Goal: Information Seeking & Learning: Learn about a topic

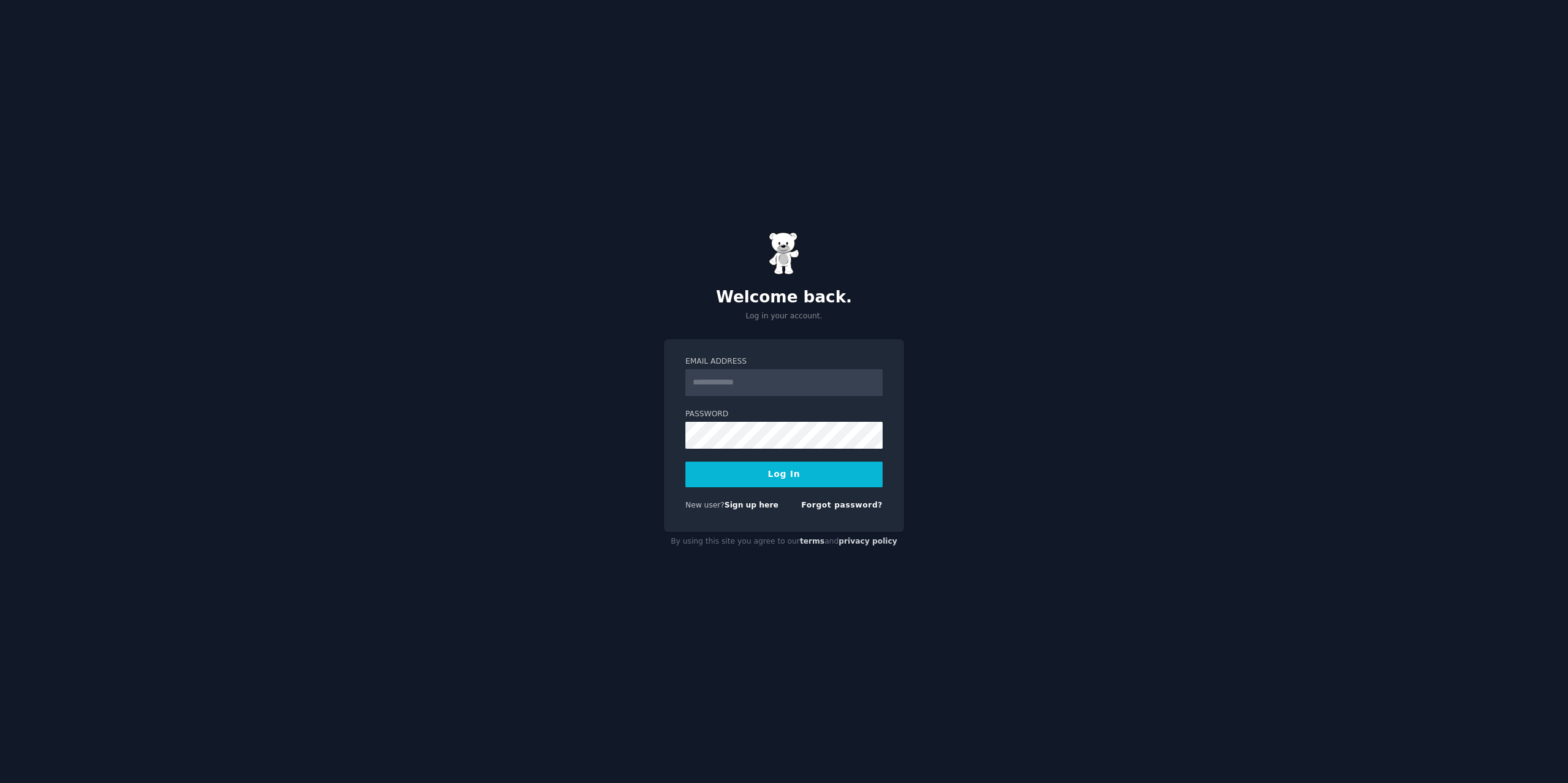
click at [759, 384] on input "Email Address" at bounding box center [784, 383] width 197 height 27
type input "**********"
click at [686, 462] on button "Log In" at bounding box center [784, 475] width 197 height 25
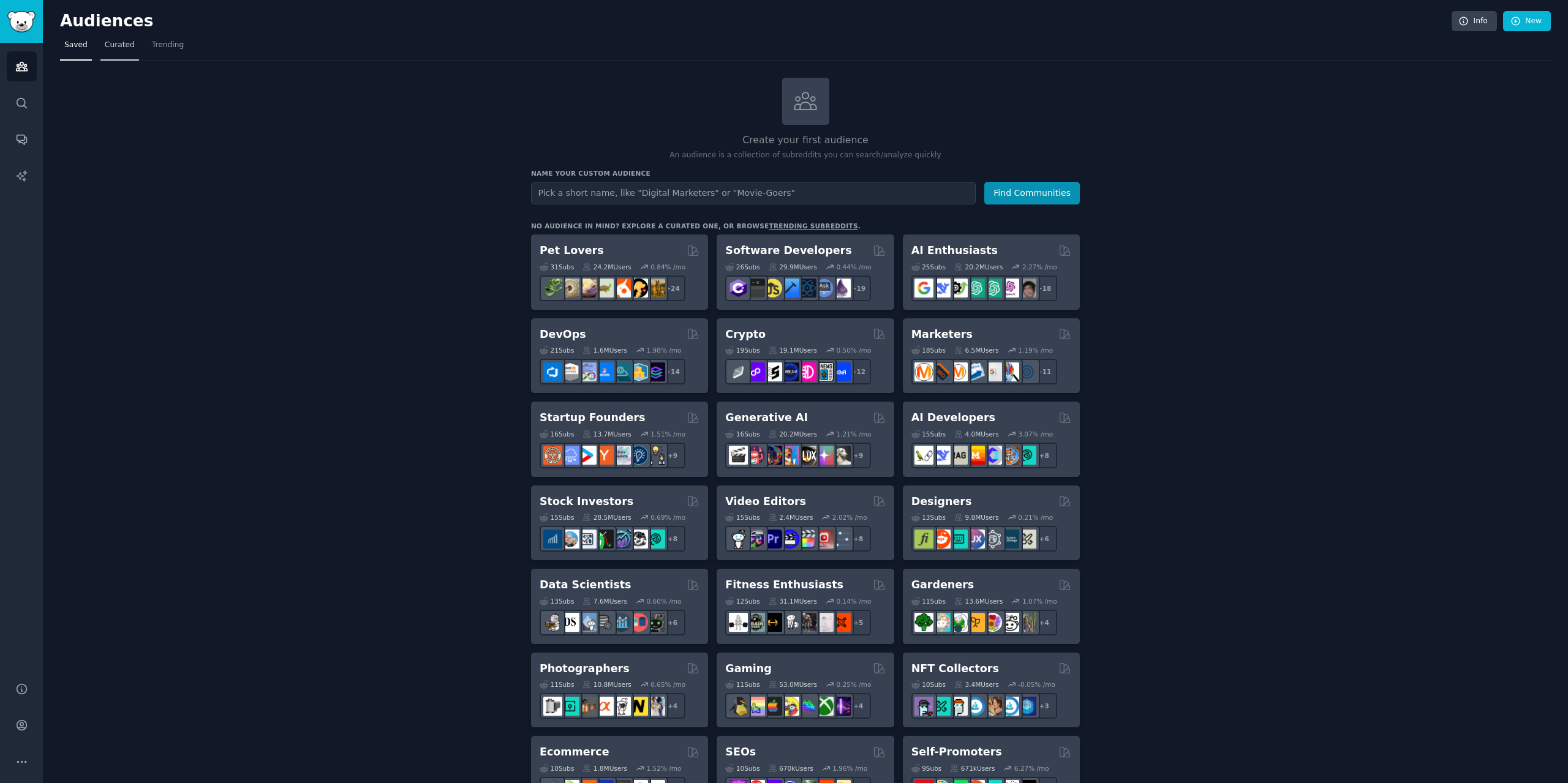
click at [119, 38] on link "Curated" at bounding box center [120, 49] width 39 height 25
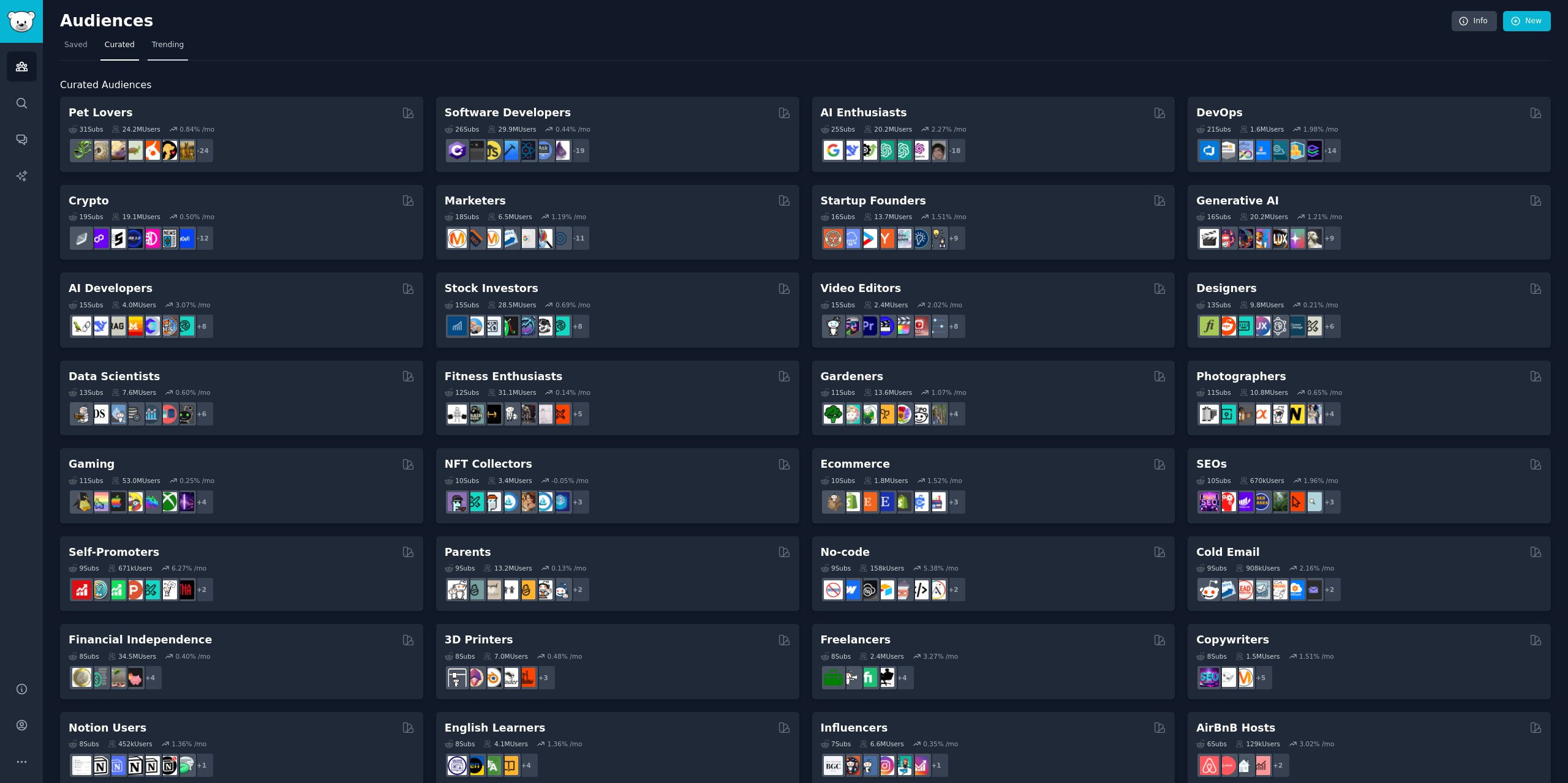
click at [163, 39] on link "Trending" at bounding box center [168, 49] width 41 height 25
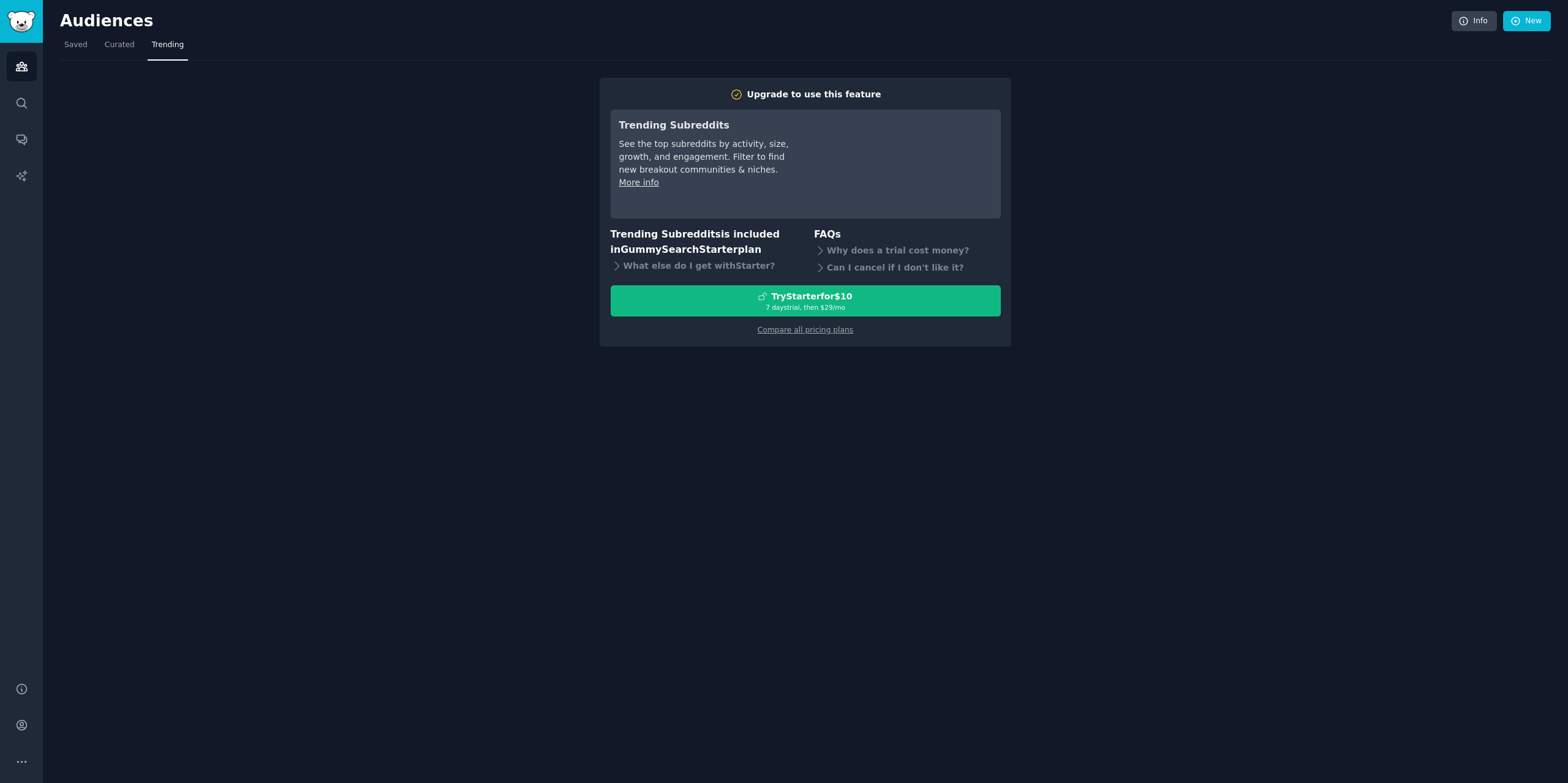
click at [835, 92] on div "Upgrade to use this feature" at bounding box center [814, 94] width 134 height 13
click at [702, 91] on h2 "Upgrade to use this feature" at bounding box center [805, 94] width 390 height 13
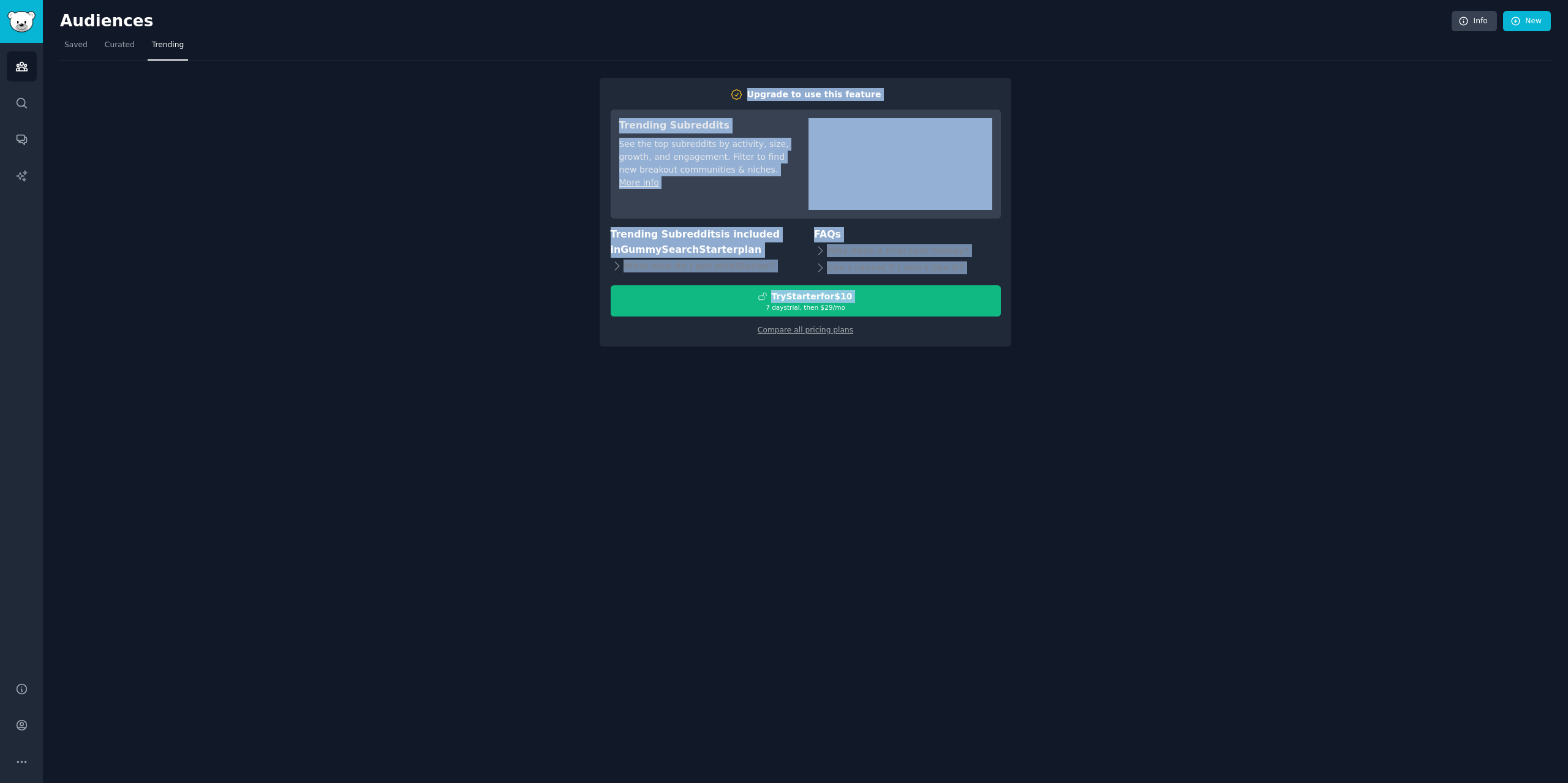
drag, startPoint x: 702, startPoint y: 91, endPoint x: 1077, endPoint y: 310, distance: 434.3
click at [1058, 303] on div "Upgrade to use this feature Trending Subreddits See the top subreddits by activ…" at bounding box center [805, 203] width 1491 height 286
click at [1080, 312] on div "Upgrade to use this feature Trending Subreddits See the top subreddits by activ…" at bounding box center [805, 203] width 1491 height 286
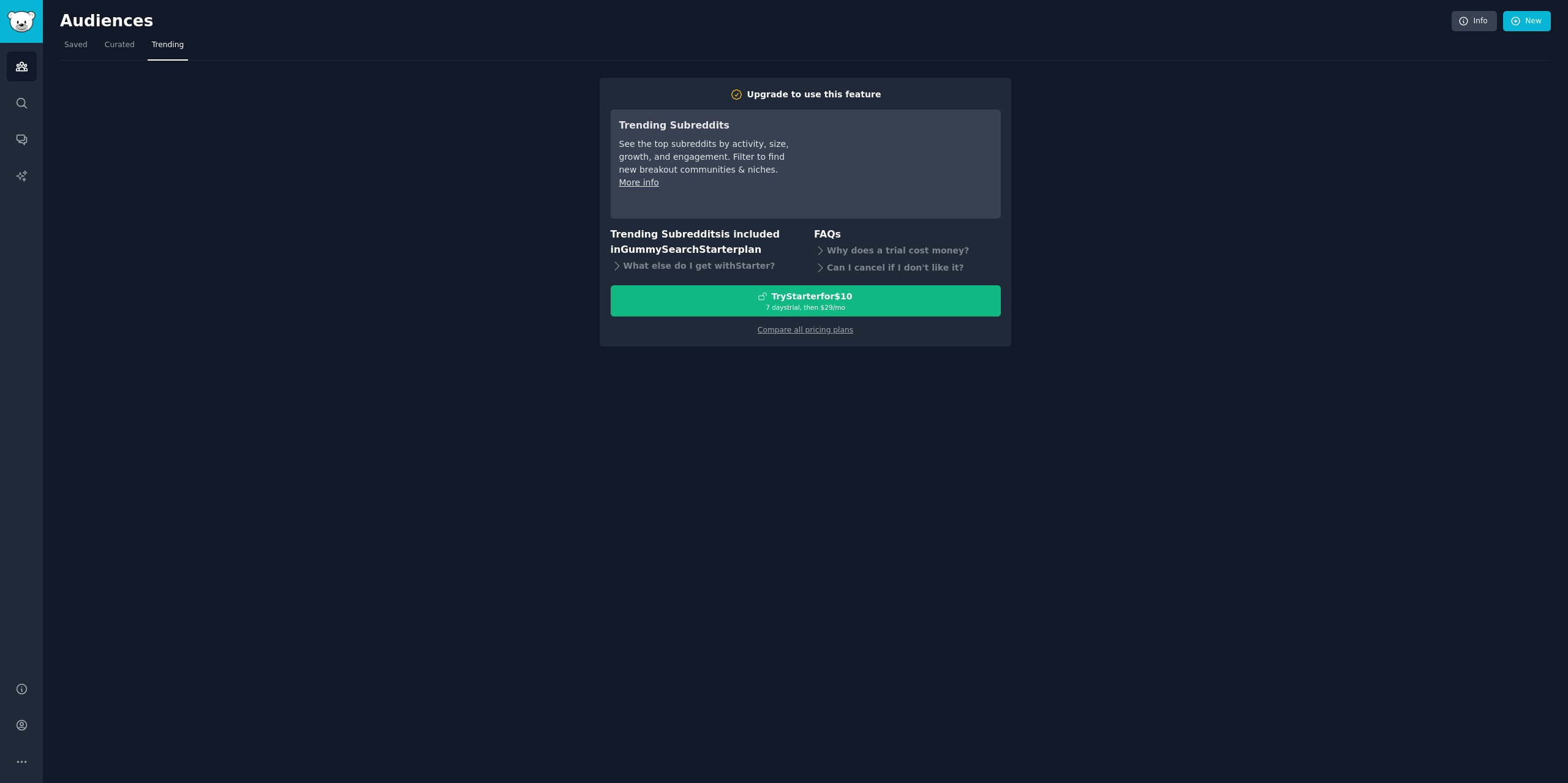
click at [1067, 363] on div "Audiences Info New Saved Curated Trending Upgrade to use this feature Trending …" at bounding box center [805, 391] width 1525 height 783
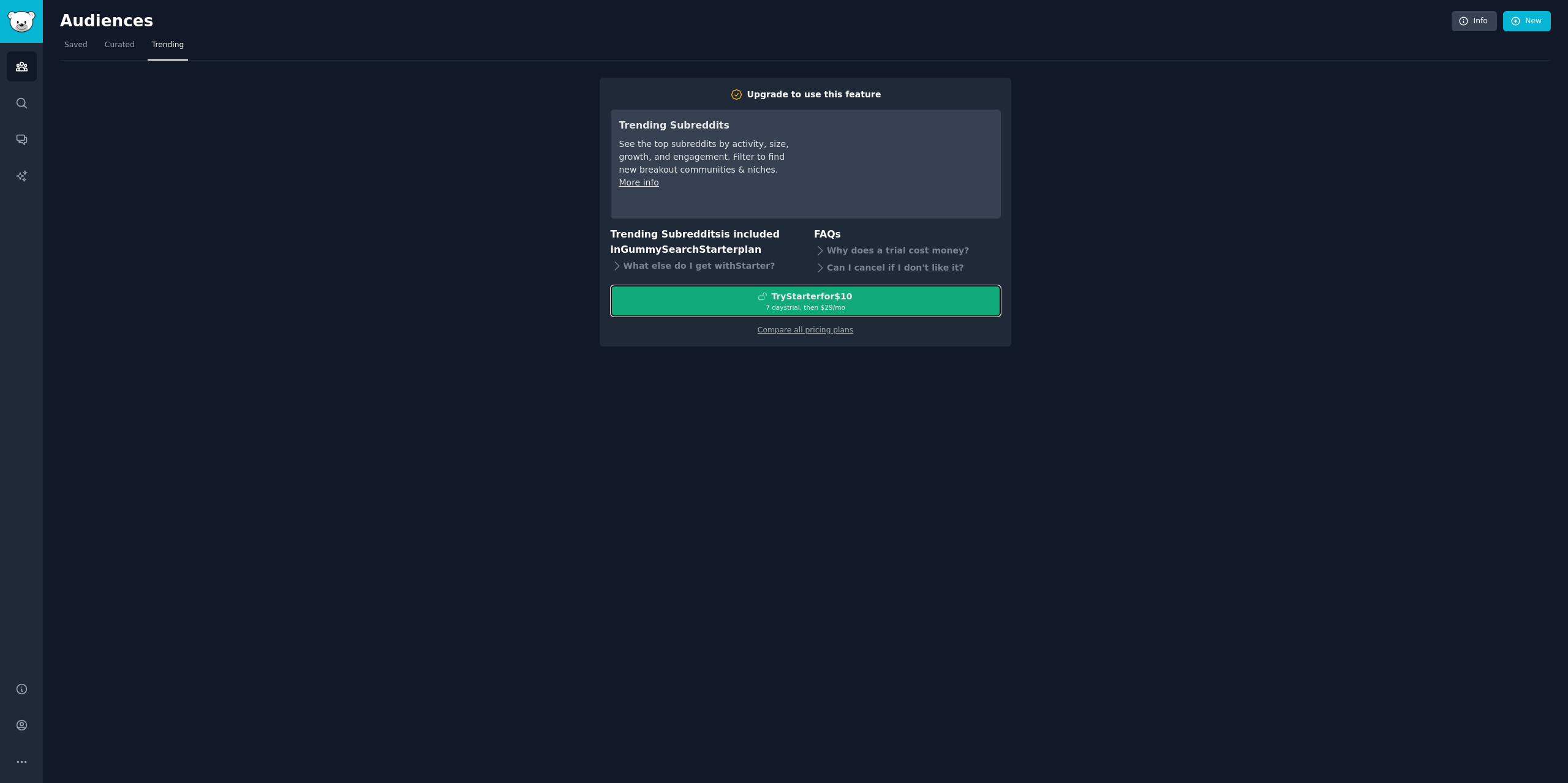
click at [861, 301] on div "Try Starter for $10" at bounding box center [806, 297] width 389 height 13
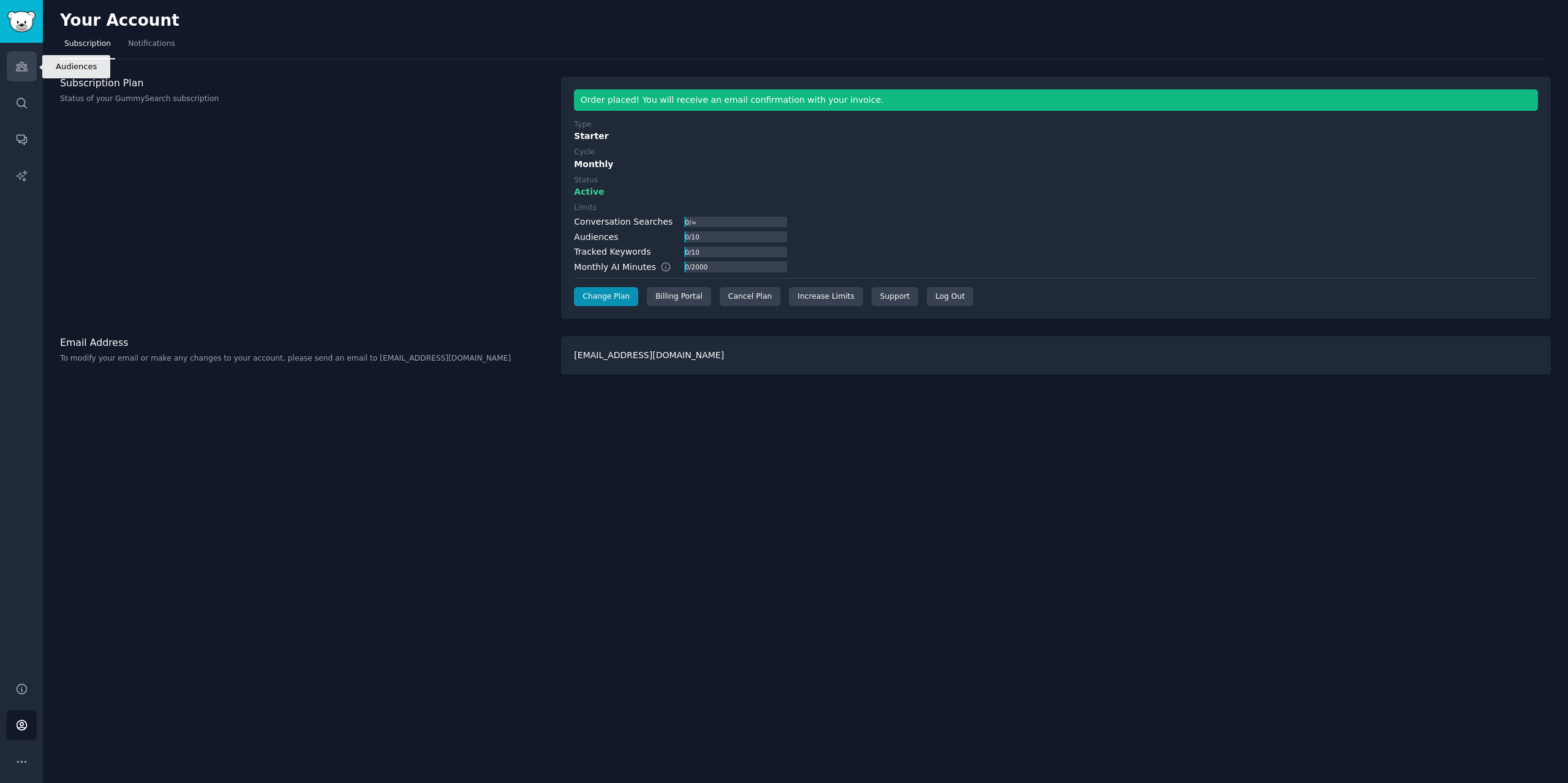
click at [22, 69] on icon "Sidebar" at bounding box center [21, 66] width 13 height 13
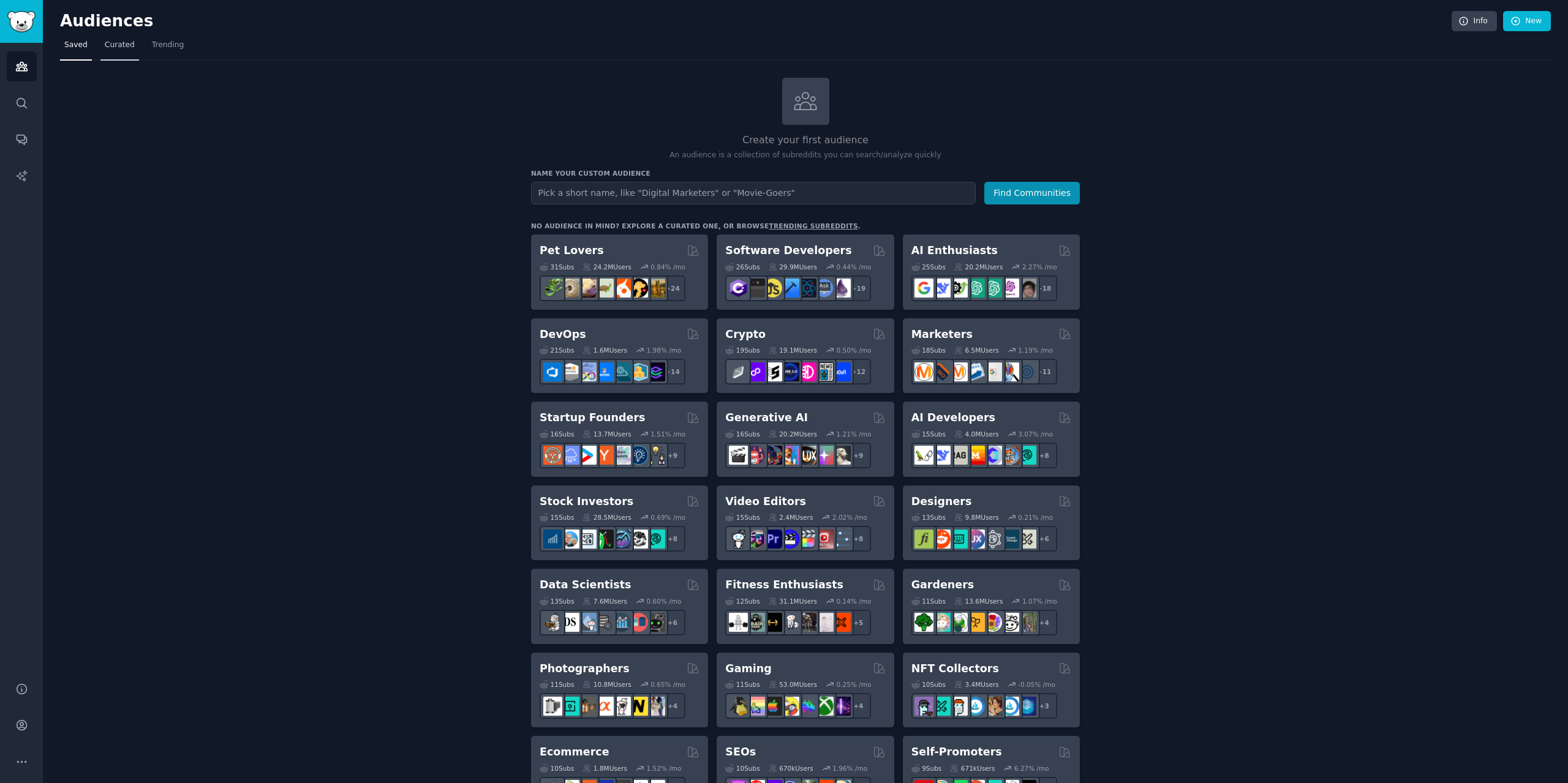
click at [122, 46] on span "Curated" at bounding box center [120, 45] width 30 height 11
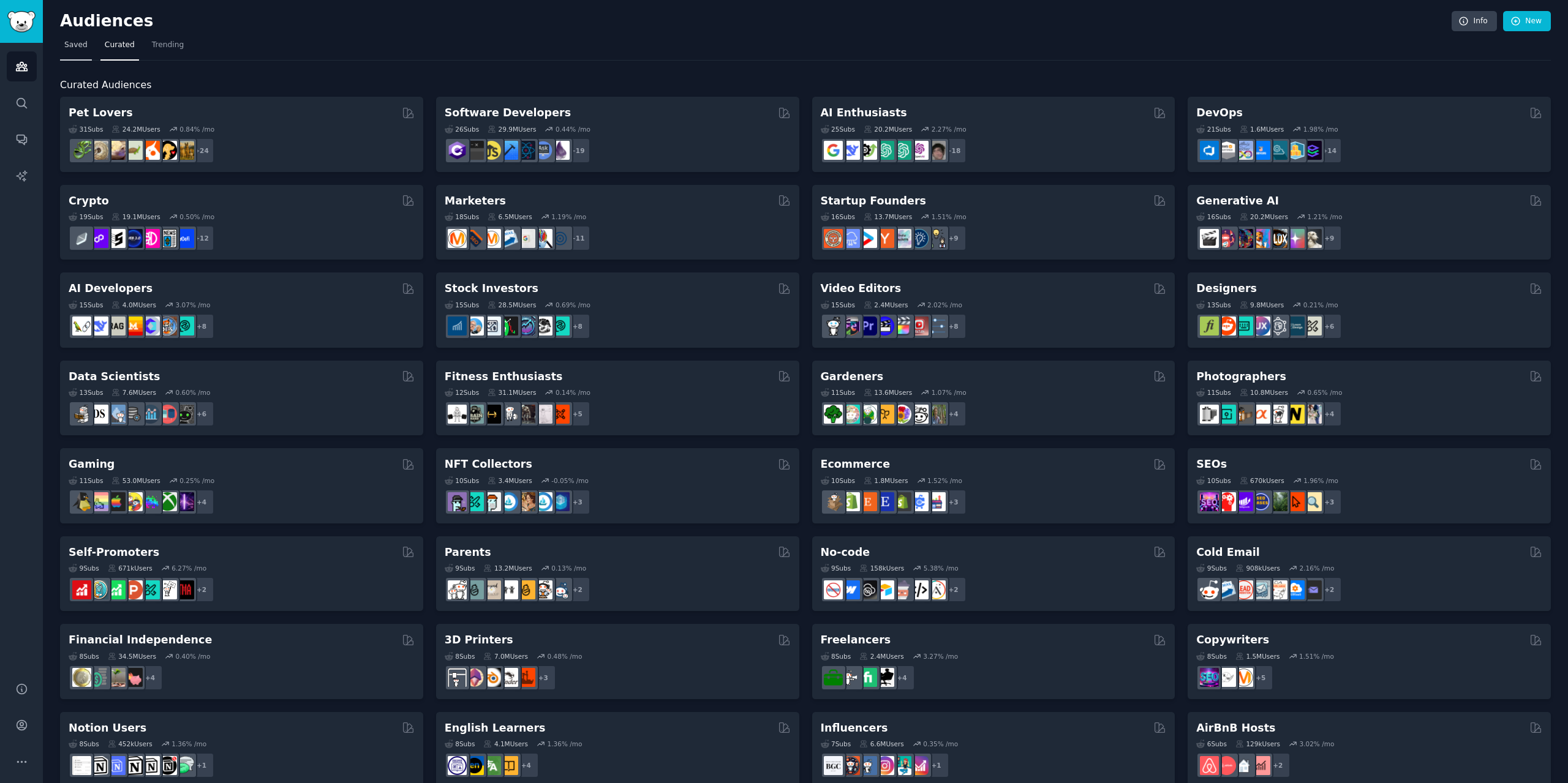
click at [75, 43] on span "Saved" at bounding box center [76, 45] width 23 height 11
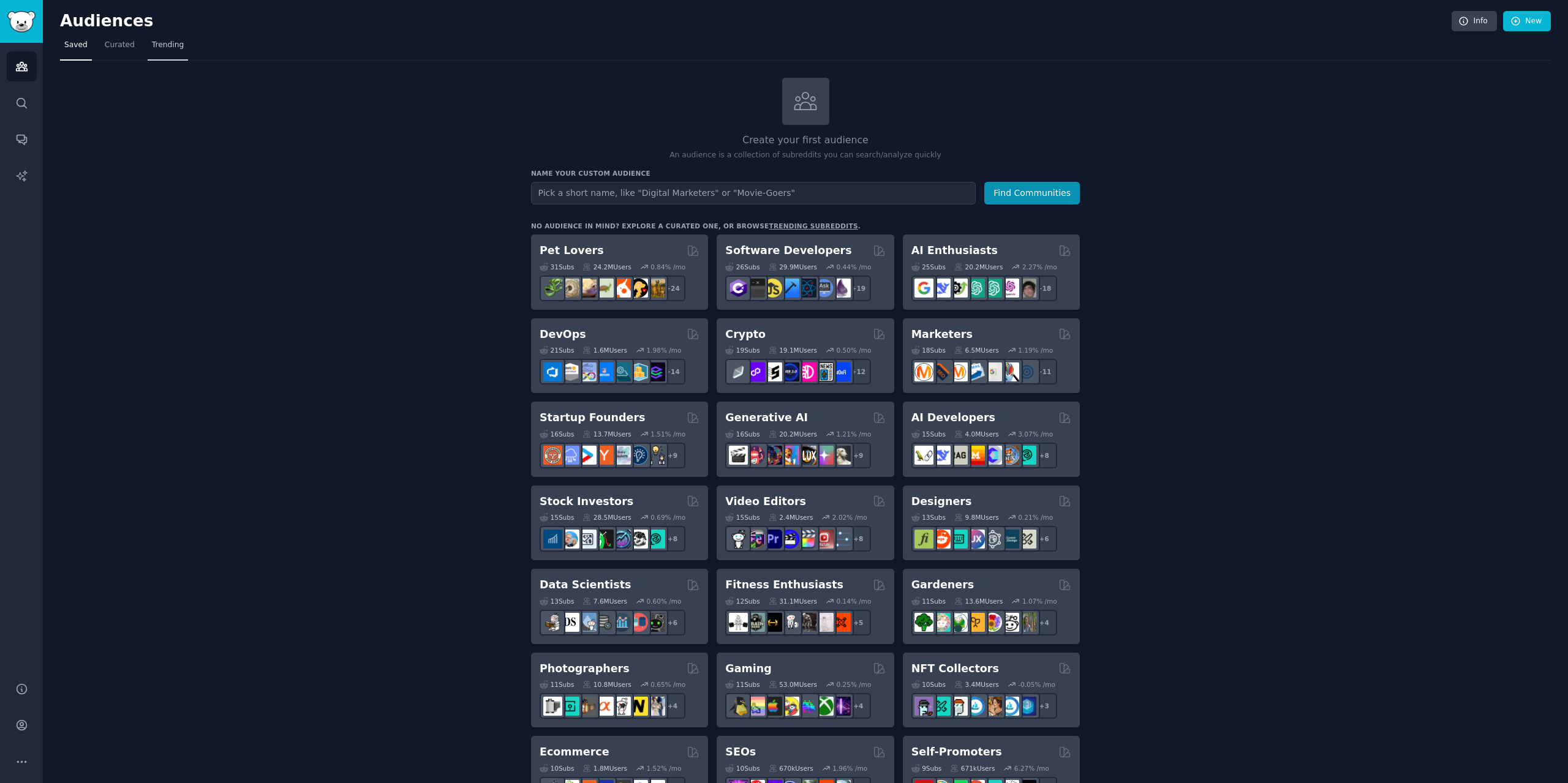
click at [166, 49] on span "Trending" at bounding box center [167, 45] width 32 height 11
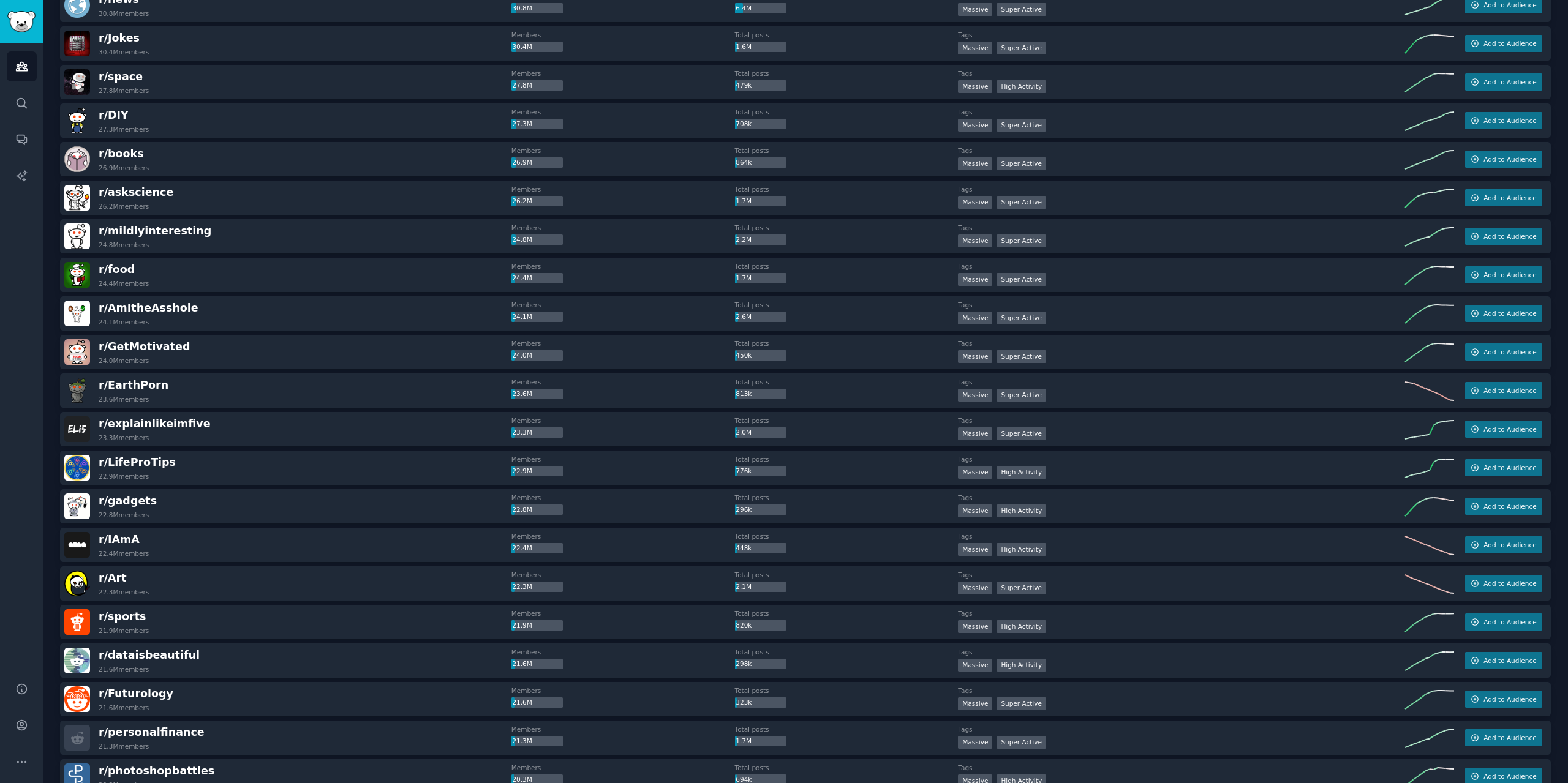
scroll to position [606, 0]
click at [137, 384] on span "r/ EarthPorn" at bounding box center [133, 386] width 70 height 13
click at [222, 372] on div "r/ announcements 303.5M members Members 303.5M Total posts 277.00 Tags Massive …" at bounding box center [805, 488] width 1491 height 1925
click at [148, 383] on span "r/ EarthPorn" at bounding box center [133, 386] width 70 height 13
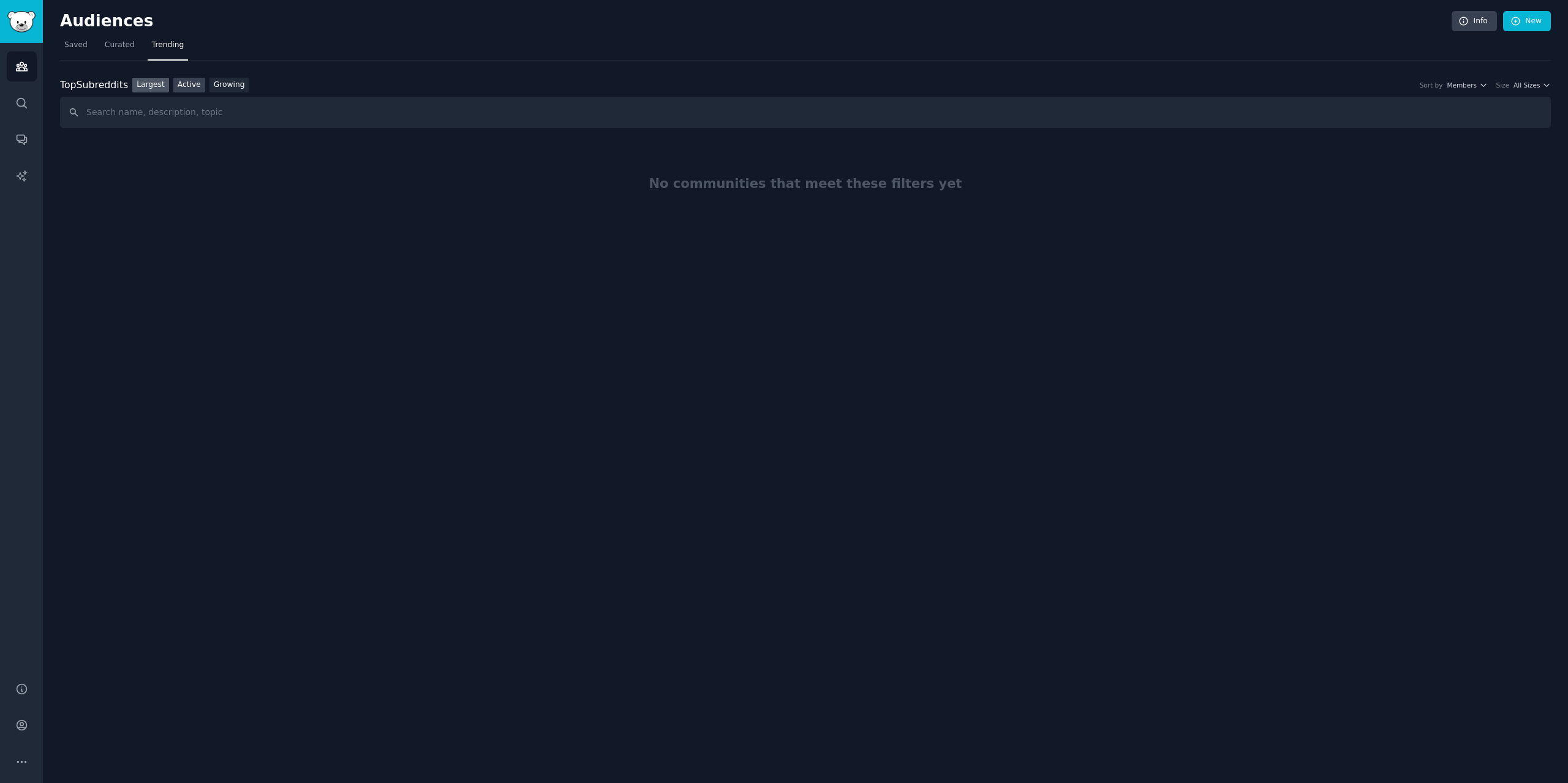
click at [183, 91] on link "Active" at bounding box center [189, 86] width 32 height 16
click at [154, 87] on link "Largest" at bounding box center [151, 86] width 37 height 16
click at [338, 55] on nav "Saved Curated Trending" at bounding box center [805, 49] width 1491 height 25
click at [115, 46] on span "Curated" at bounding box center [120, 45] width 30 height 11
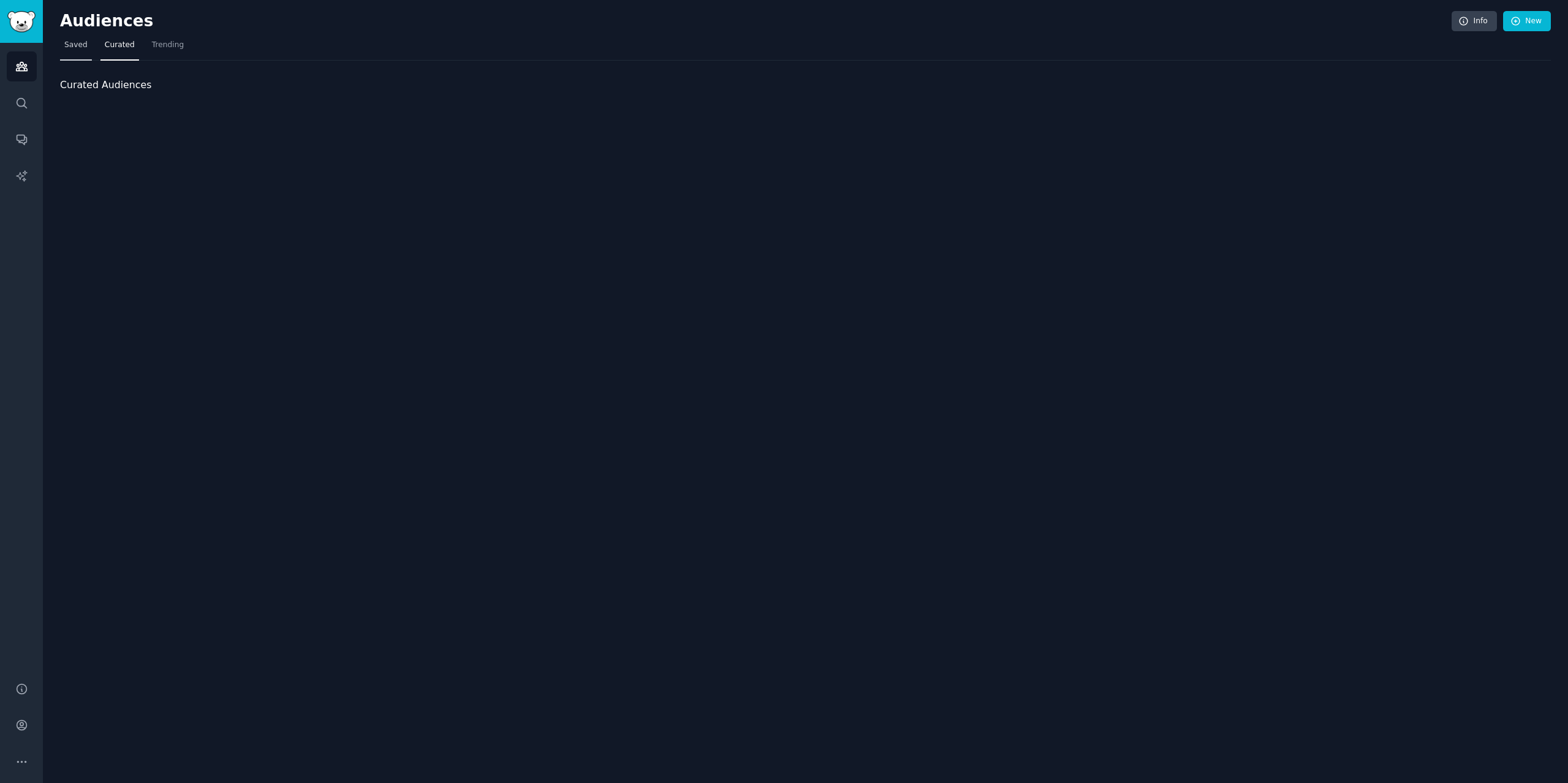
click at [65, 44] on span "Saved" at bounding box center [76, 45] width 23 height 11
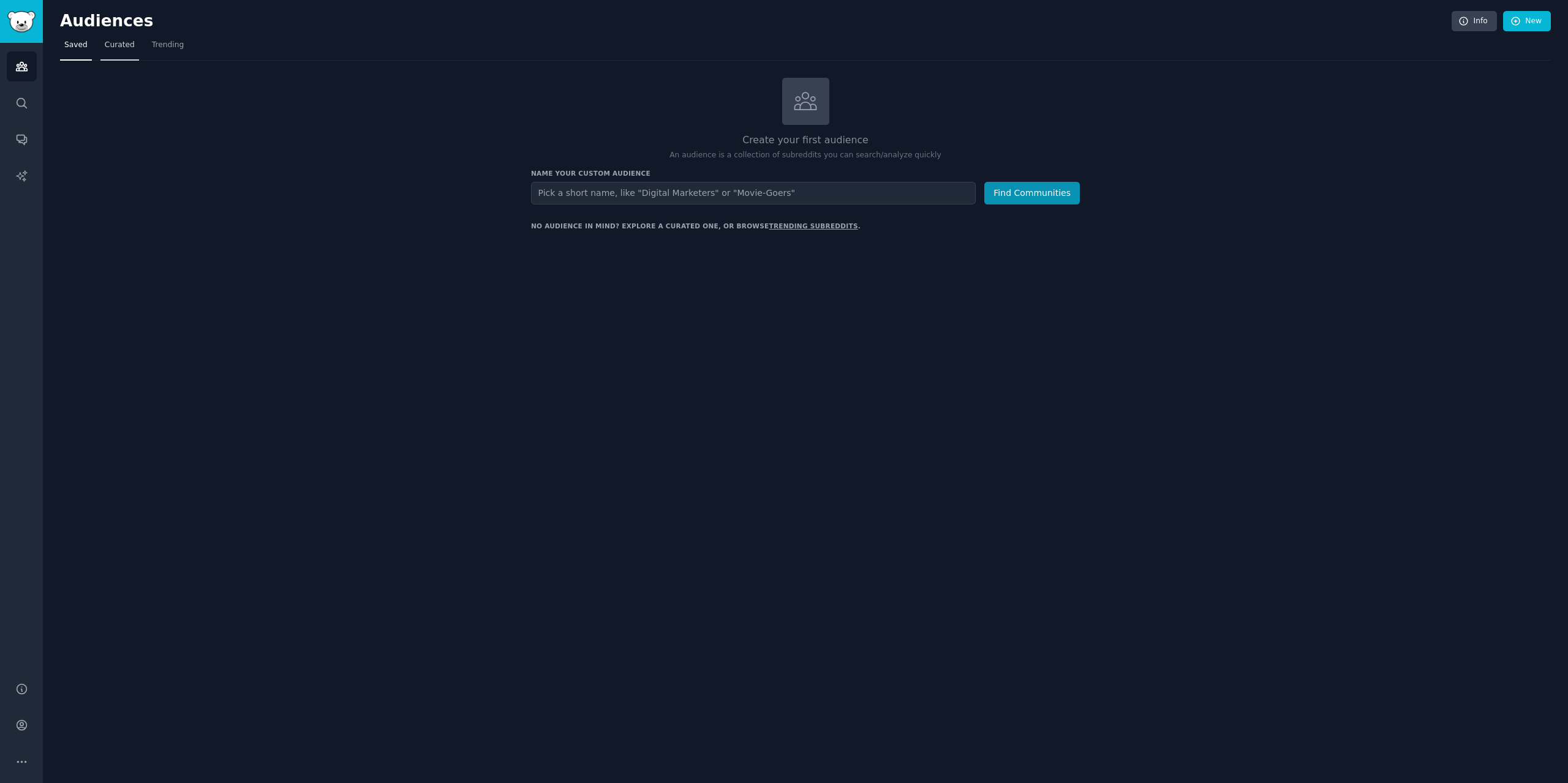
click at [105, 45] on span "Curated" at bounding box center [120, 45] width 30 height 11
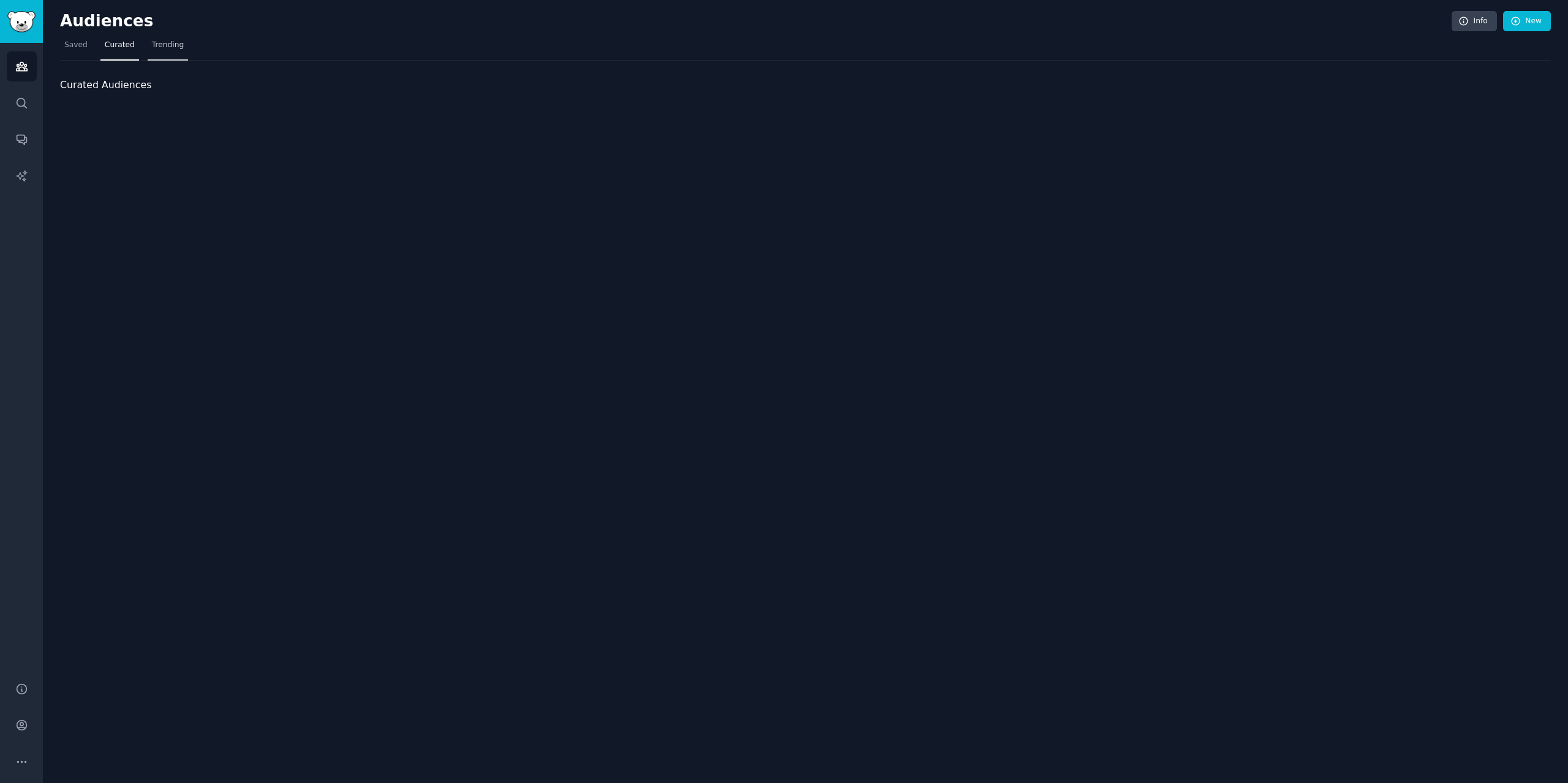
click at [160, 45] on span "Trending" at bounding box center [167, 45] width 32 height 11
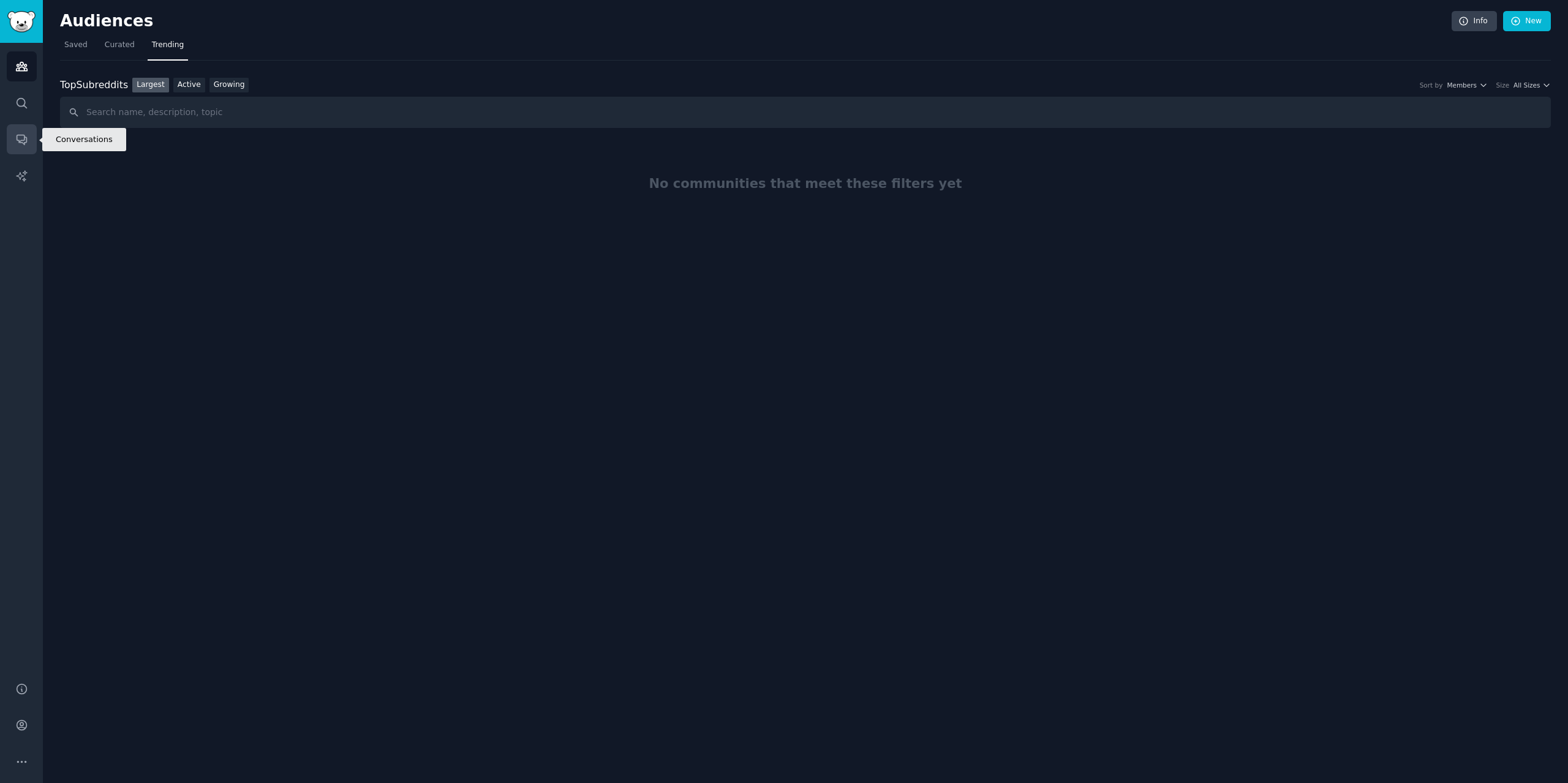
click at [25, 138] on icon "Sidebar" at bounding box center [21, 140] width 10 height 10
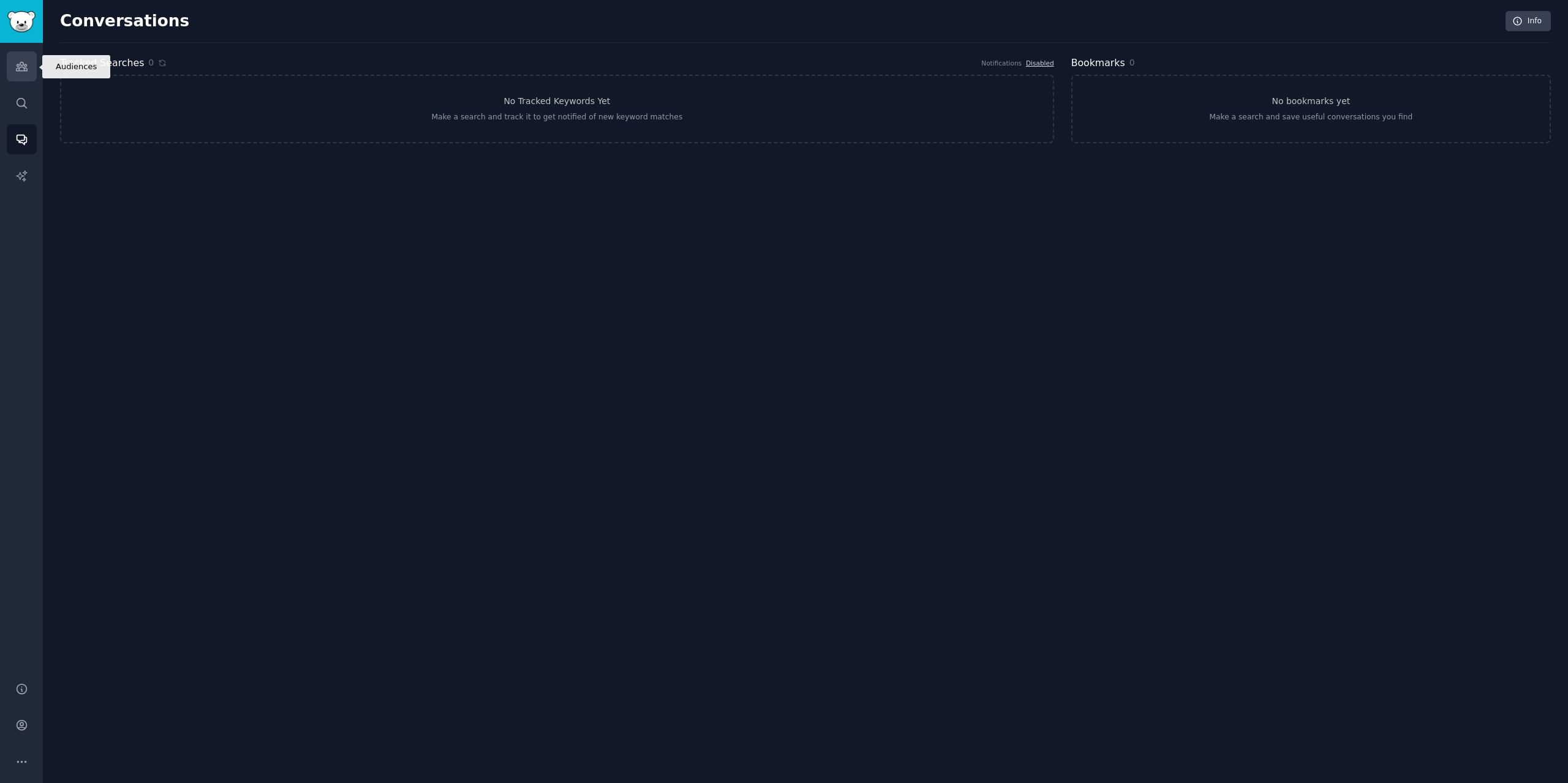
click at [24, 79] on link "Audiences" at bounding box center [21, 66] width 30 height 30
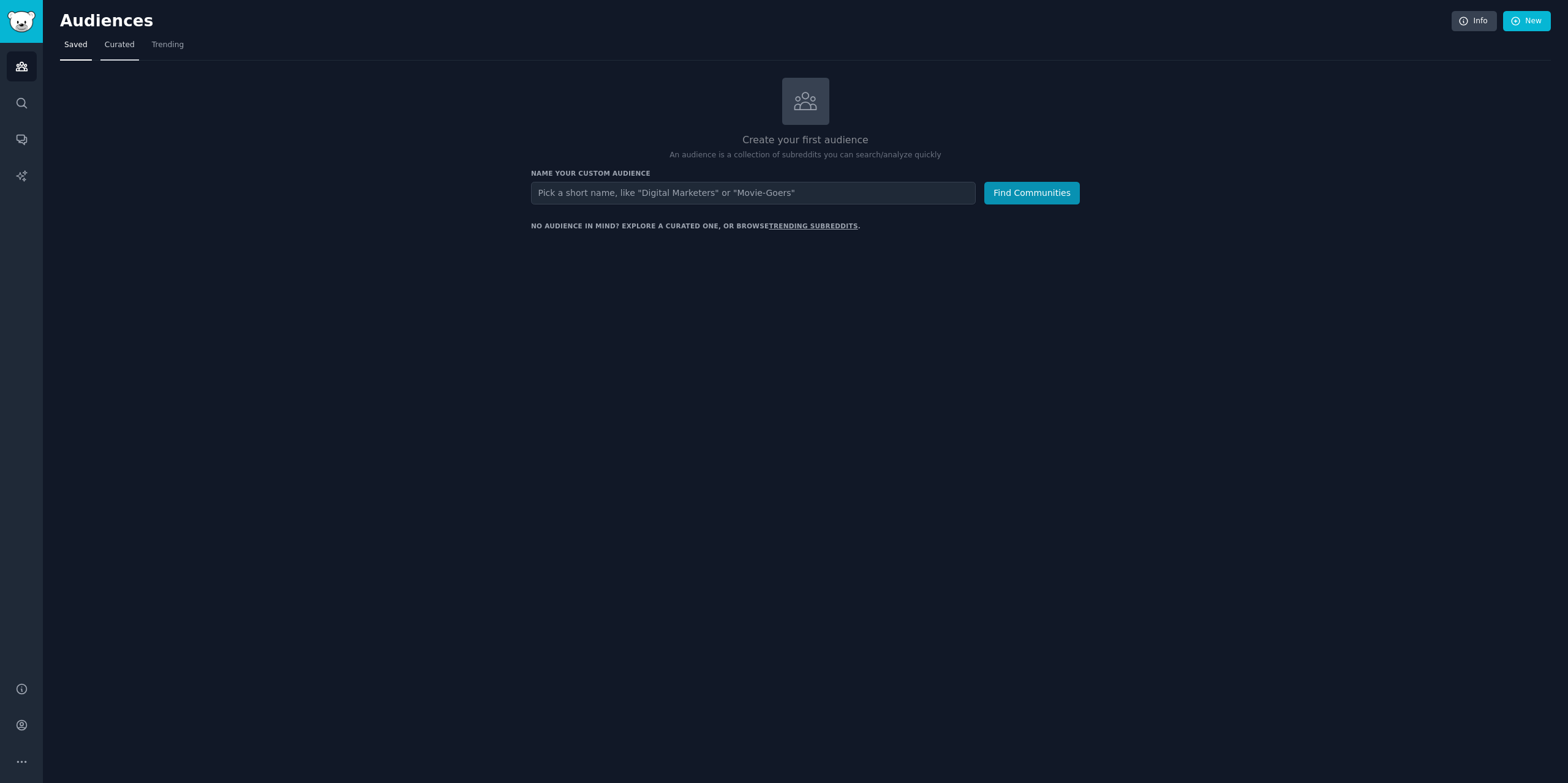
click at [125, 51] on link "Curated" at bounding box center [120, 49] width 39 height 25
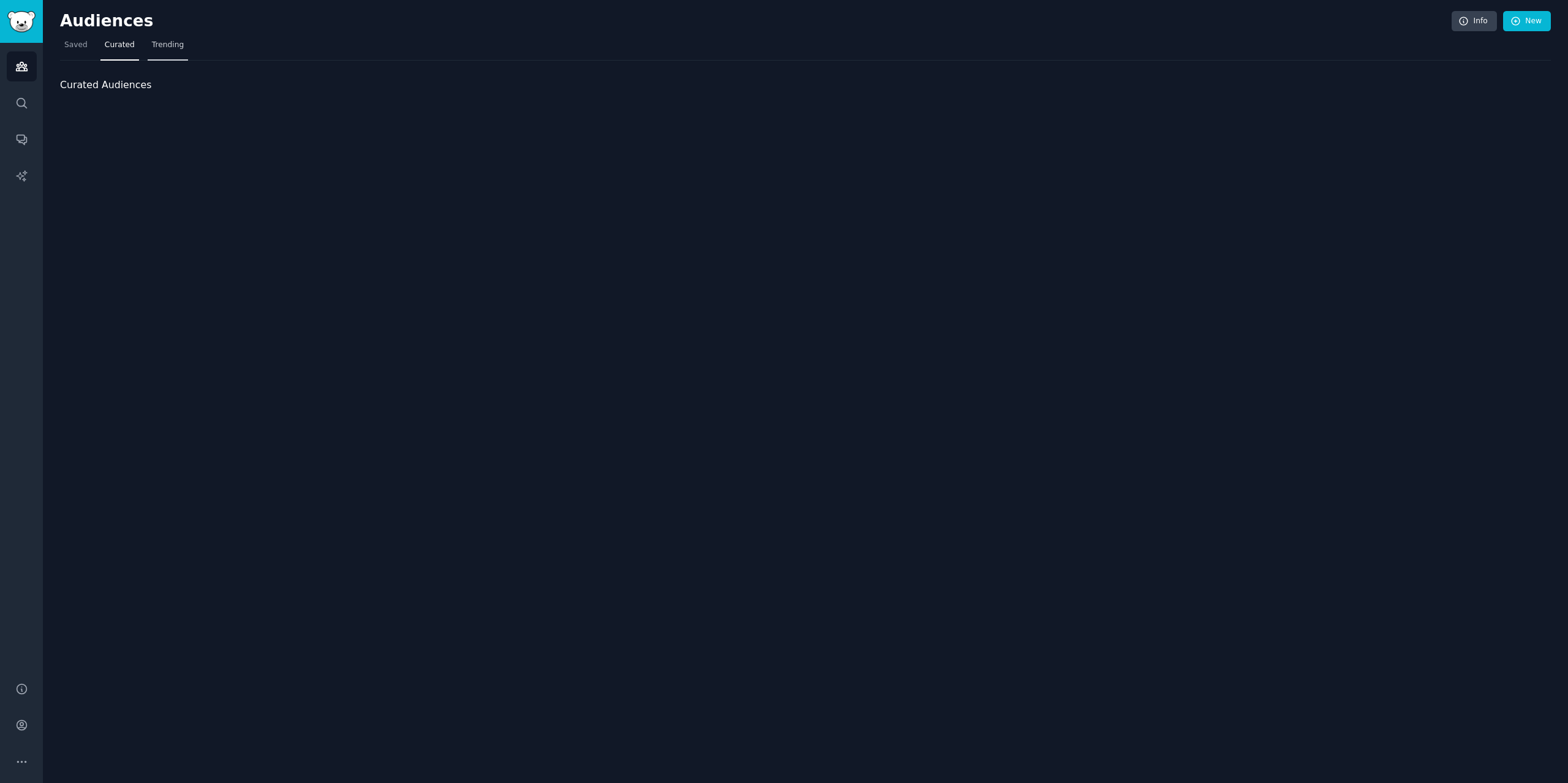
click at [163, 48] on span "Trending" at bounding box center [167, 45] width 32 height 11
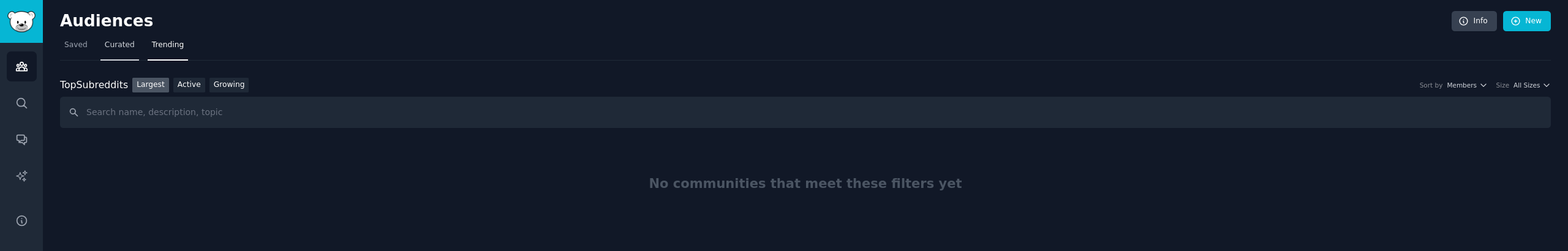
click at [128, 50] on span "Curated" at bounding box center [120, 45] width 30 height 11
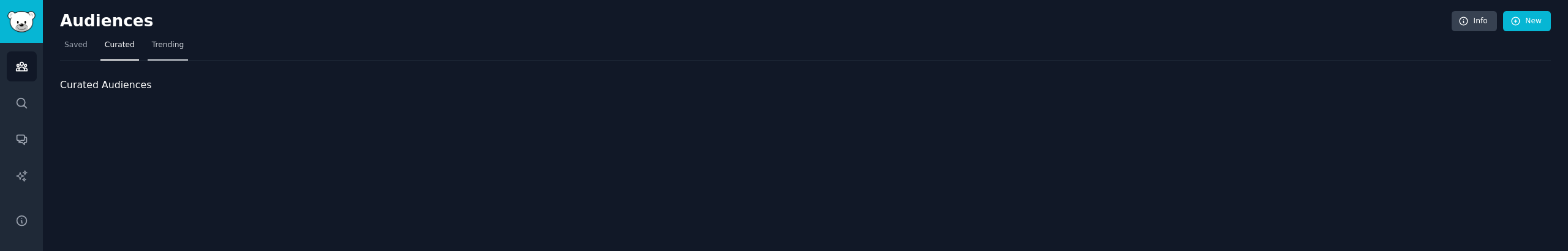
click at [152, 46] on span "Trending" at bounding box center [167, 45] width 32 height 11
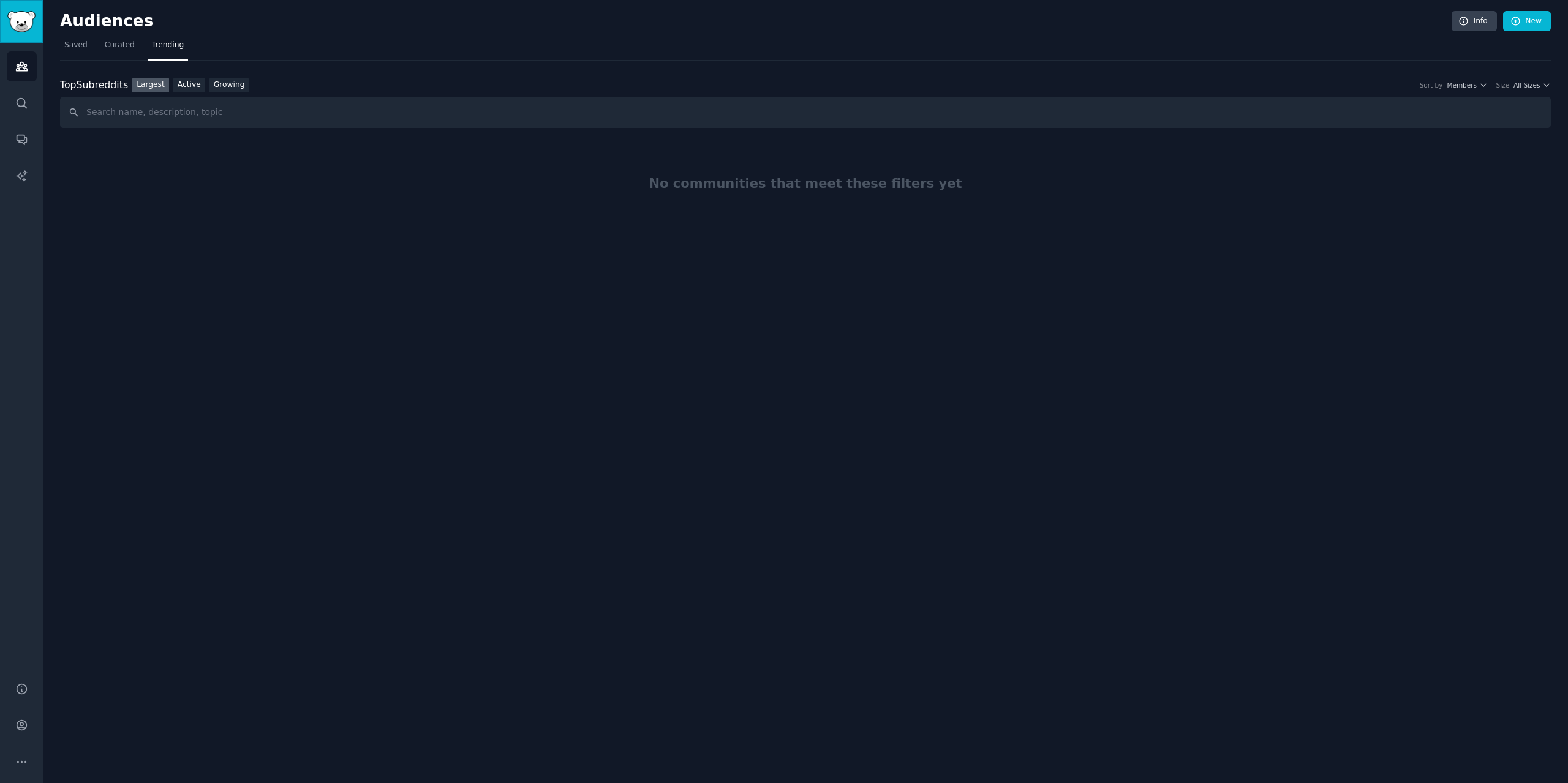
click at [17, 18] on img "Sidebar" at bounding box center [21, 21] width 28 height 21
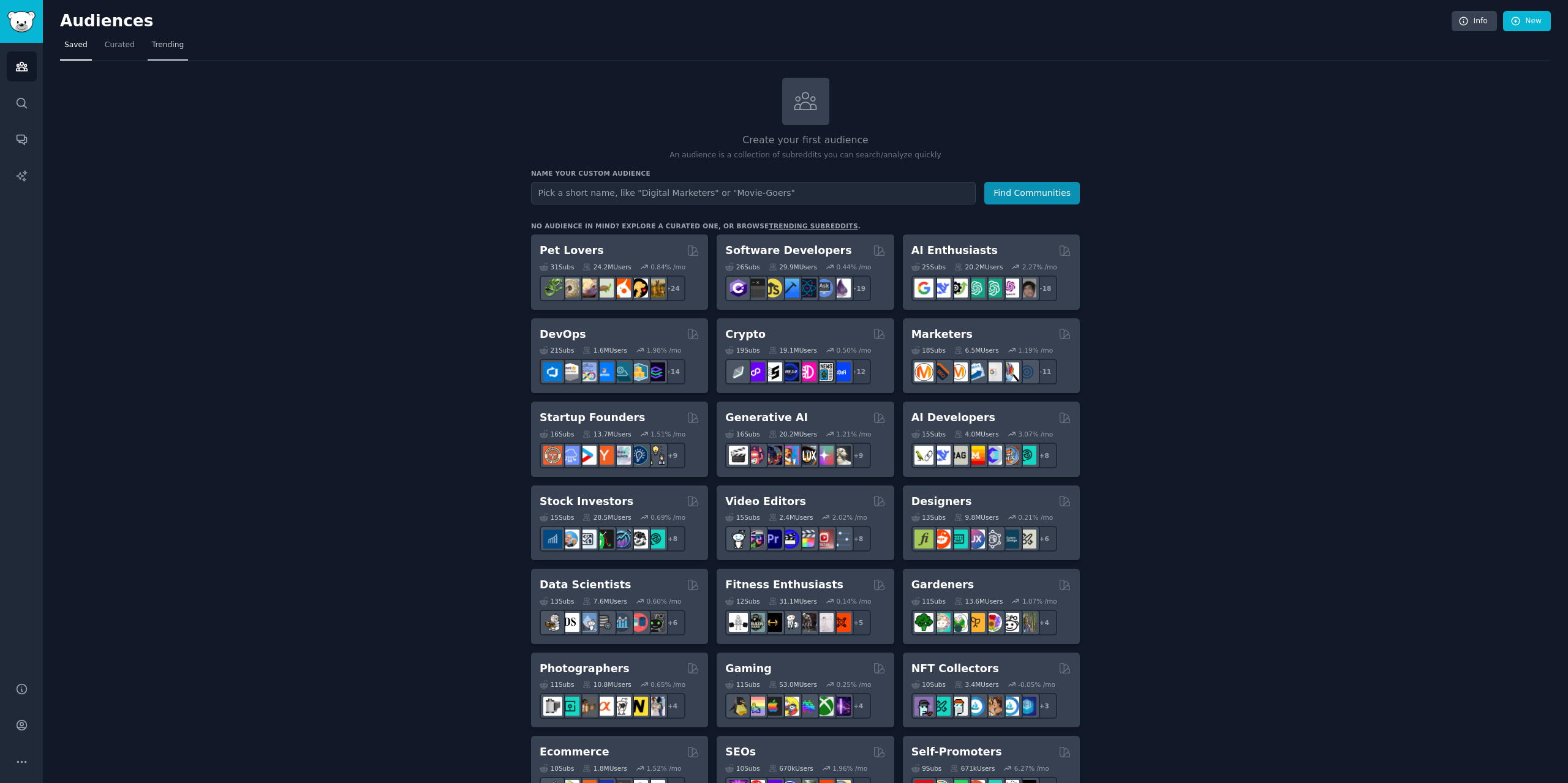
click at [157, 44] on span "Trending" at bounding box center [167, 45] width 32 height 11
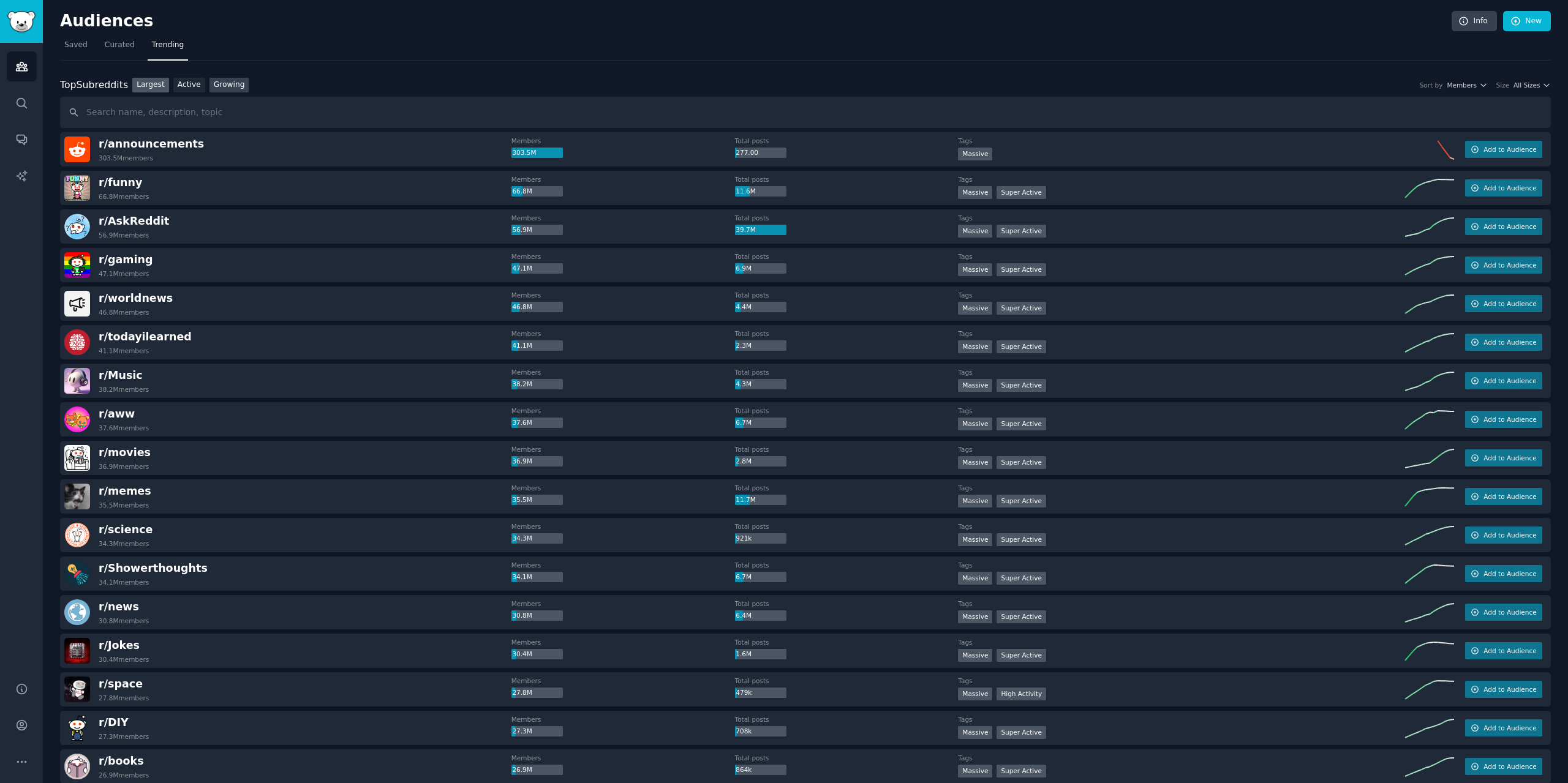
click at [209, 89] on link "Growing" at bounding box center [229, 86] width 40 height 16
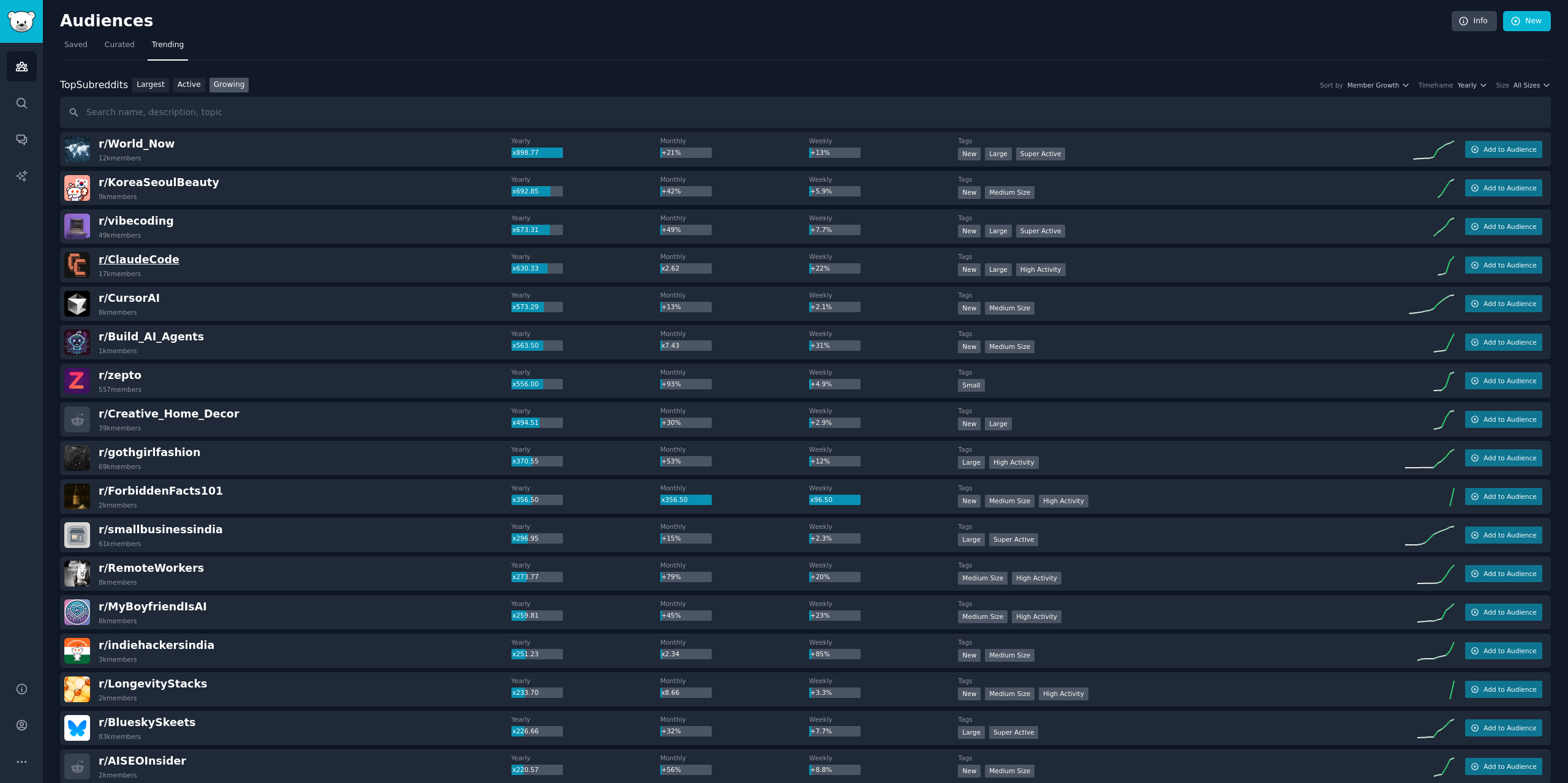
click at [140, 261] on span "r/ ClaudeCode" at bounding box center [138, 260] width 81 height 13
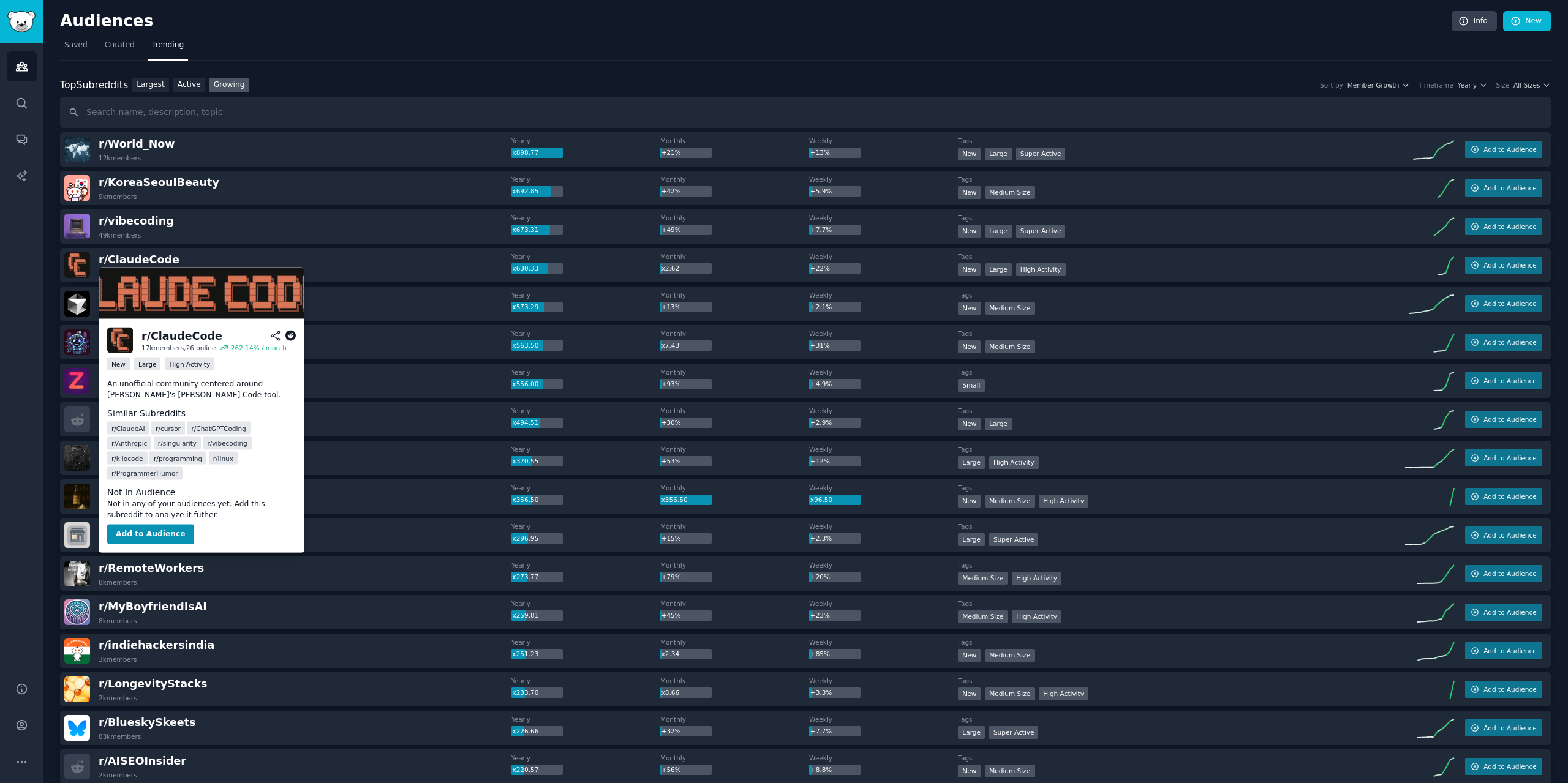
click at [289, 332] on icon at bounding box center [290, 336] width 11 height 11
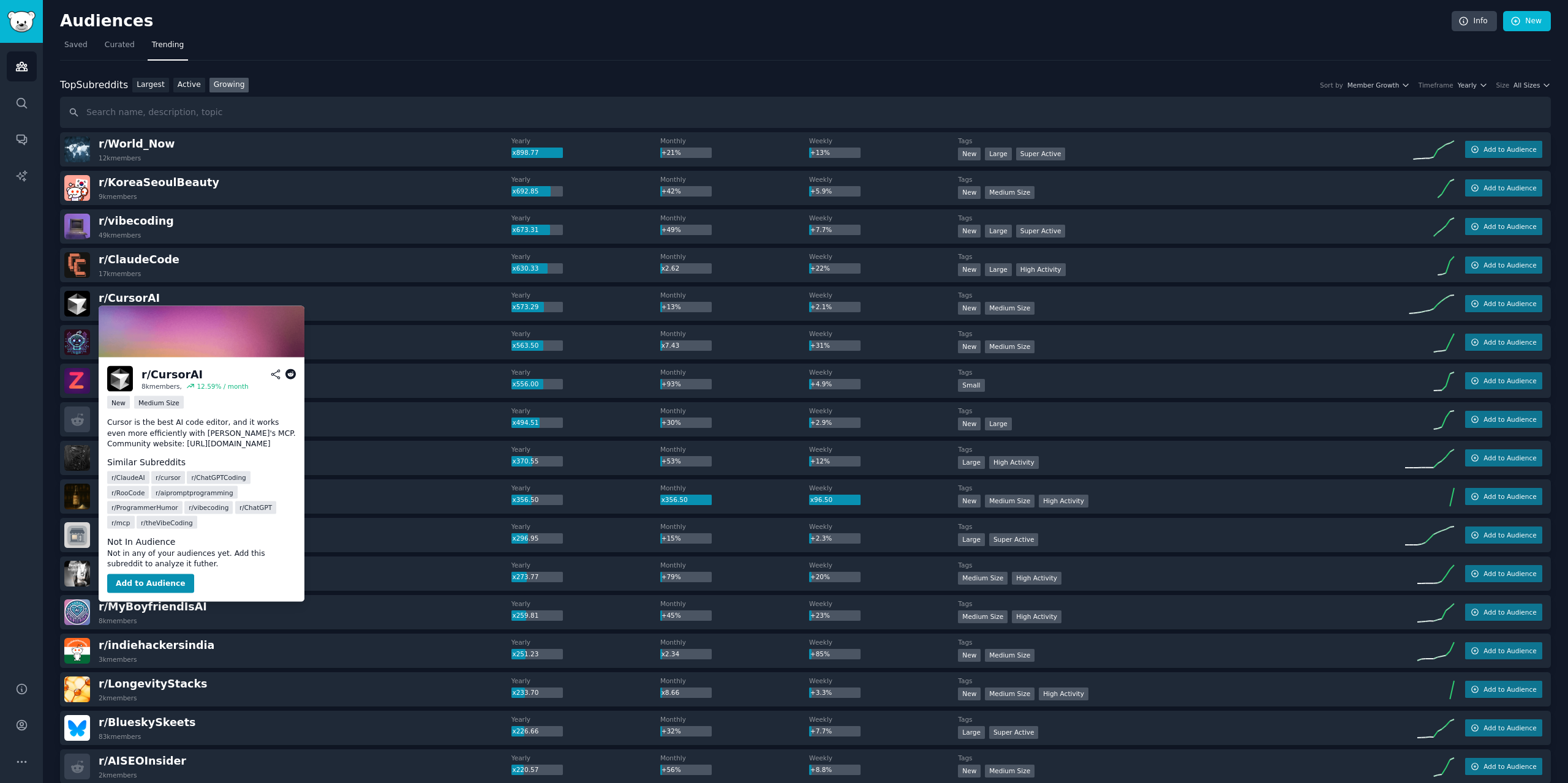
click at [294, 374] on icon at bounding box center [290, 374] width 11 height 11
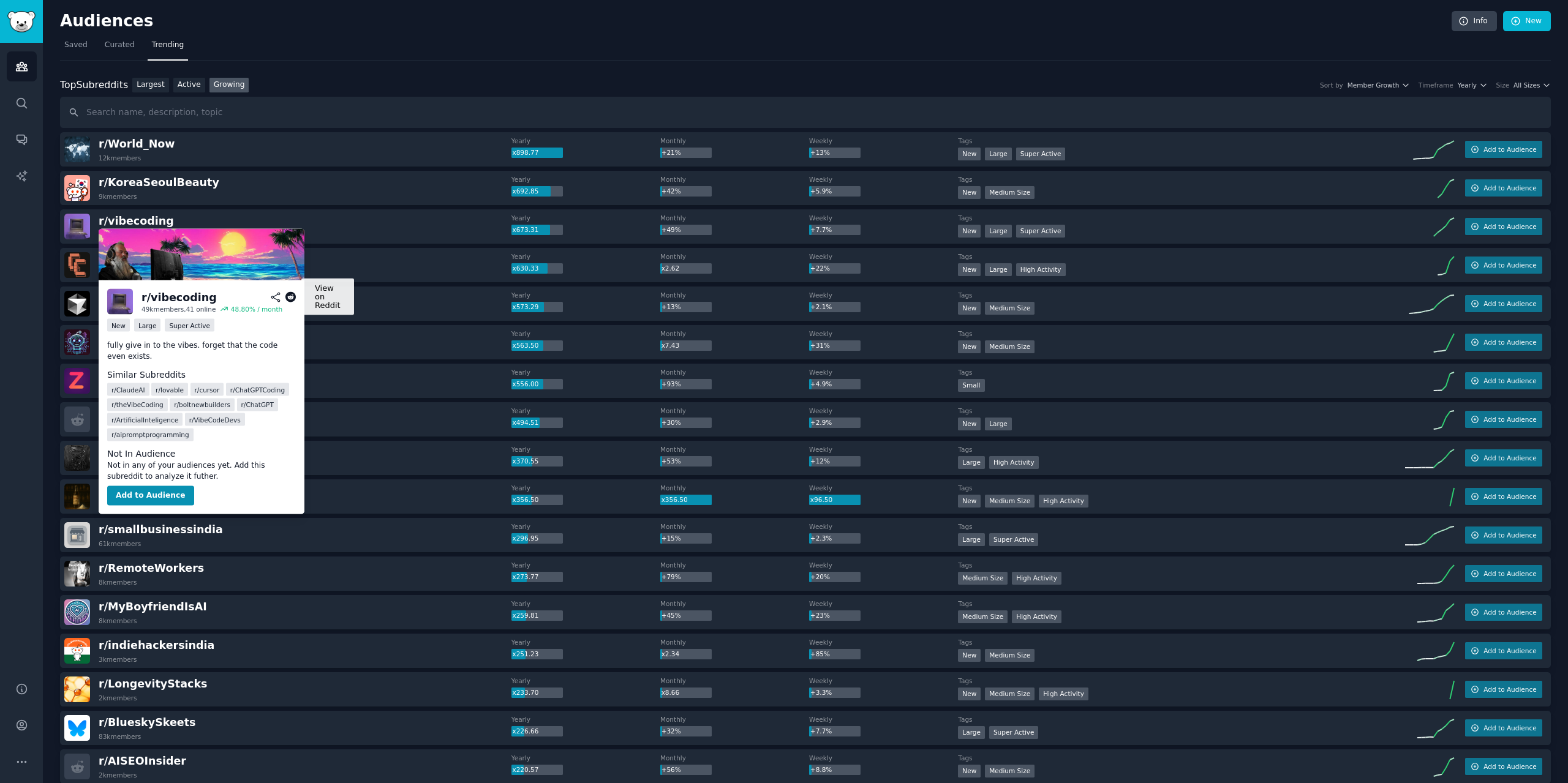
click at [291, 297] on icon at bounding box center [290, 297] width 11 height 11
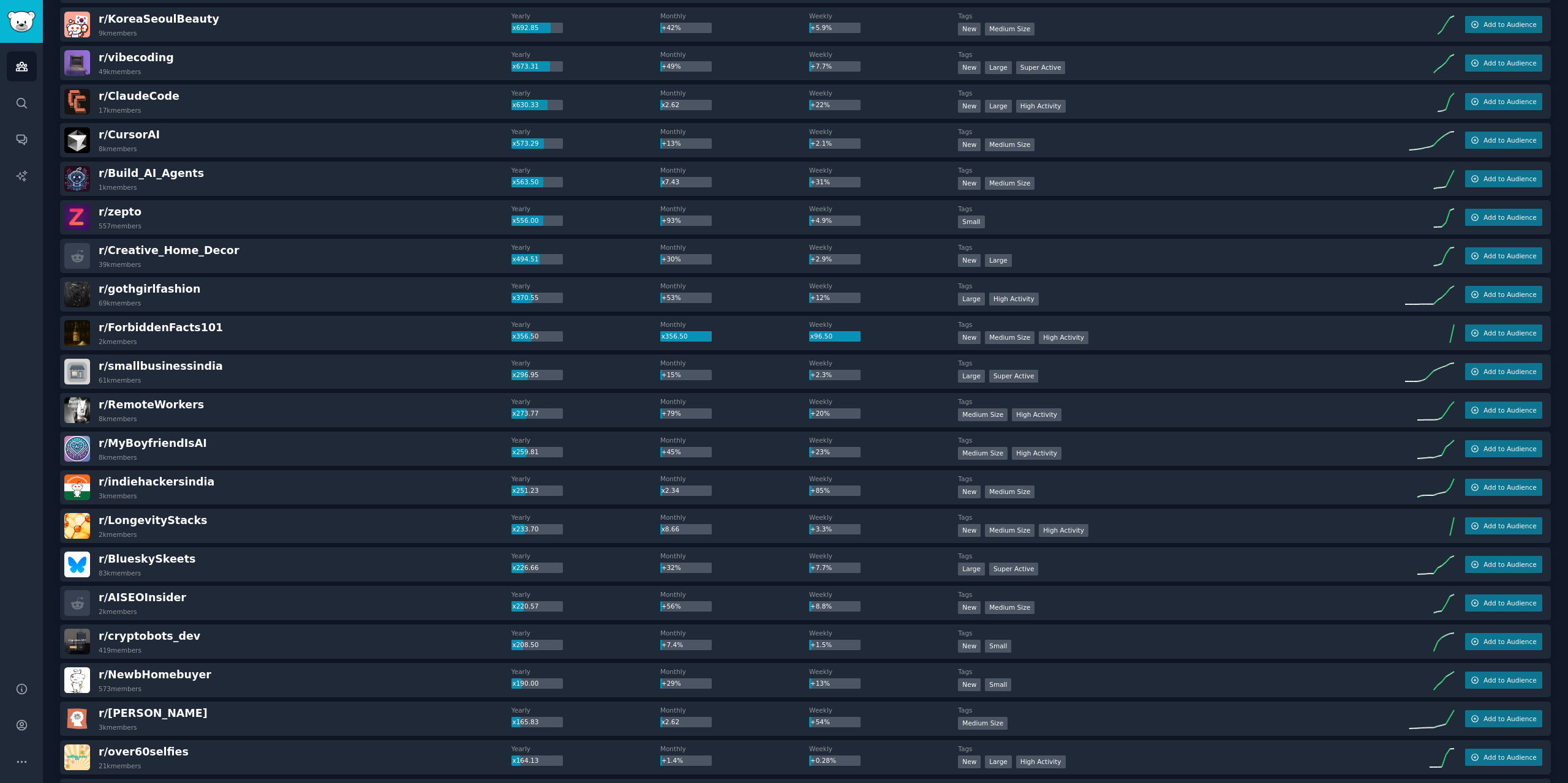
scroll to position [184, 0]
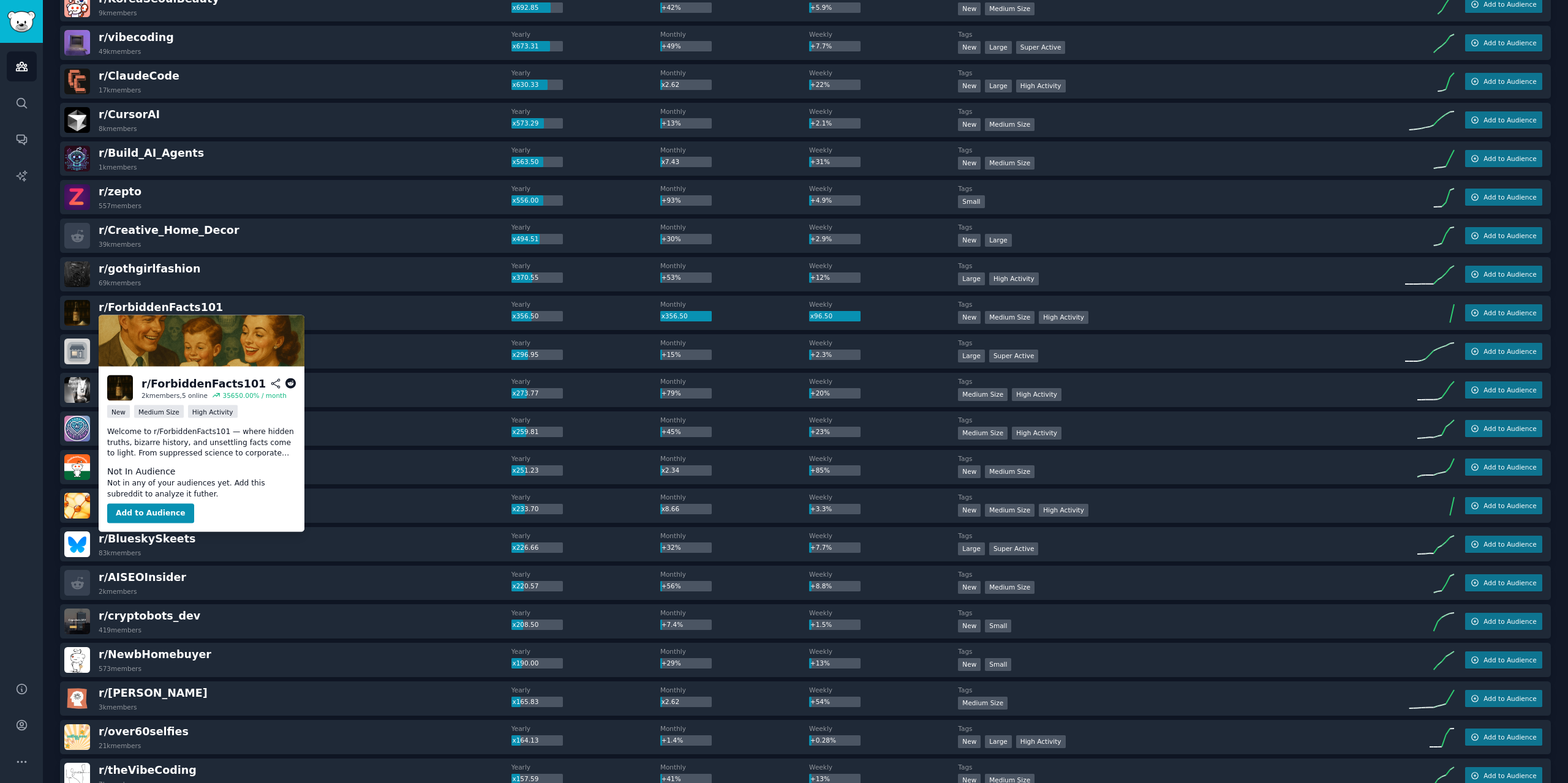
click at [291, 382] on icon at bounding box center [290, 383] width 11 height 11
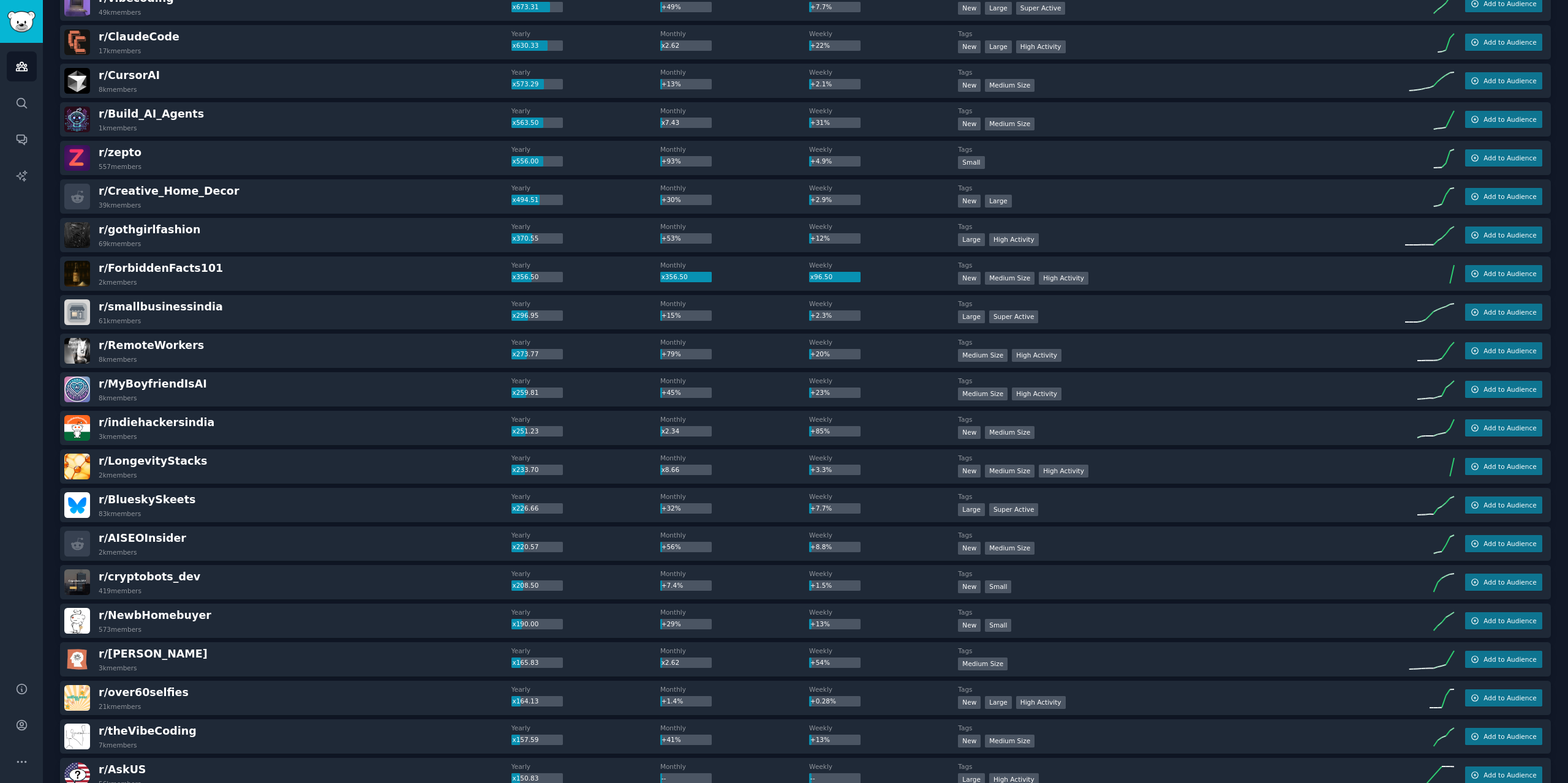
scroll to position [245, 0]
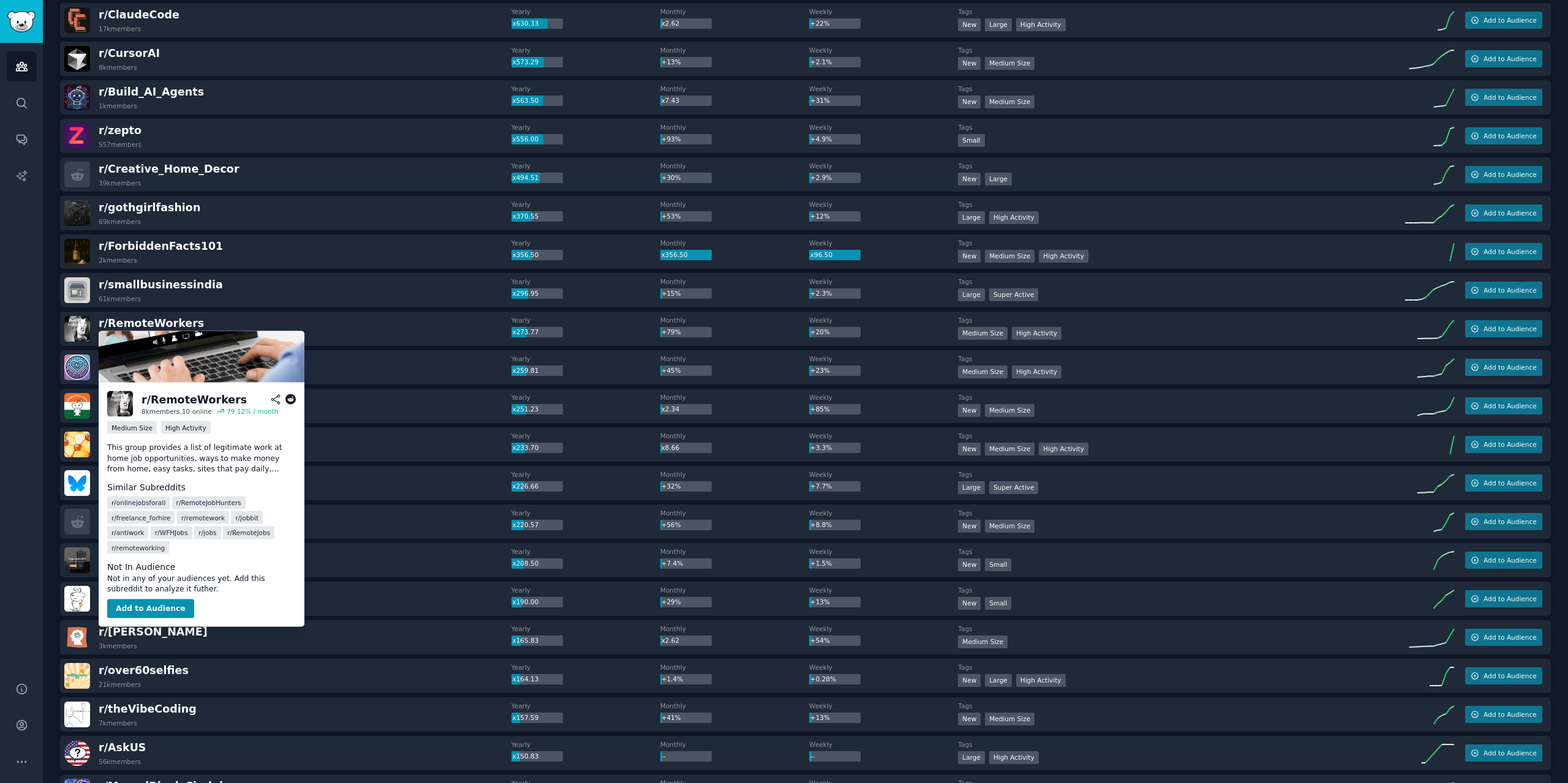
click at [294, 398] on icon at bounding box center [290, 400] width 11 height 11
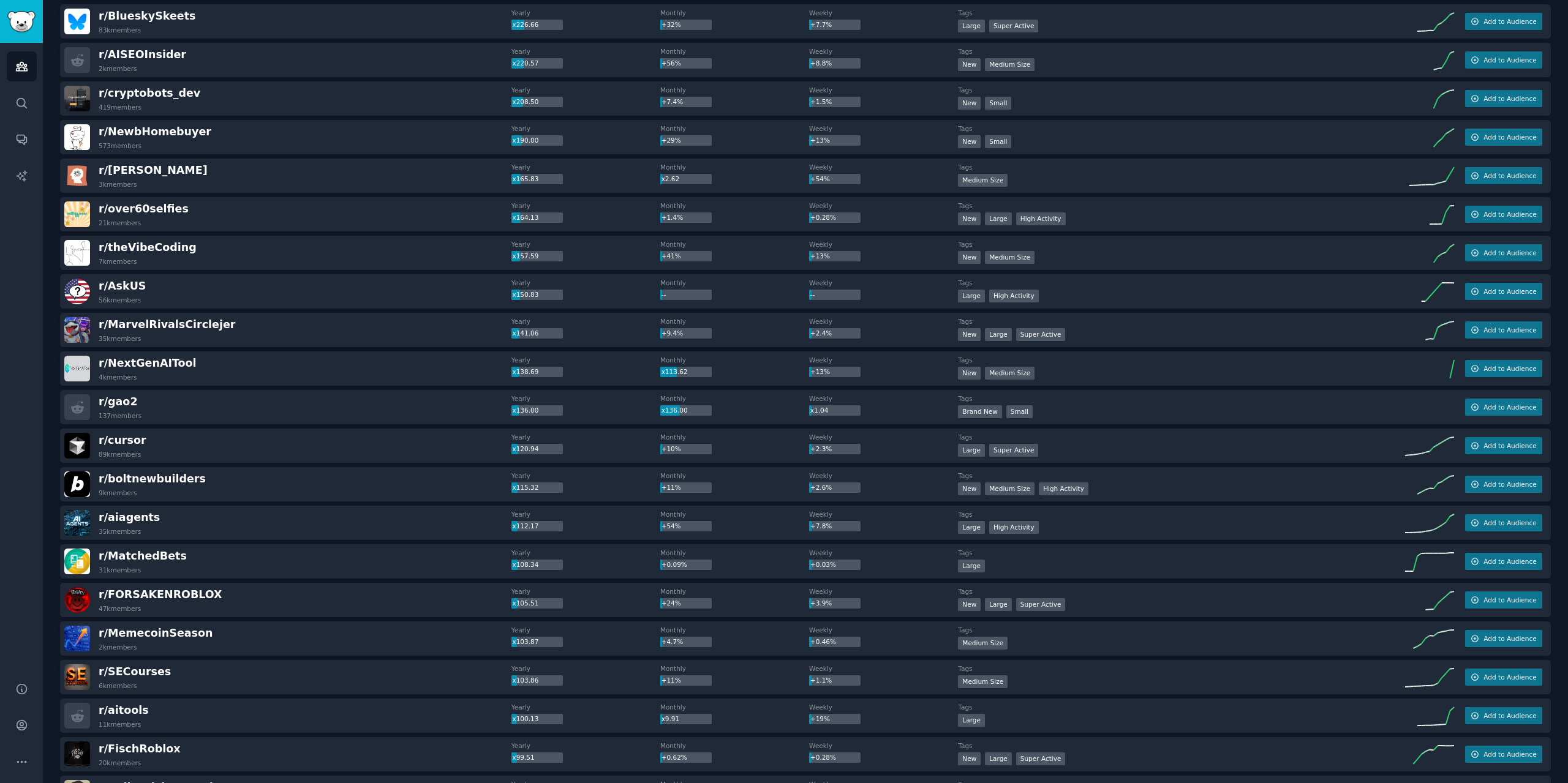
scroll to position [858, 0]
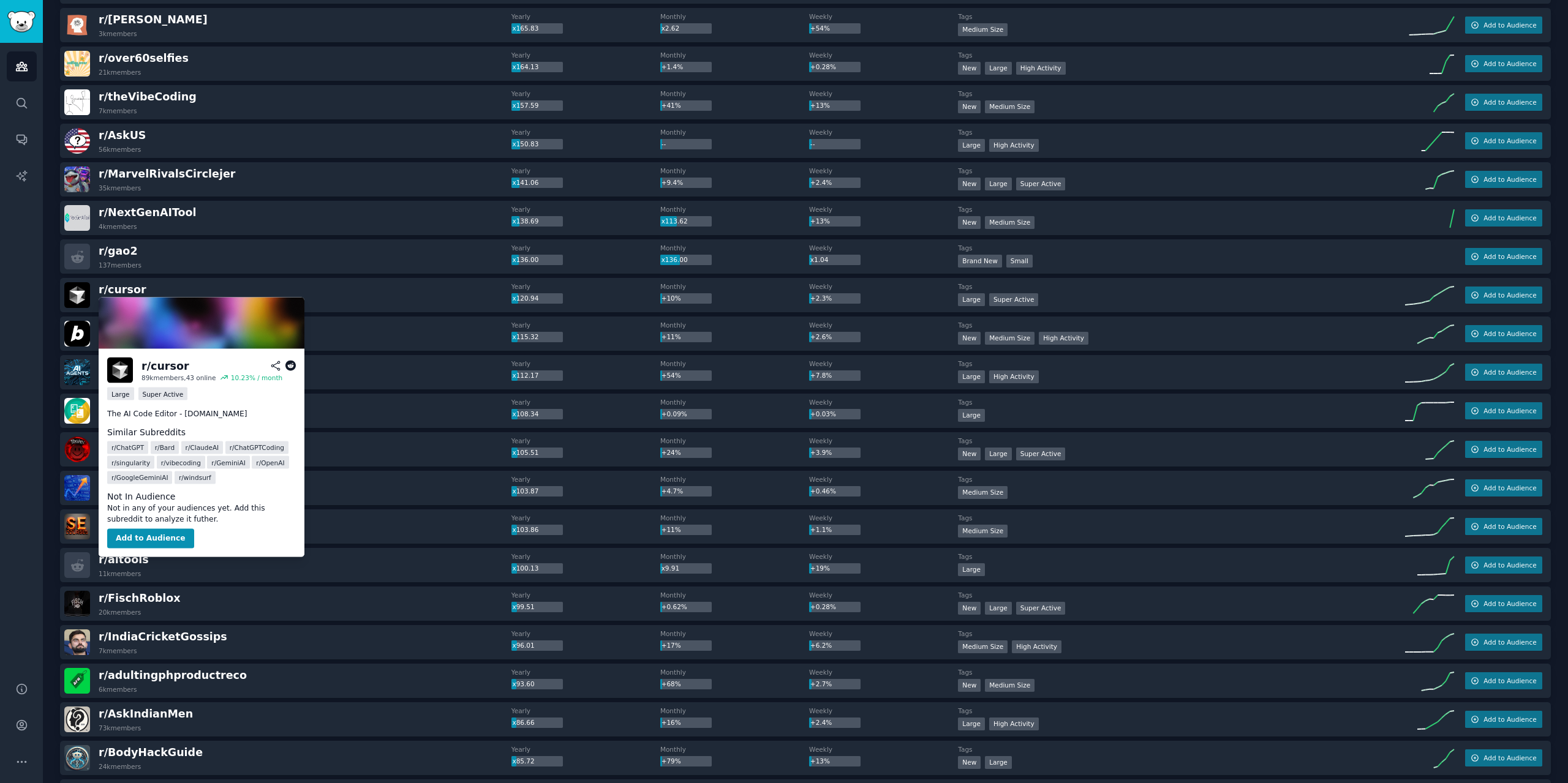
click at [289, 362] on icon at bounding box center [290, 366] width 11 height 11
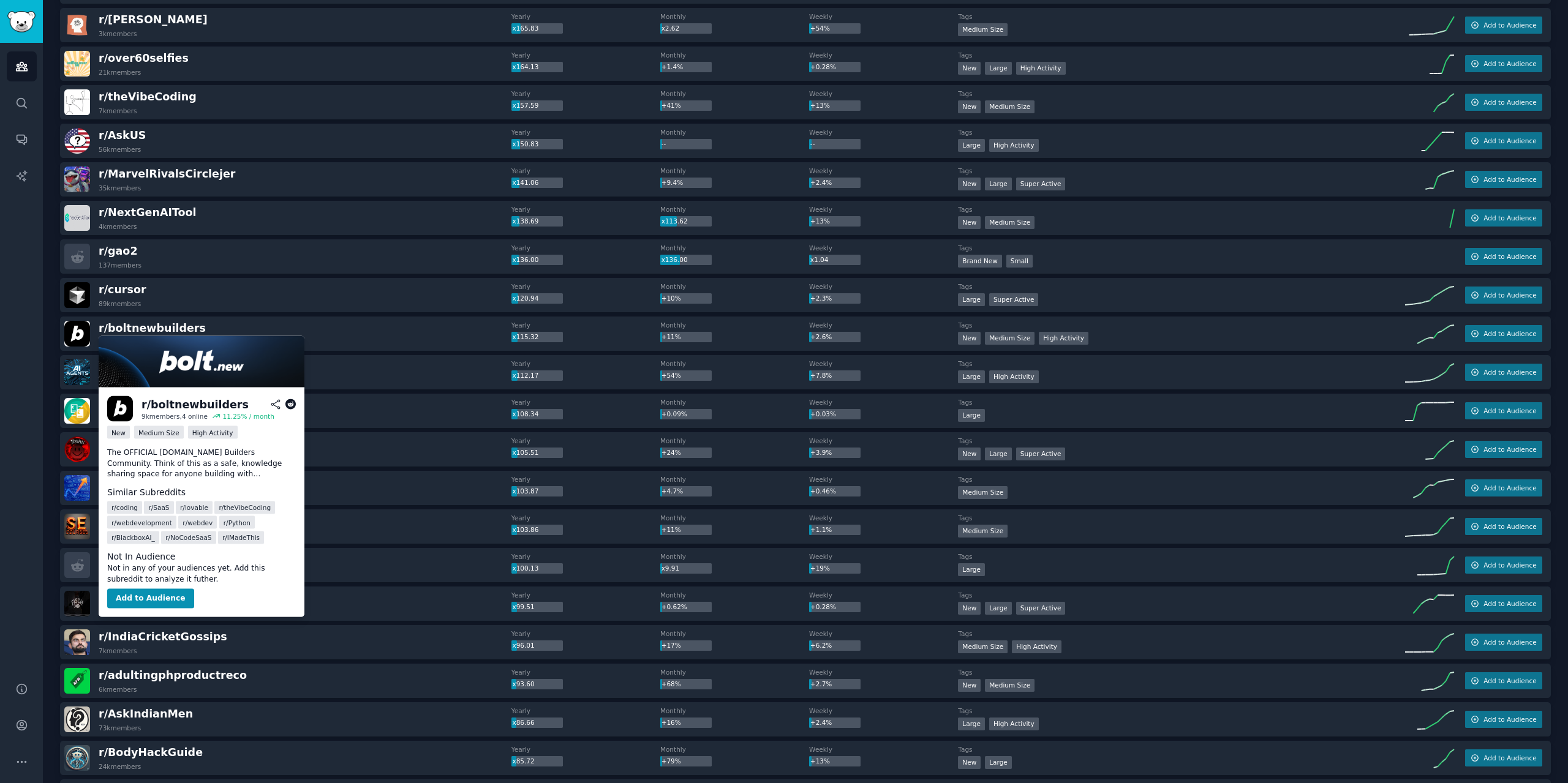
click at [288, 403] on icon at bounding box center [290, 405] width 11 height 11
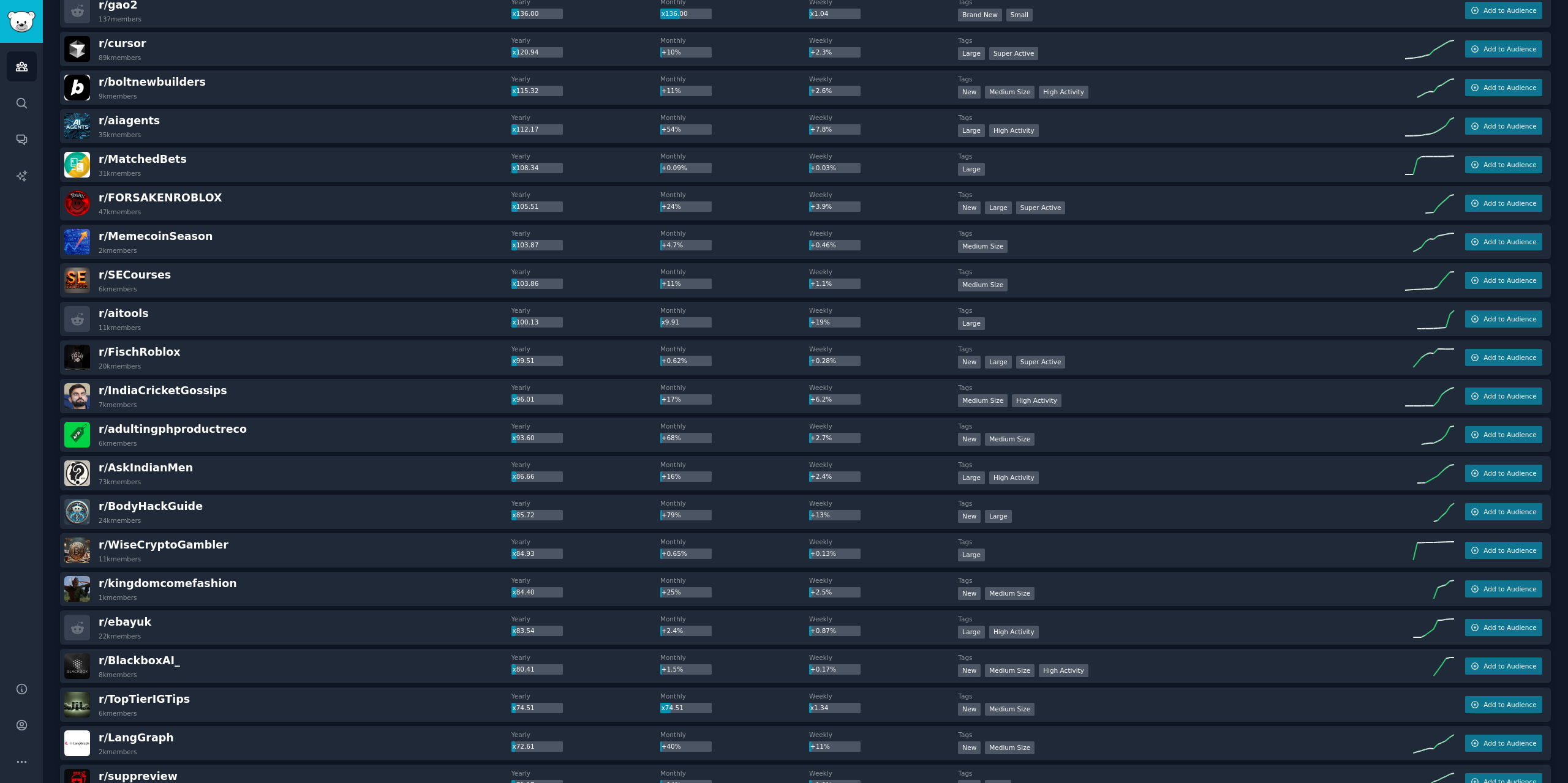
scroll to position [1164, 0]
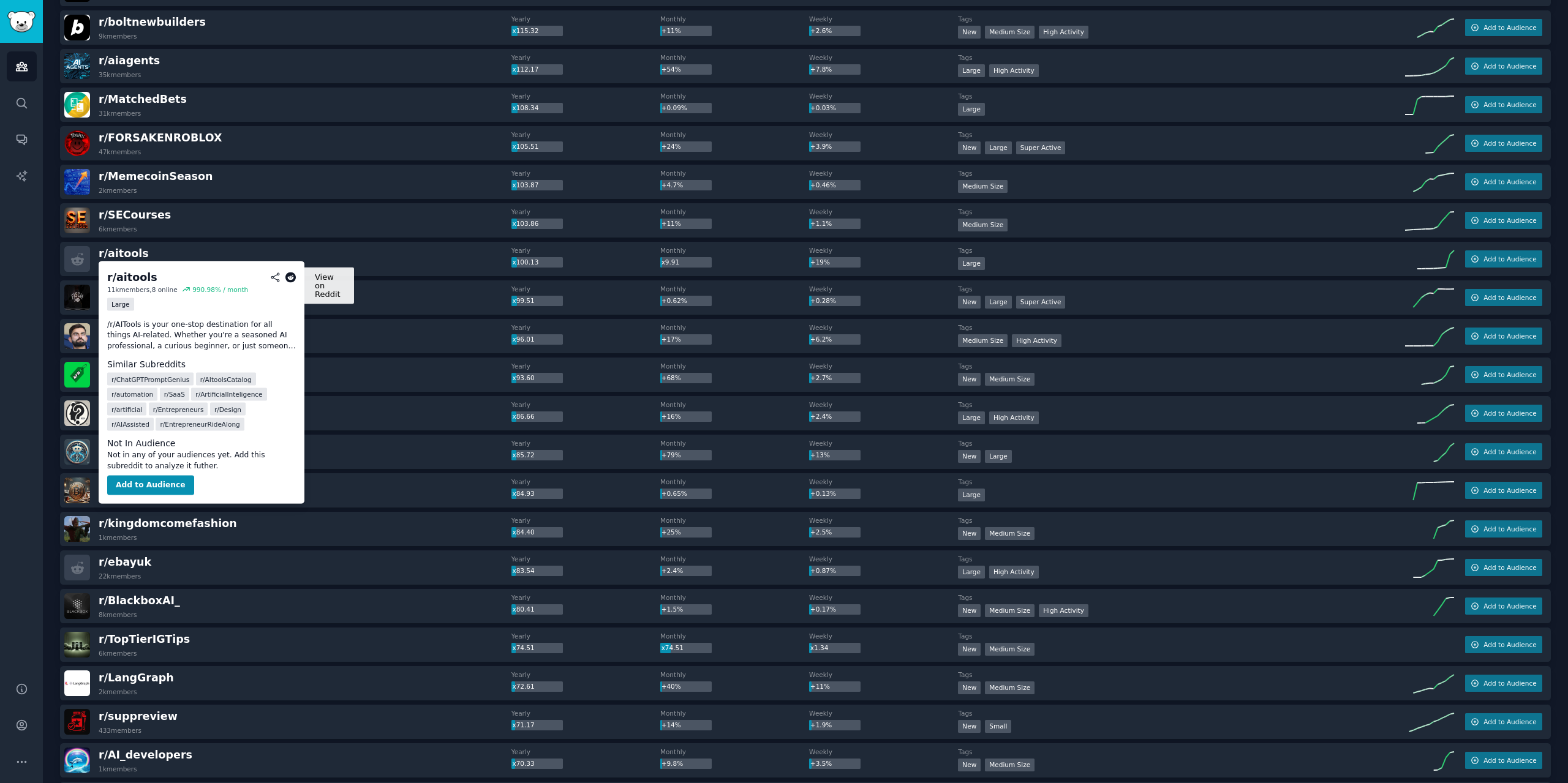
click at [289, 277] on icon at bounding box center [290, 277] width 11 height 11
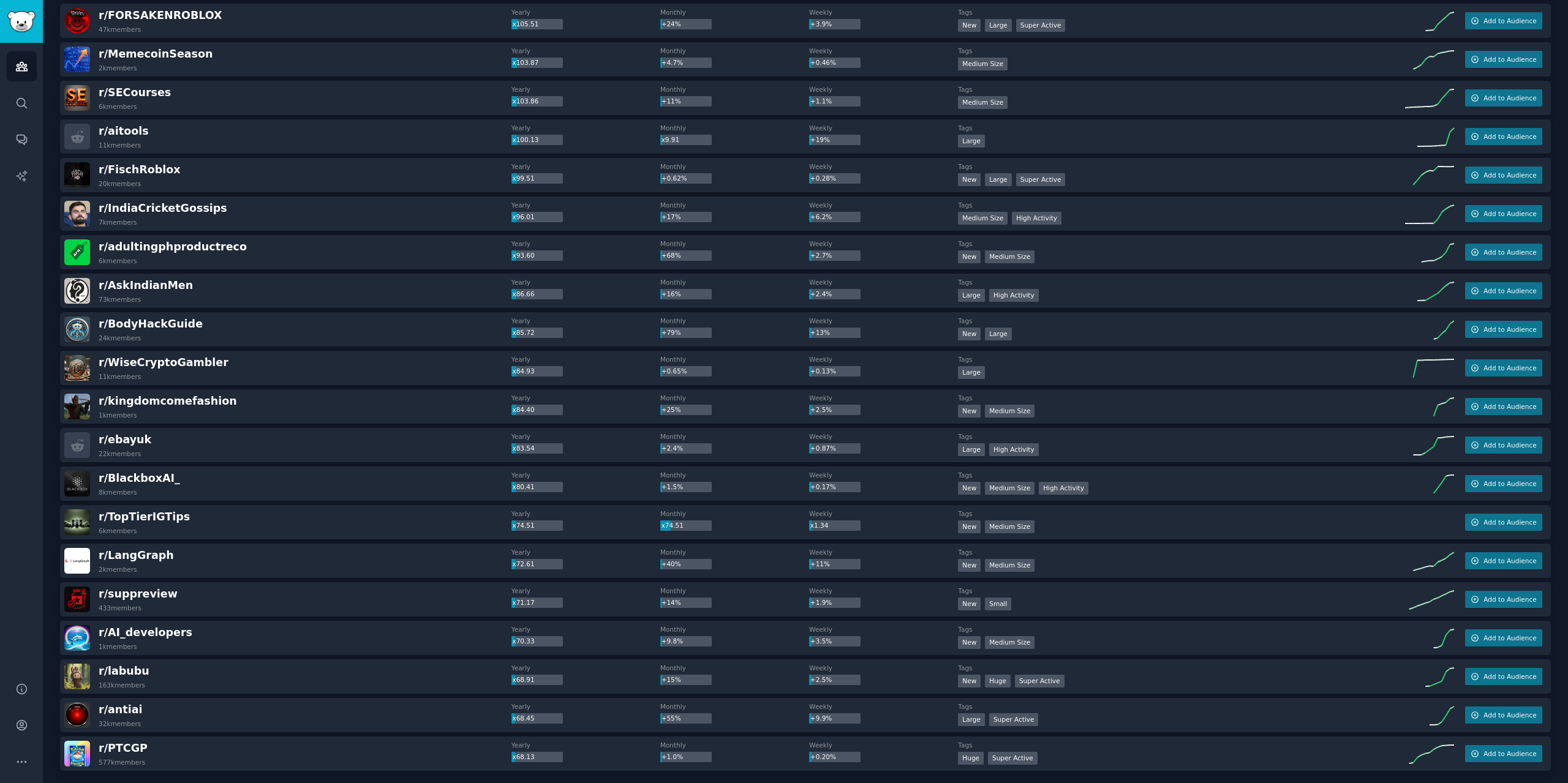
scroll to position [1348, 0]
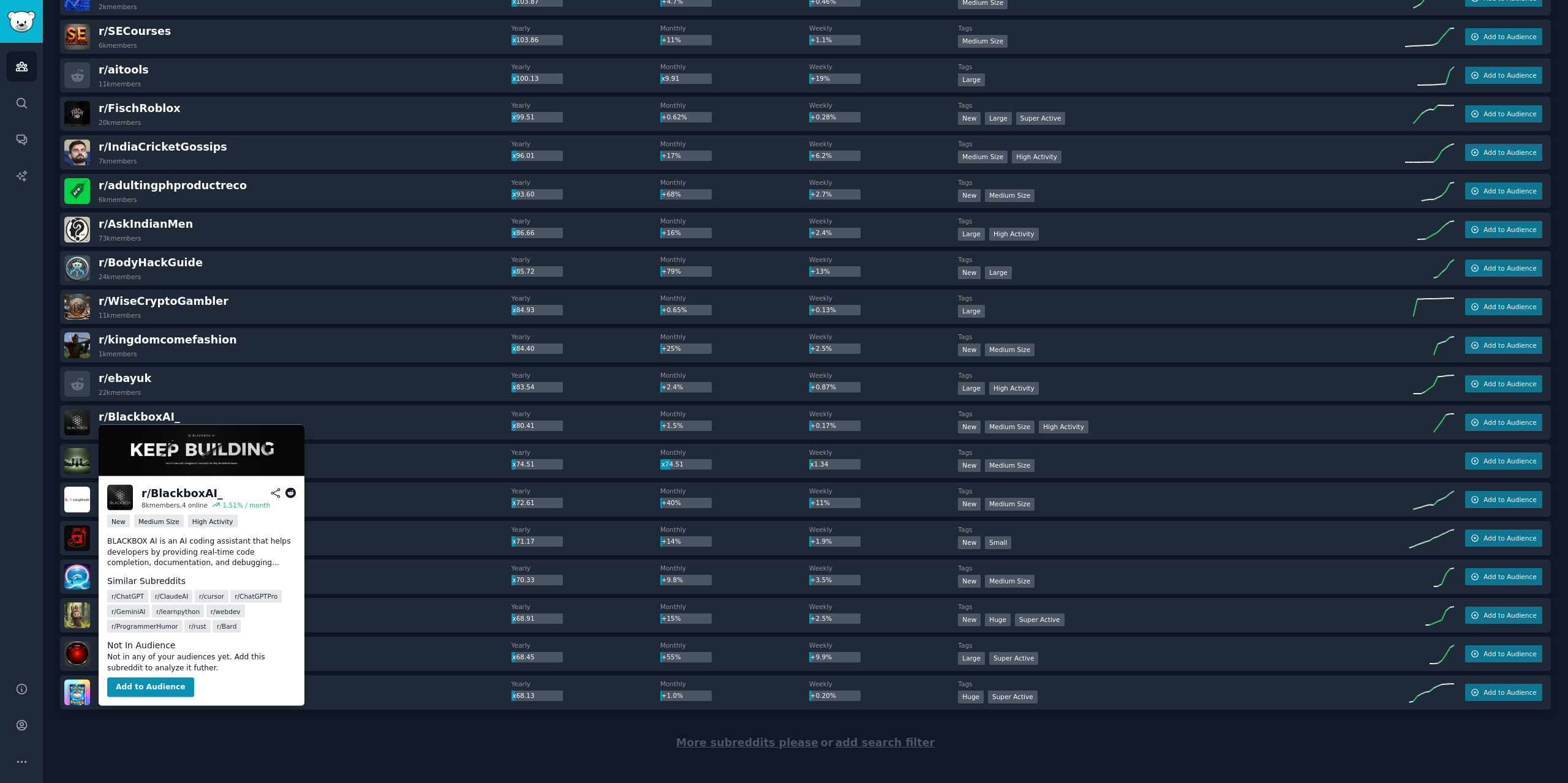
click at [287, 491] on icon at bounding box center [290, 493] width 11 height 11
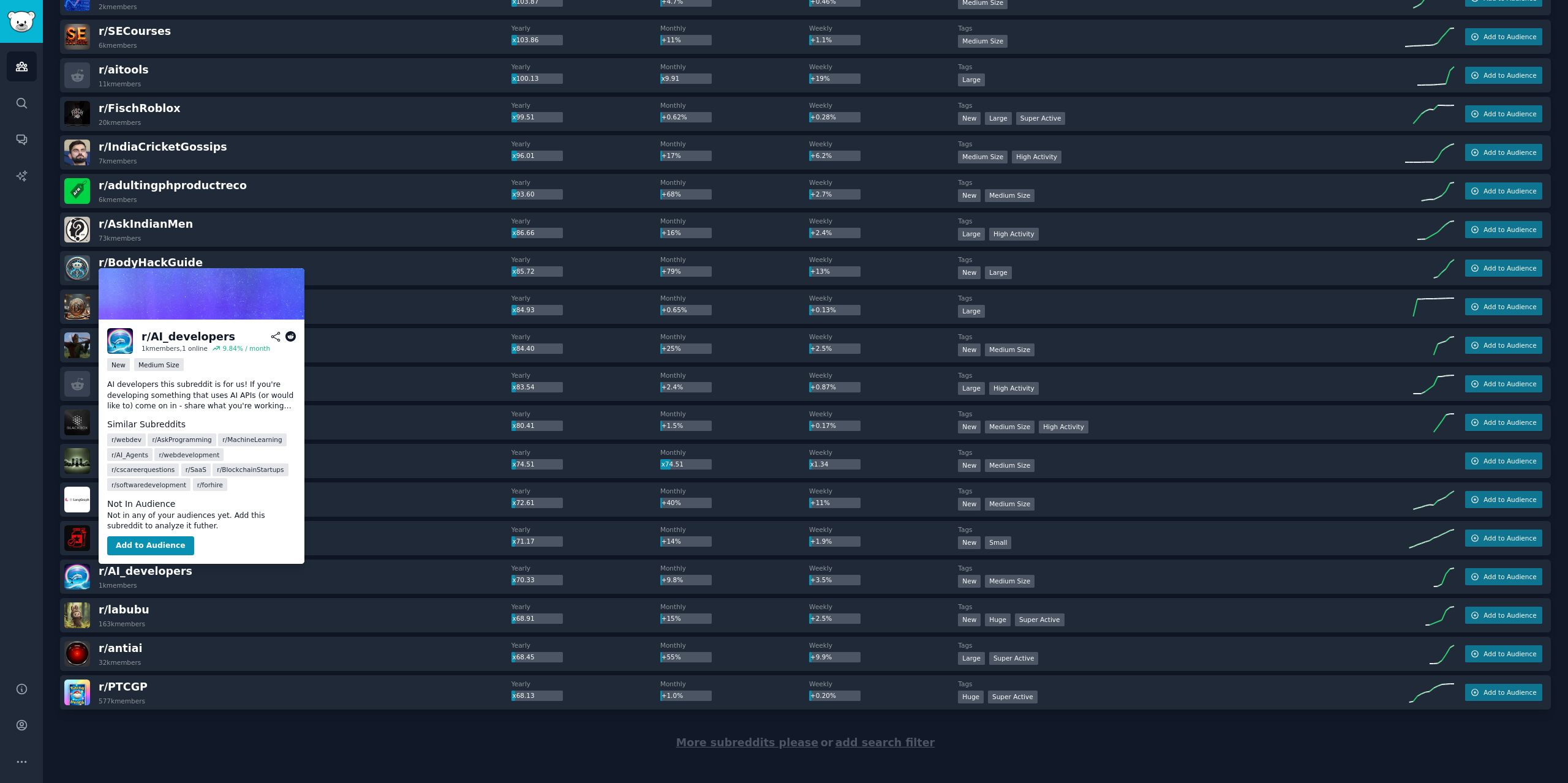
click at [290, 335] on icon at bounding box center [290, 337] width 11 height 11
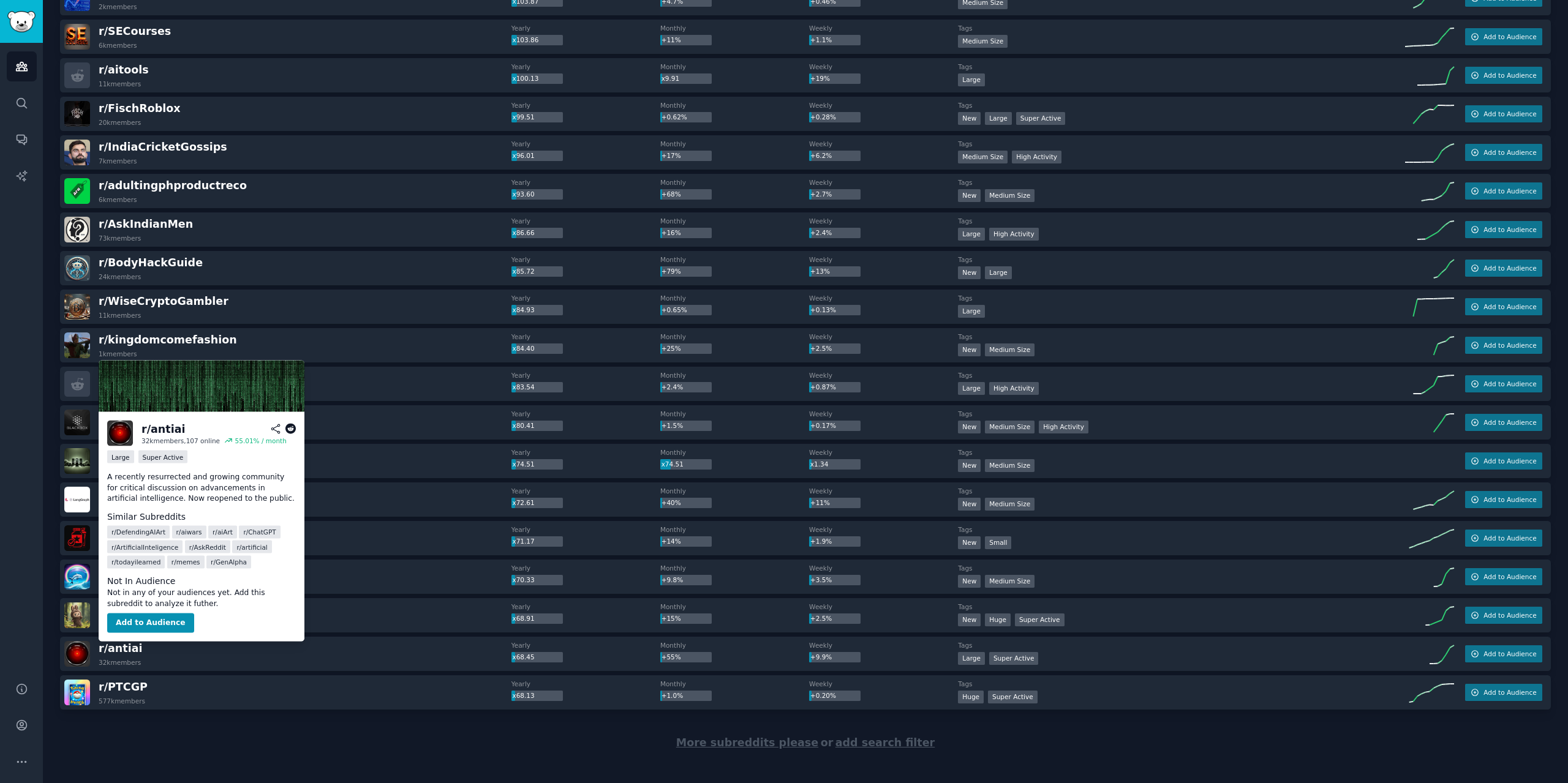
click at [295, 426] on icon at bounding box center [290, 429] width 11 height 11
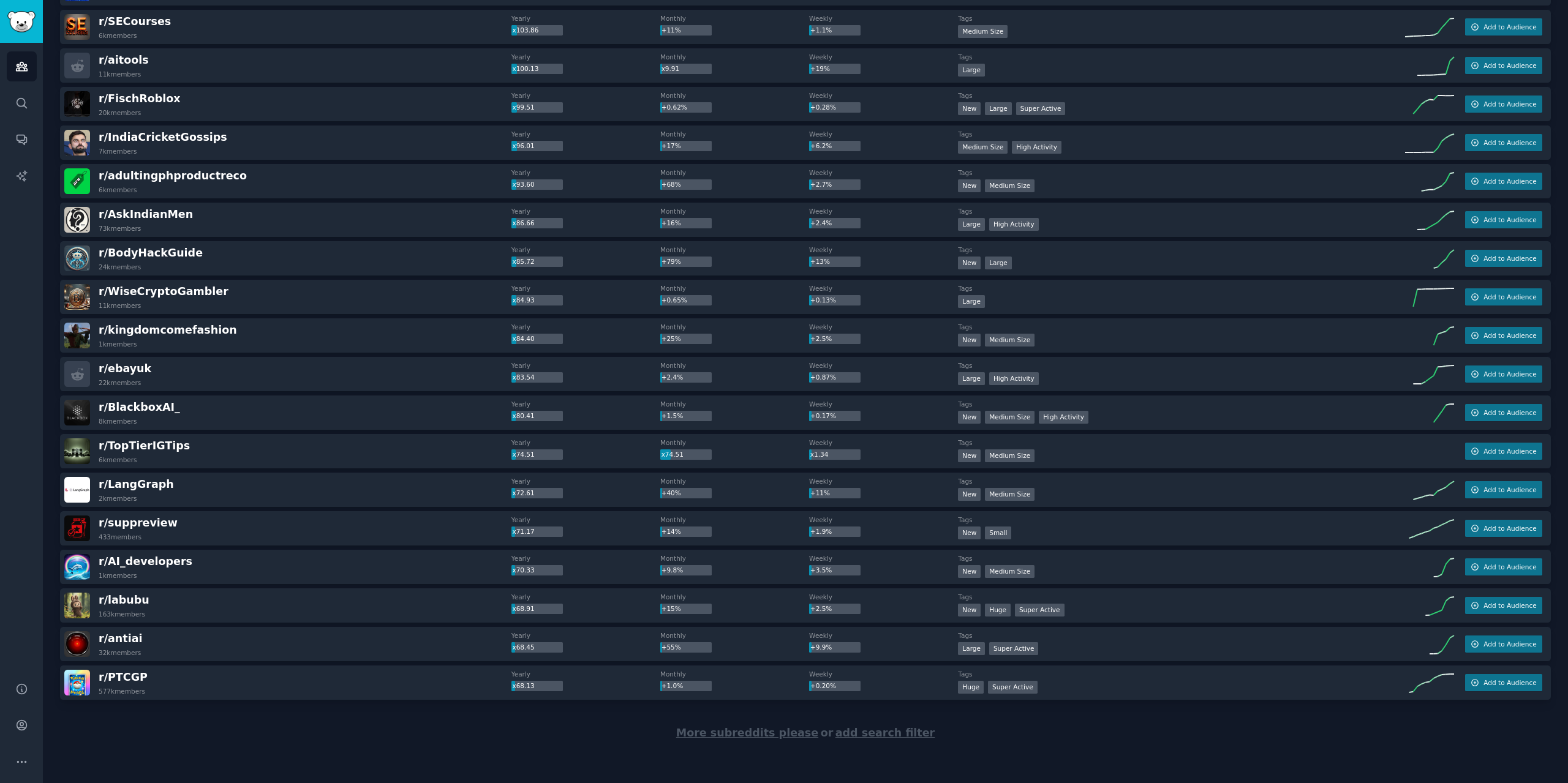
scroll to position [1358, 0]
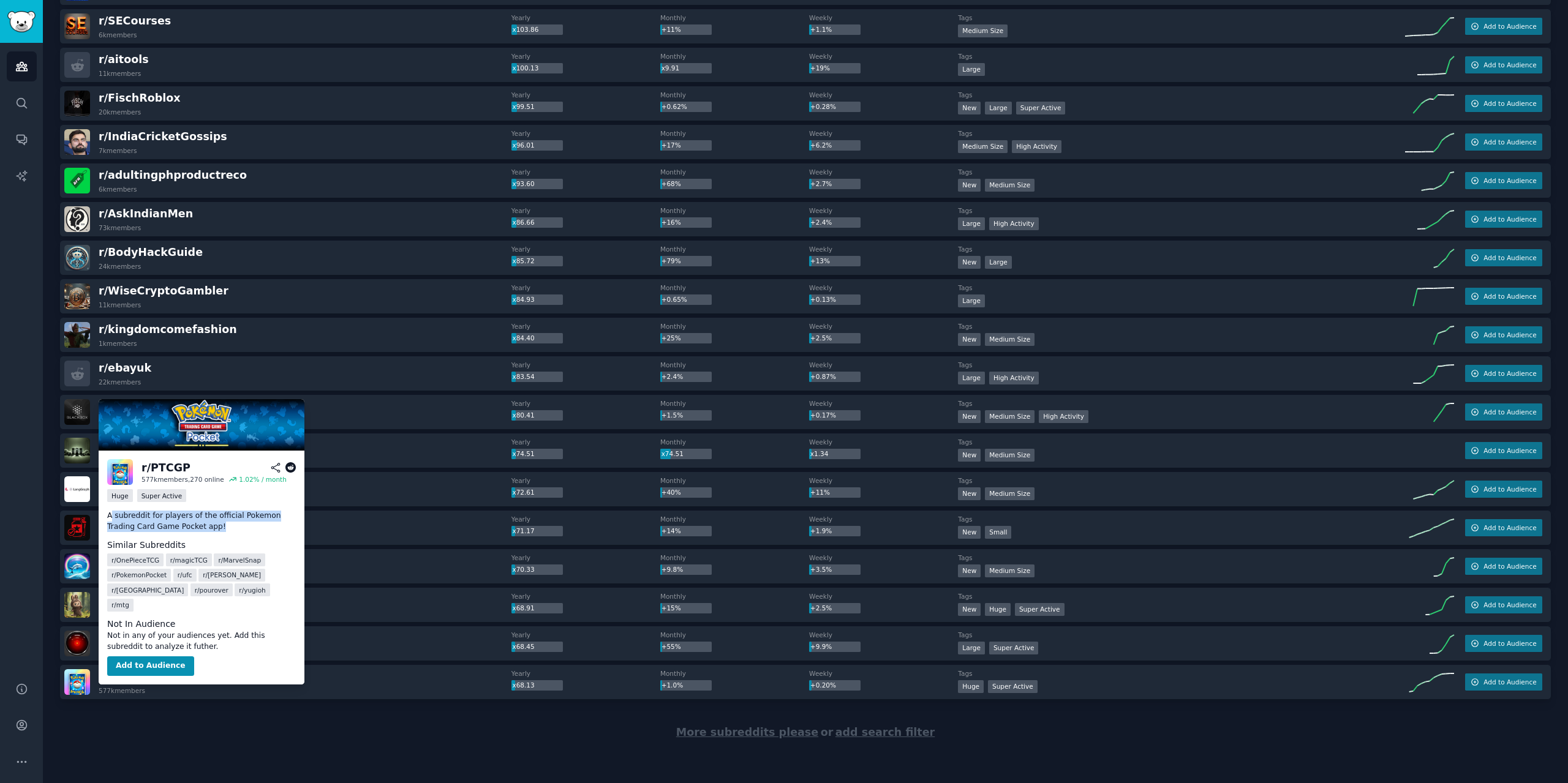
drag, startPoint x: 186, startPoint y: 525, endPoint x: 111, endPoint y: 519, distance: 75.2
click at [111, 519] on p "A subreddit for players of the official Pokemon Trading Card Game Pocket app!" at bounding box center [201, 521] width 189 height 21
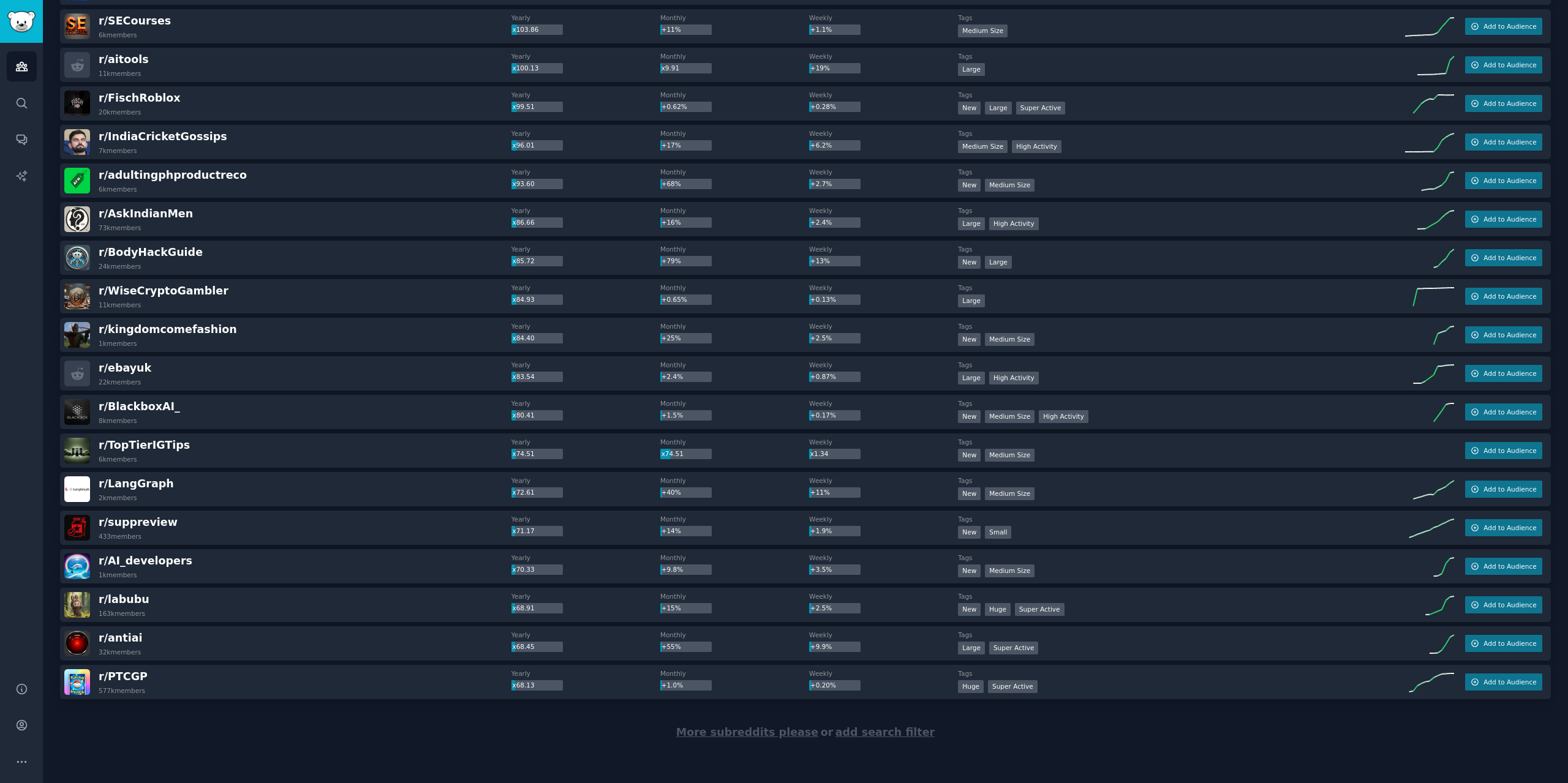
click at [421, 720] on div "More subreddits please or add search filter" at bounding box center [805, 732] width 1491 height 67
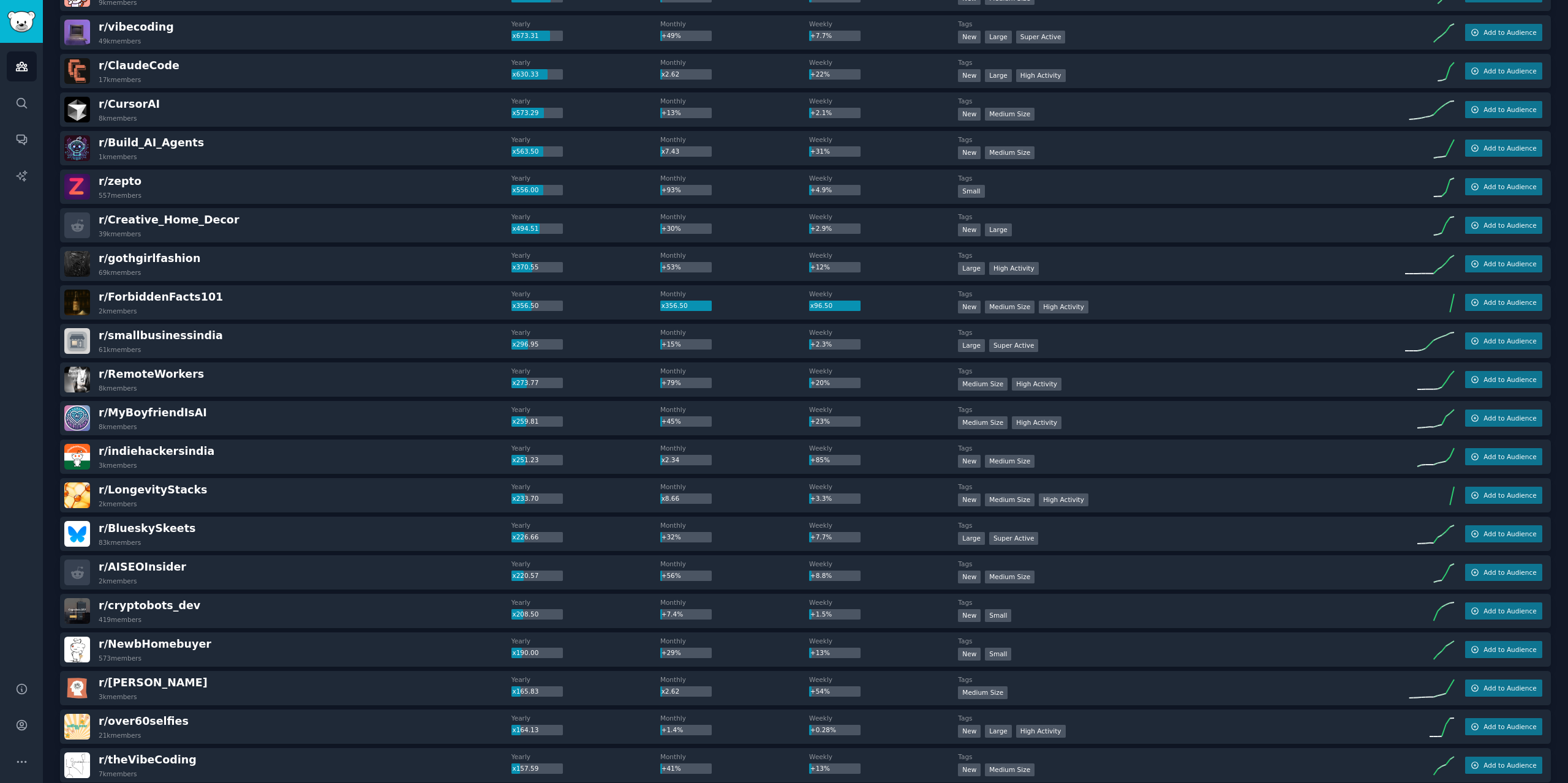
scroll to position [0, 0]
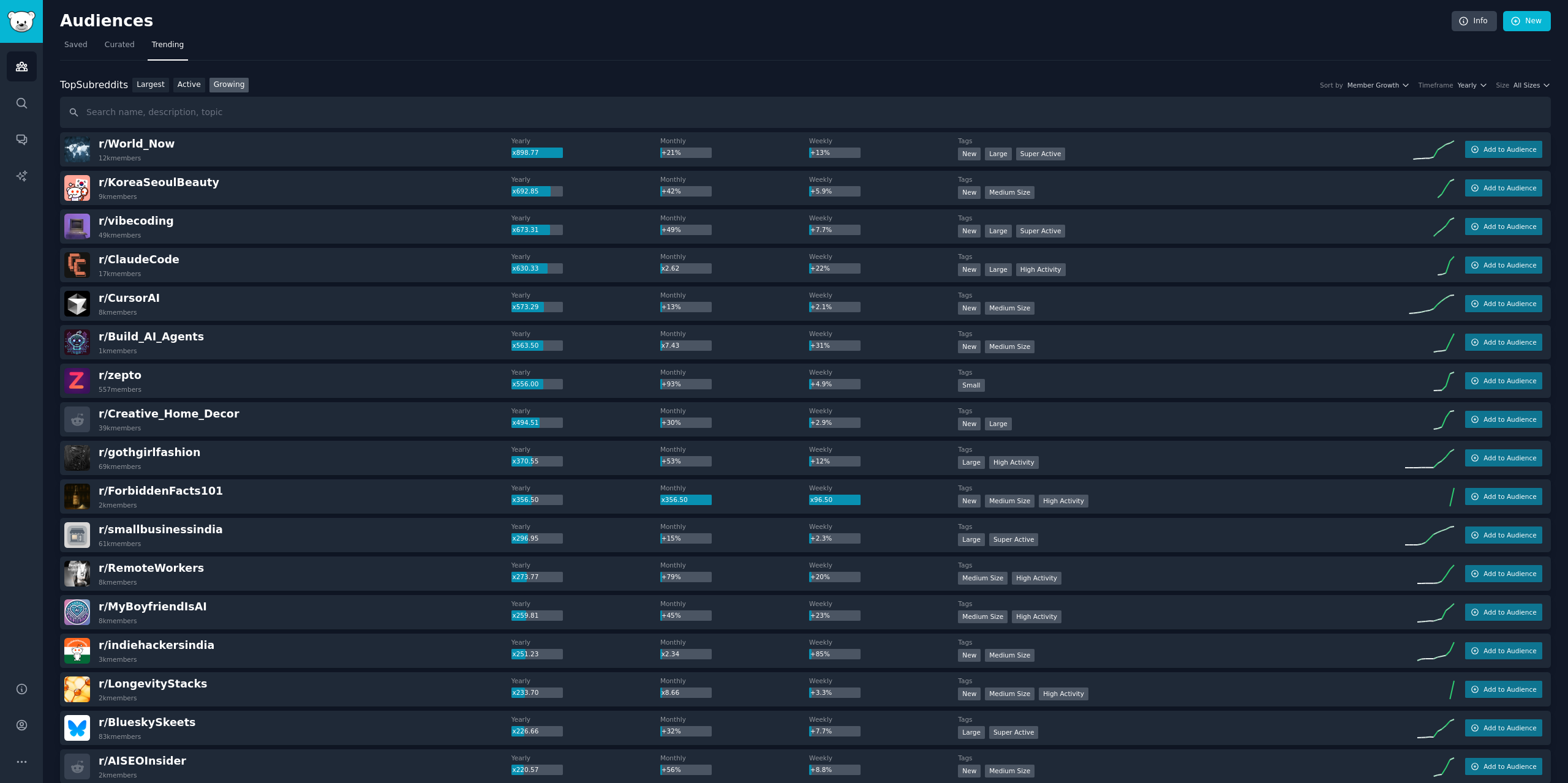
click at [403, 81] on div "Top Subreddits Top Subreddits Largest Active Growing Sort by Member Growth Time…" at bounding box center [805, 86] width 1491 height 16
click at [71, 45] on span "Saved" at bounding box center [76, 45] width 23 height 11
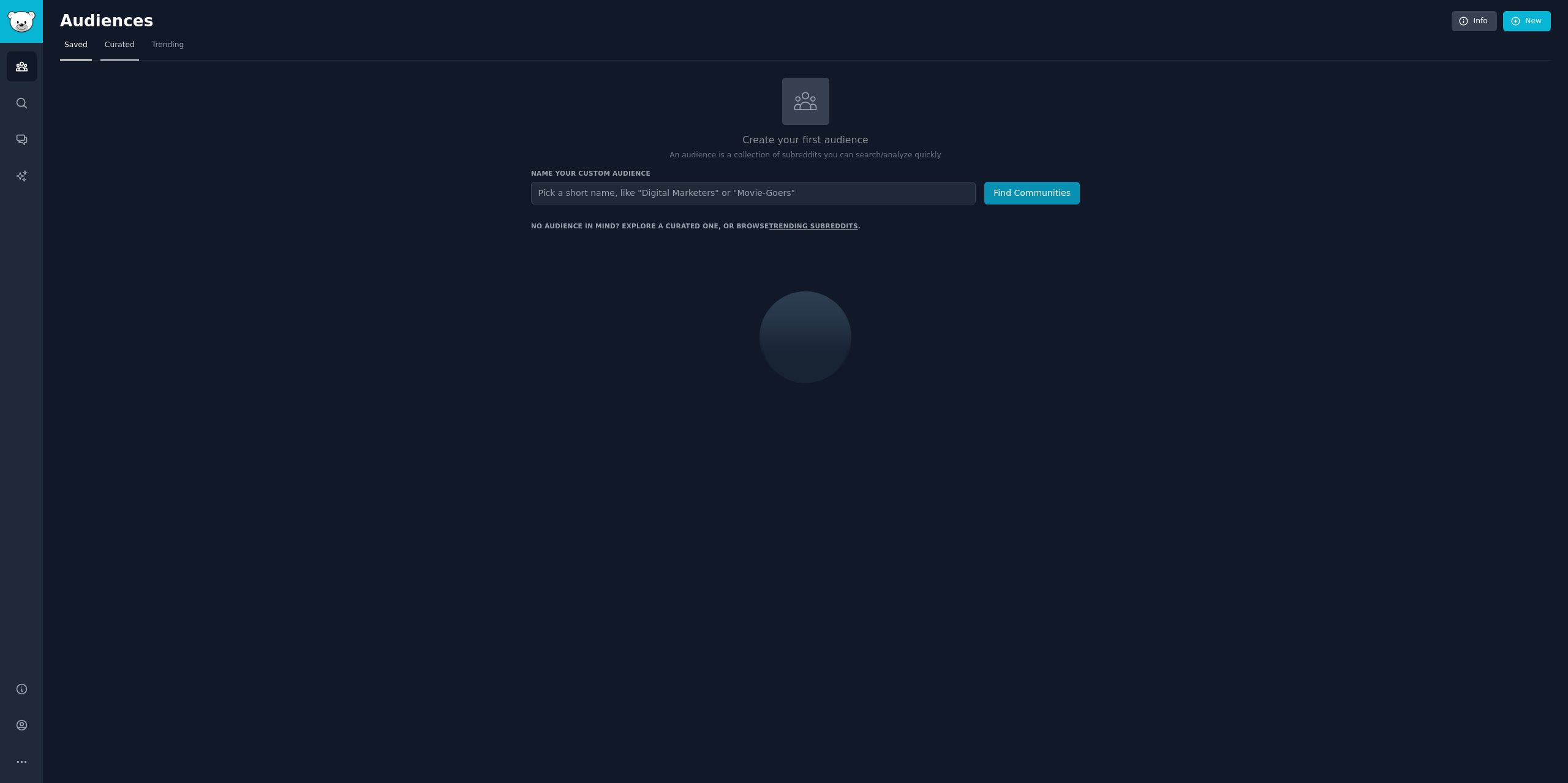
click at [122, 46] on span "Curated" at bounding box center [120, 45] width 30 height 11
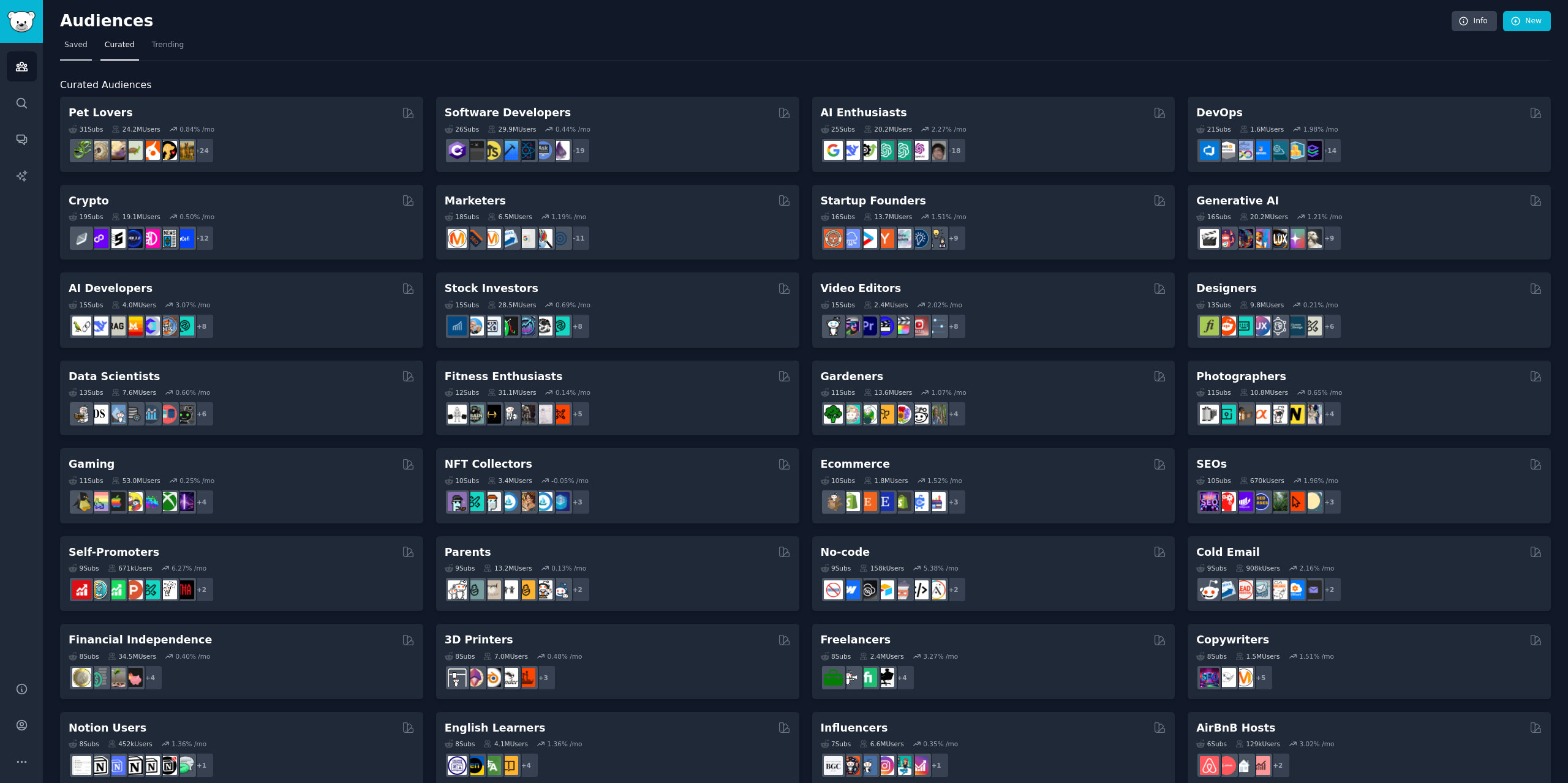
click at [72, 38] on link "Saved" at bounding box center [76, 49] width 32 height 25
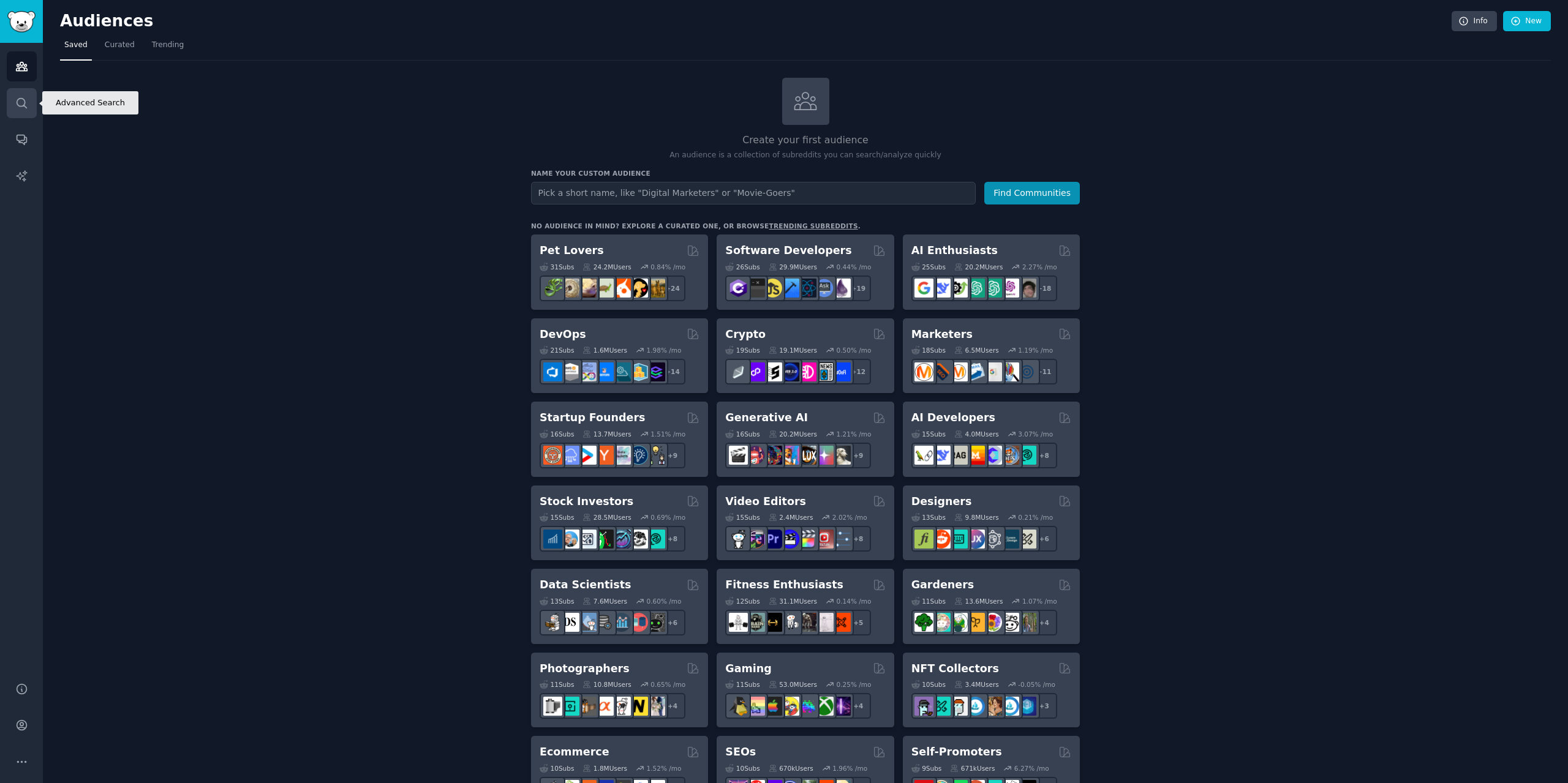
click at [22, 97] on icon "Sidebar" at bounding box center [21, 103] width 13 height 13
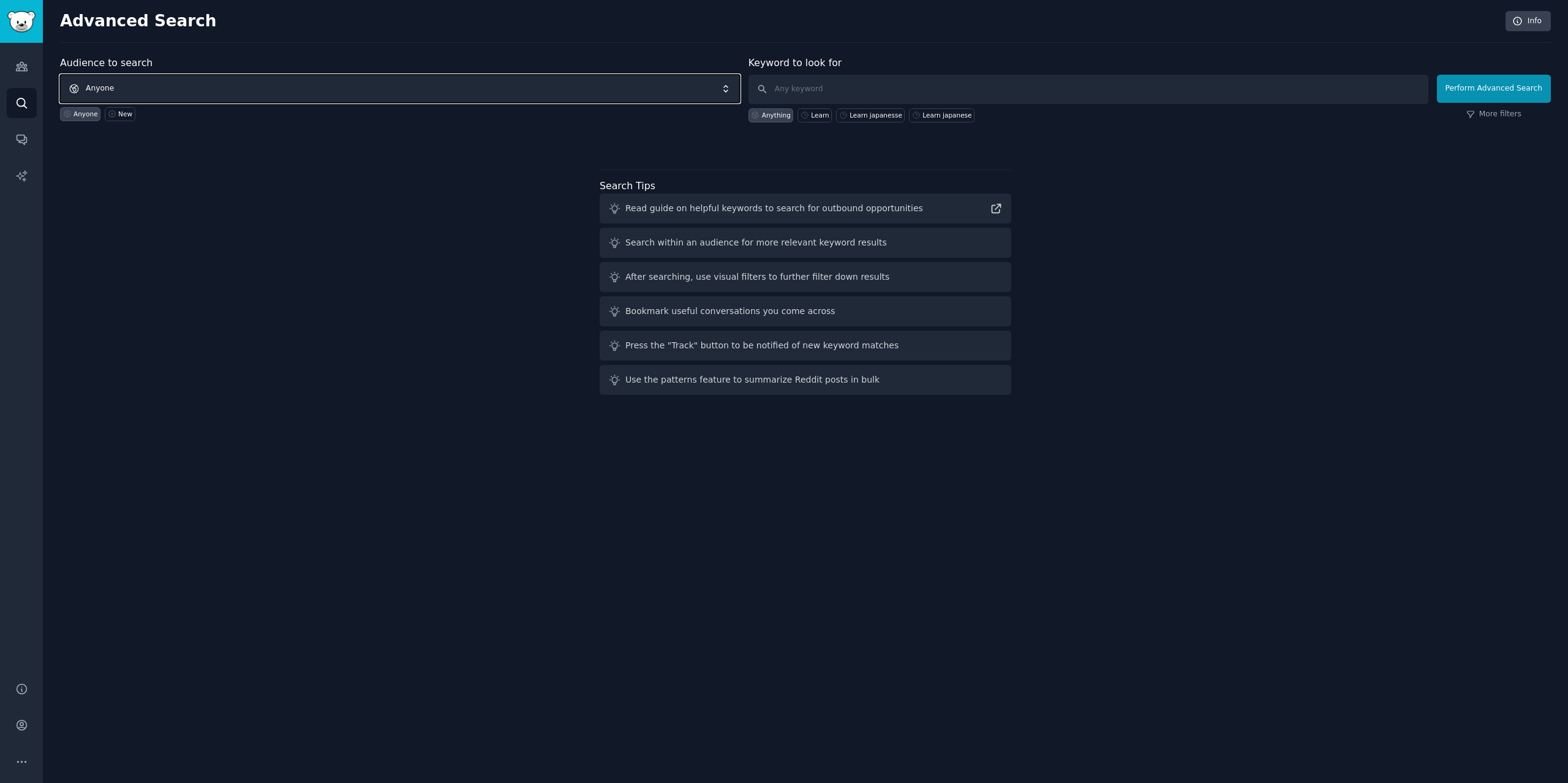
click at [152, 80] on span "Anyone" at bounding box center [400, 89] width 680 height 28
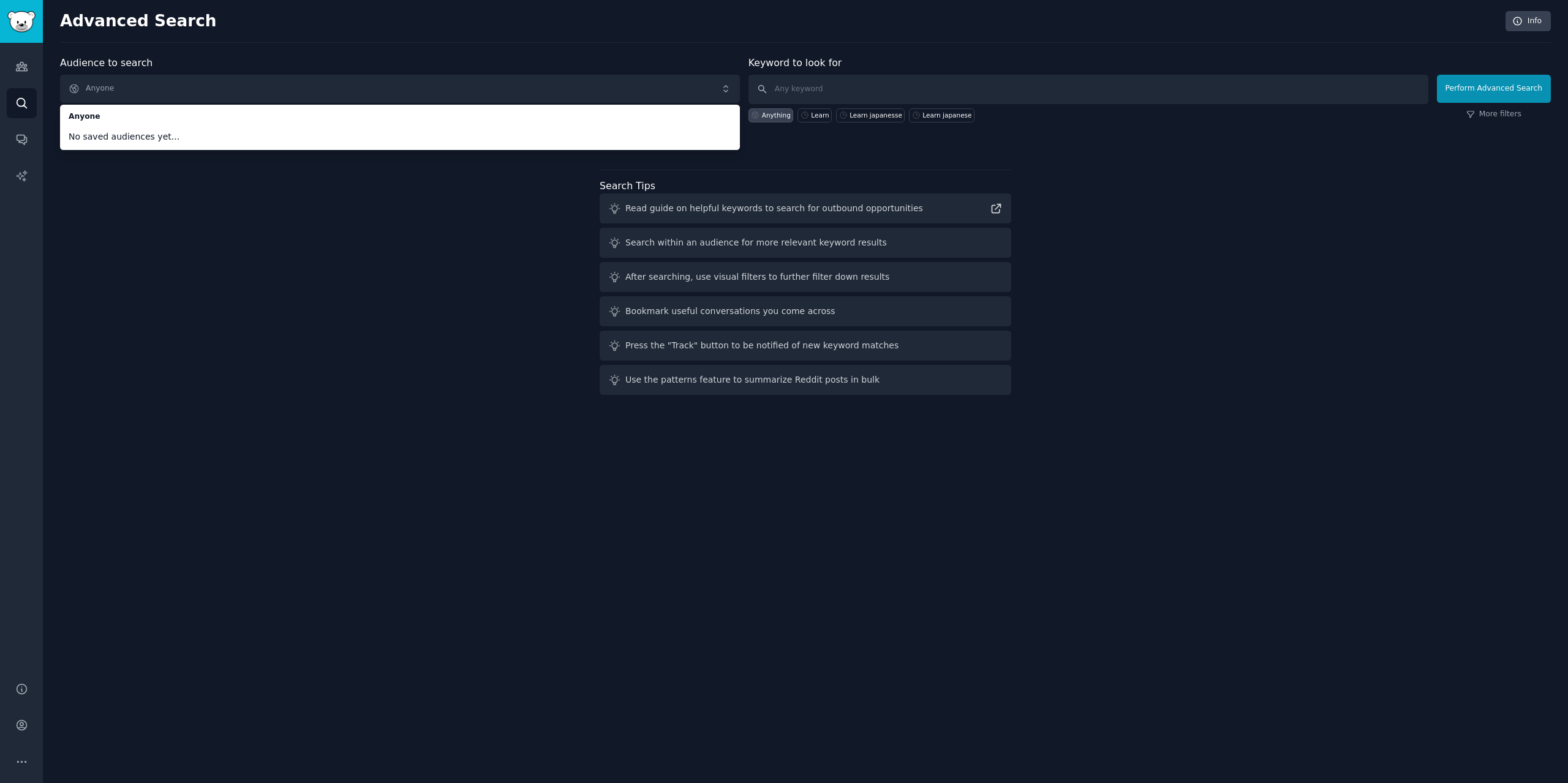
click at [218, 210] on div "Audience to search Anyone Anyone No saved audiences yet... Anyone New Keyword t…" at bounding box center [805, 228] width 1491 height 344
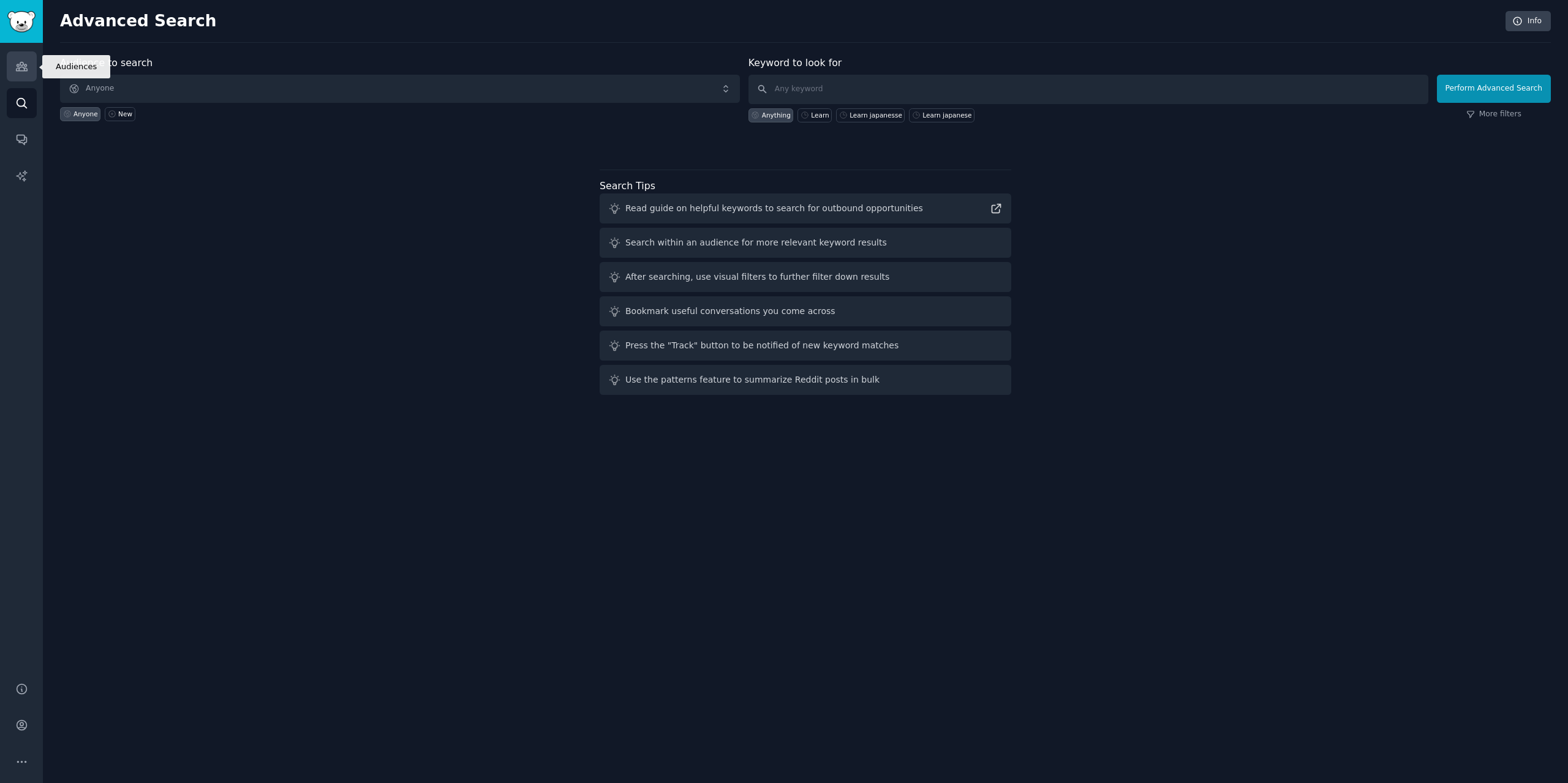
click at [30, 70] on link "Audiences" at bounding box center [21, 66] width 30 height 30
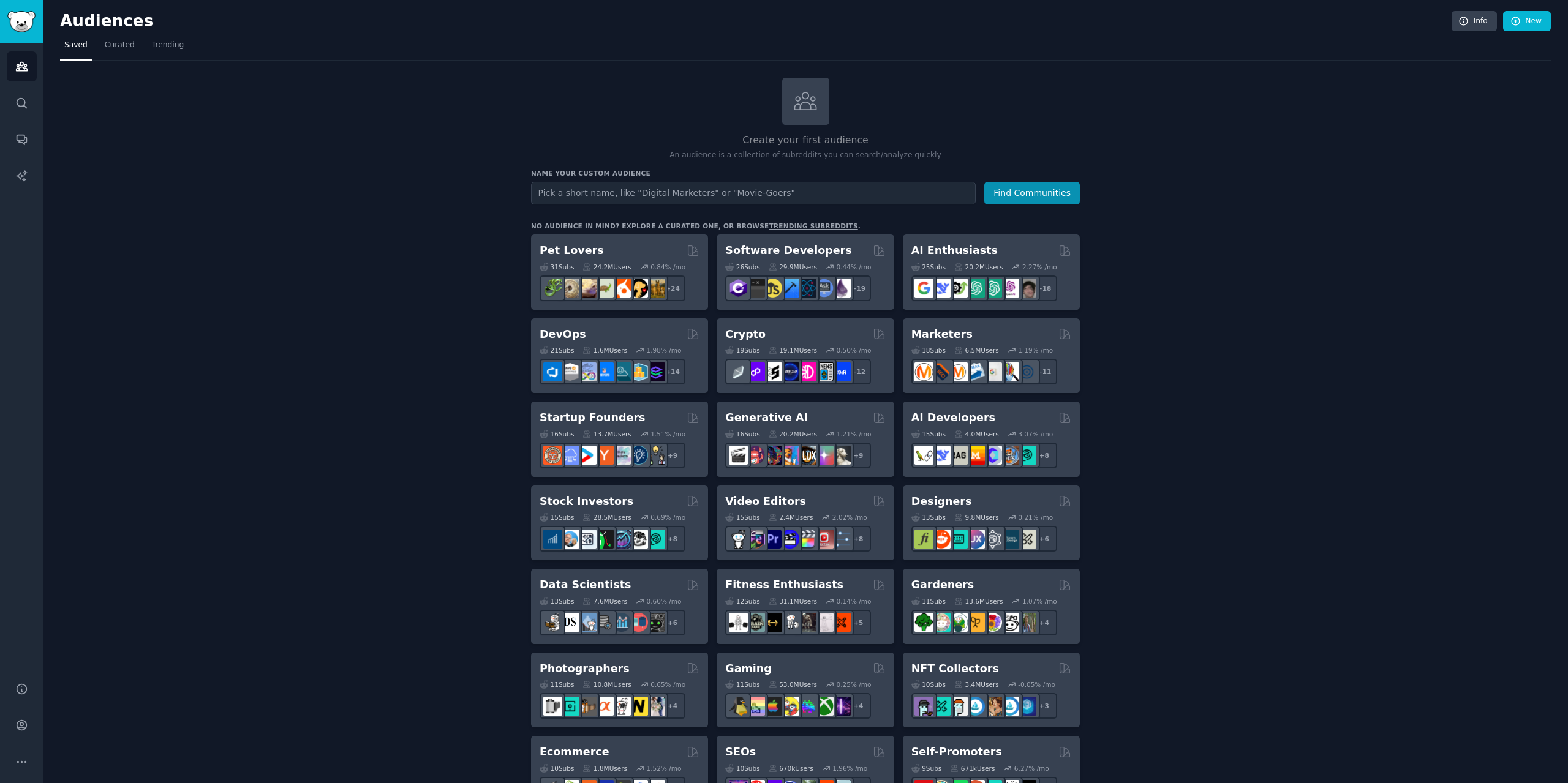
click at [646, 184] on input "text" at bounding box center [753, 193] width 445 height 22
type input "bible"
click at [1033, 185] on button "Find Communities" at bounding box center [1032, 193] width 95 height 22
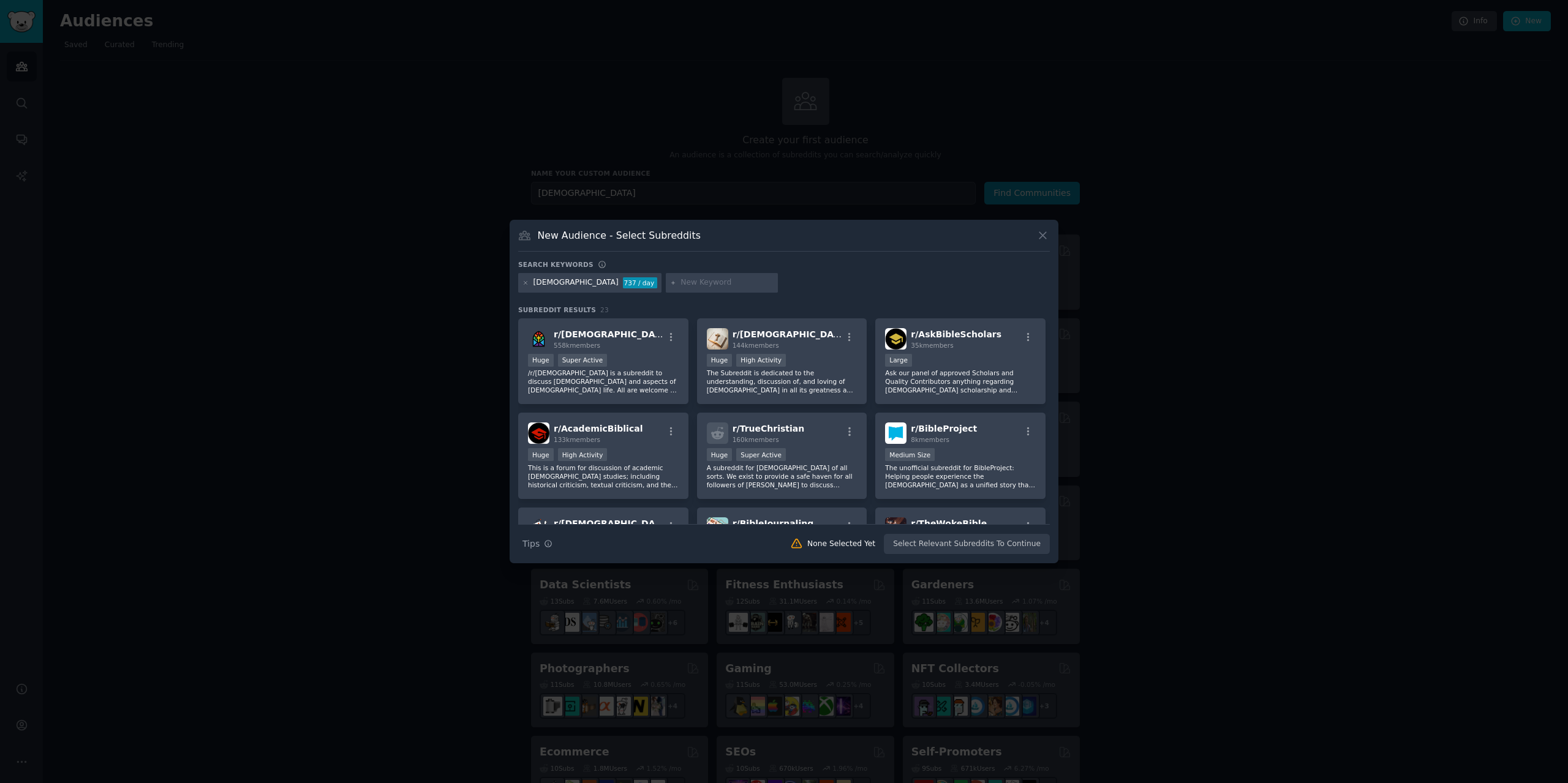
click at [1046, 232] on icon at bounding box center [1043, 235] width 13 height 13
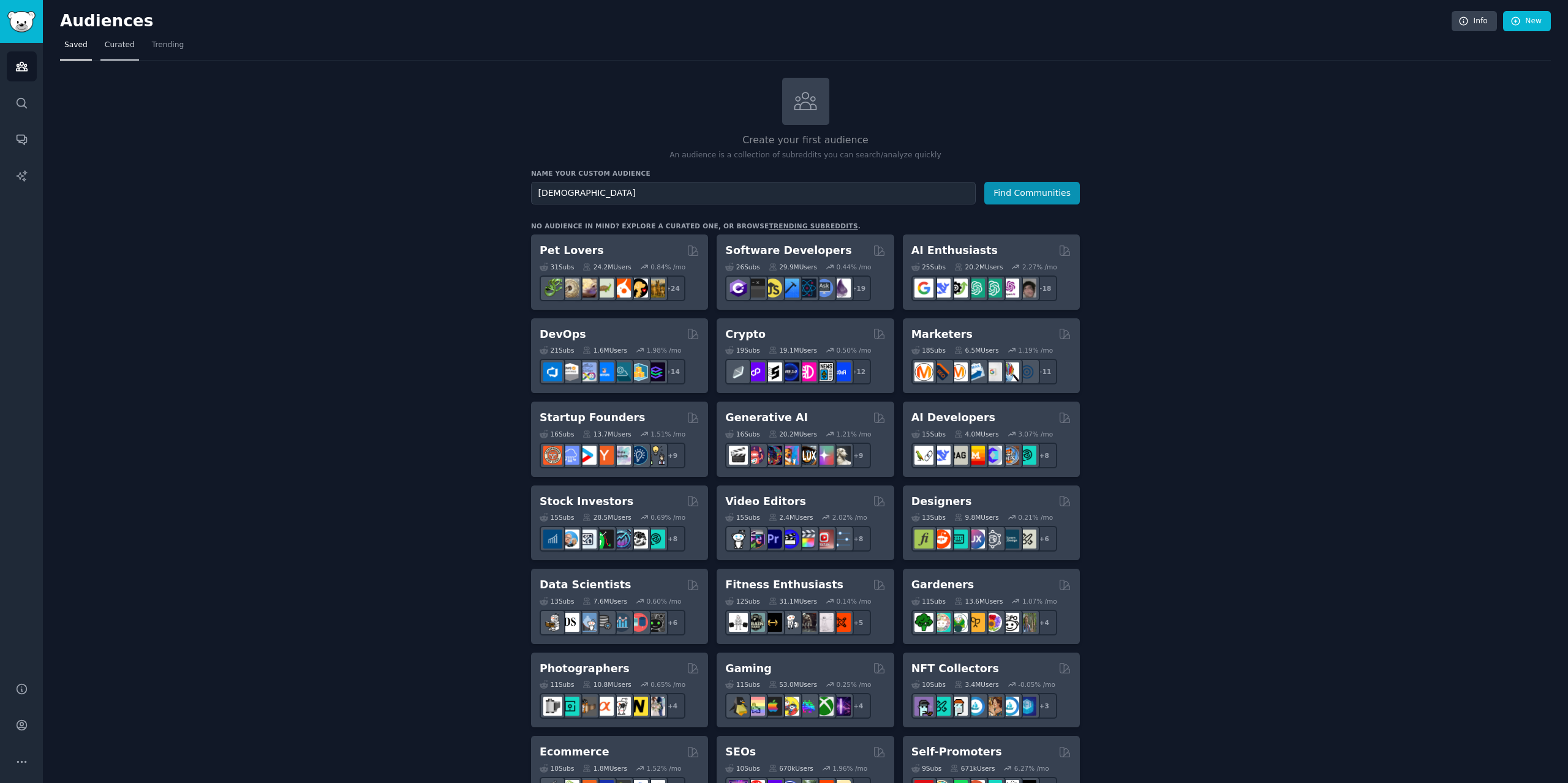
click at [107, 46] on span "Curated" at bounding box center [120, 45] width 30 height 11
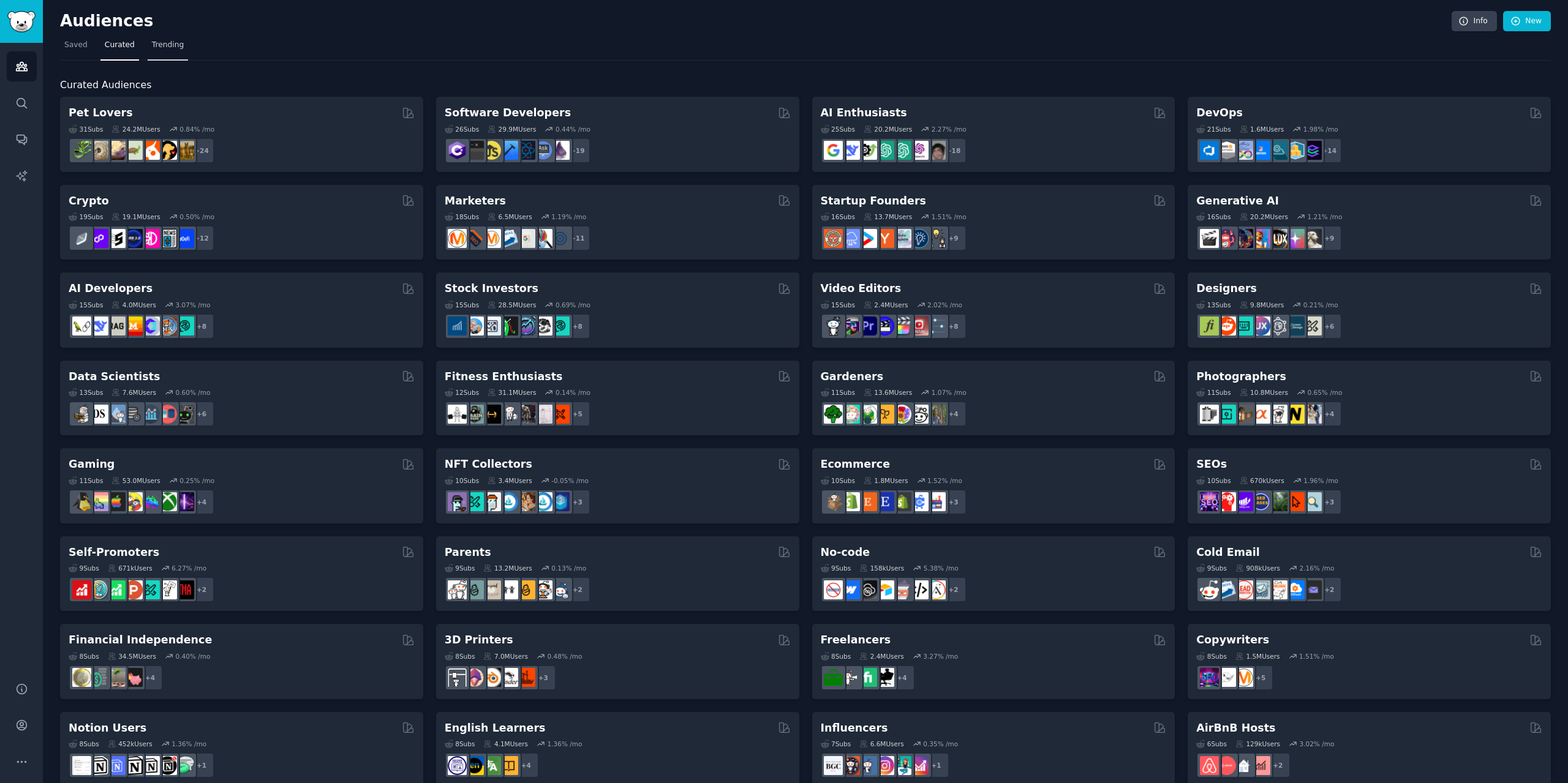
click at [157, 46] on span "Trending" at bounding box center [167, 45] width 32 height 11
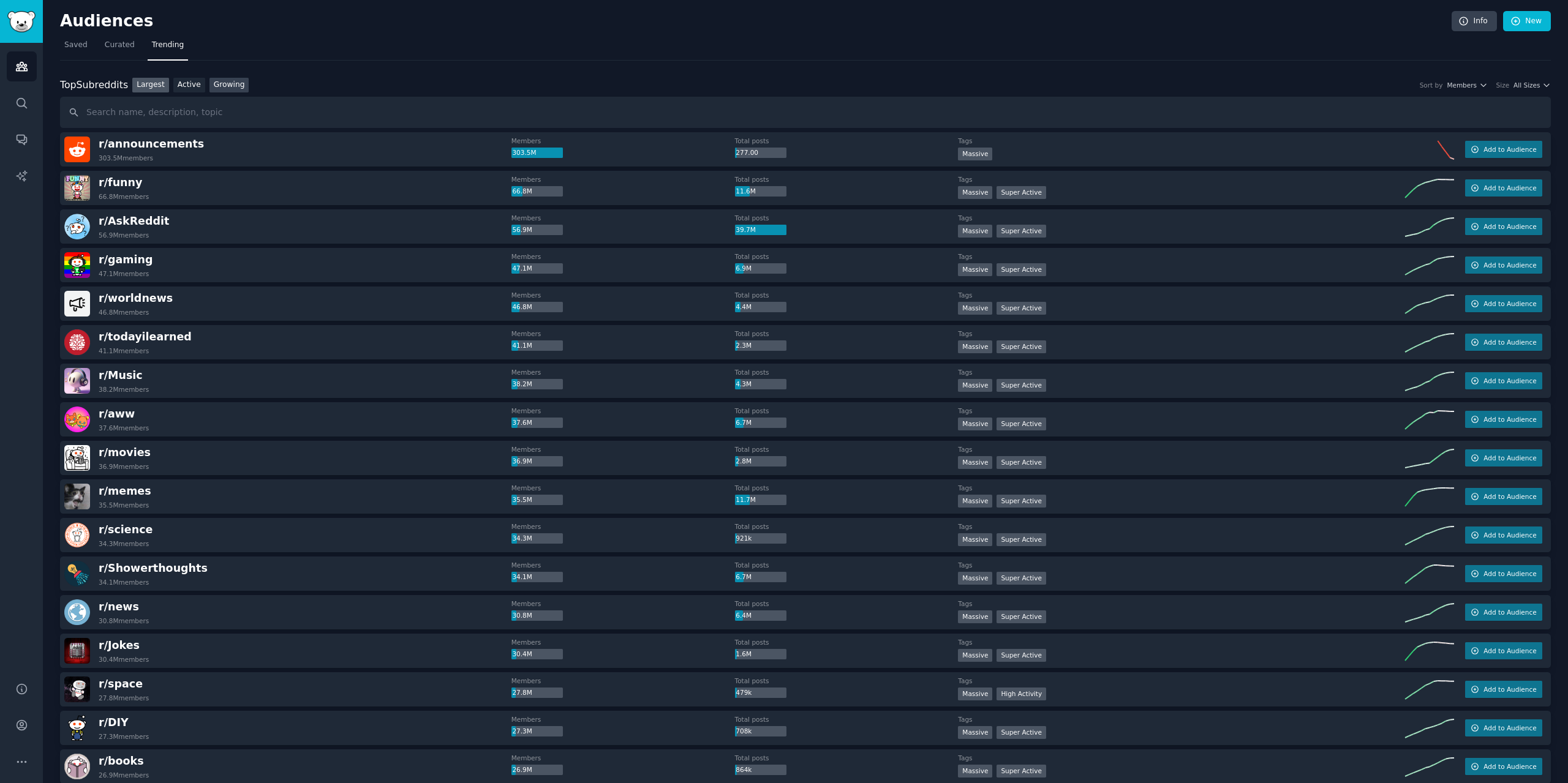
click at [216, 84] on link "Growing" at bounding box center [229, 86] width 40 height 16
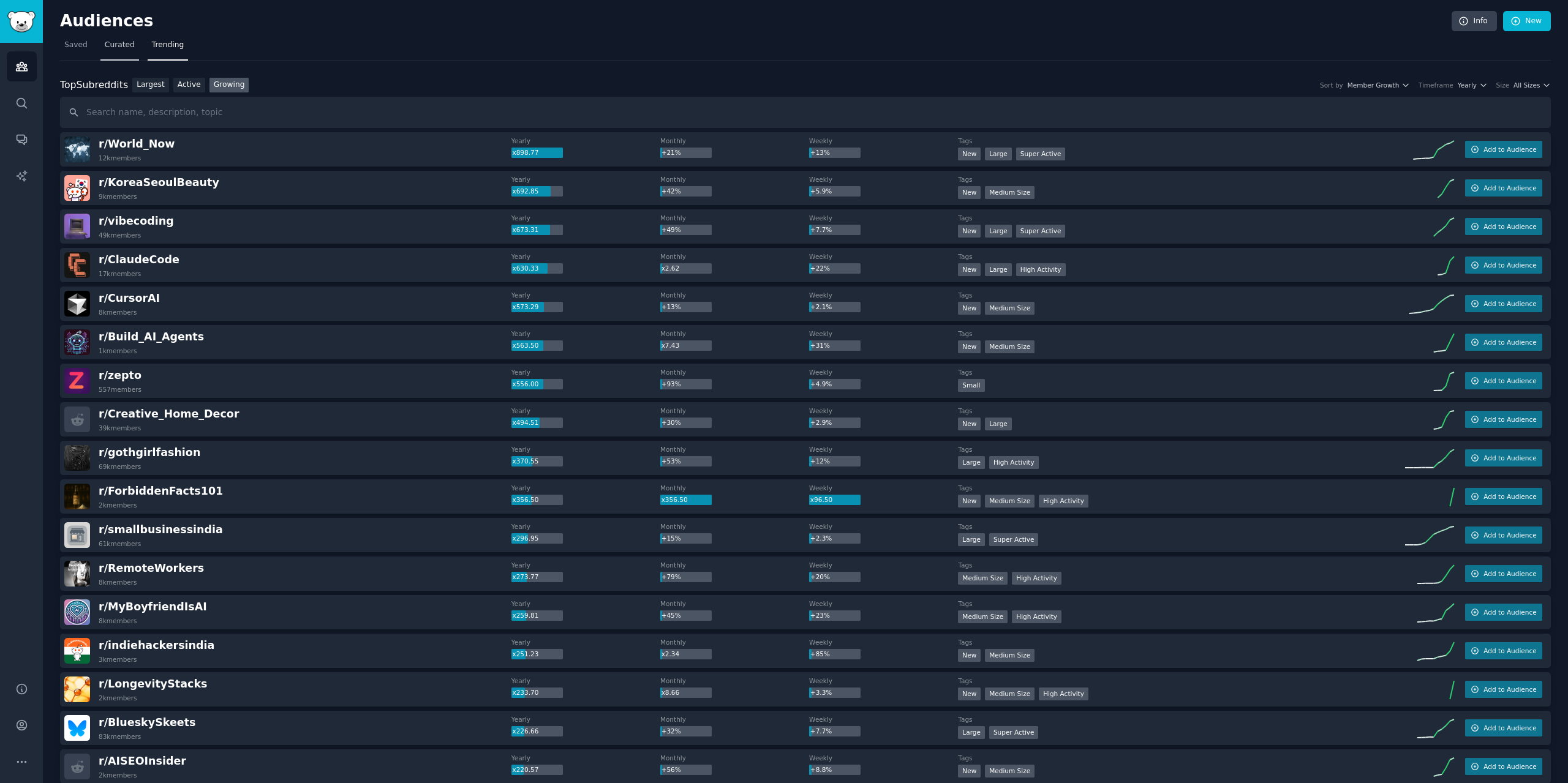
click at [114, 46] on span "Curated" at bounding box center [120, 45] width 30 height 11
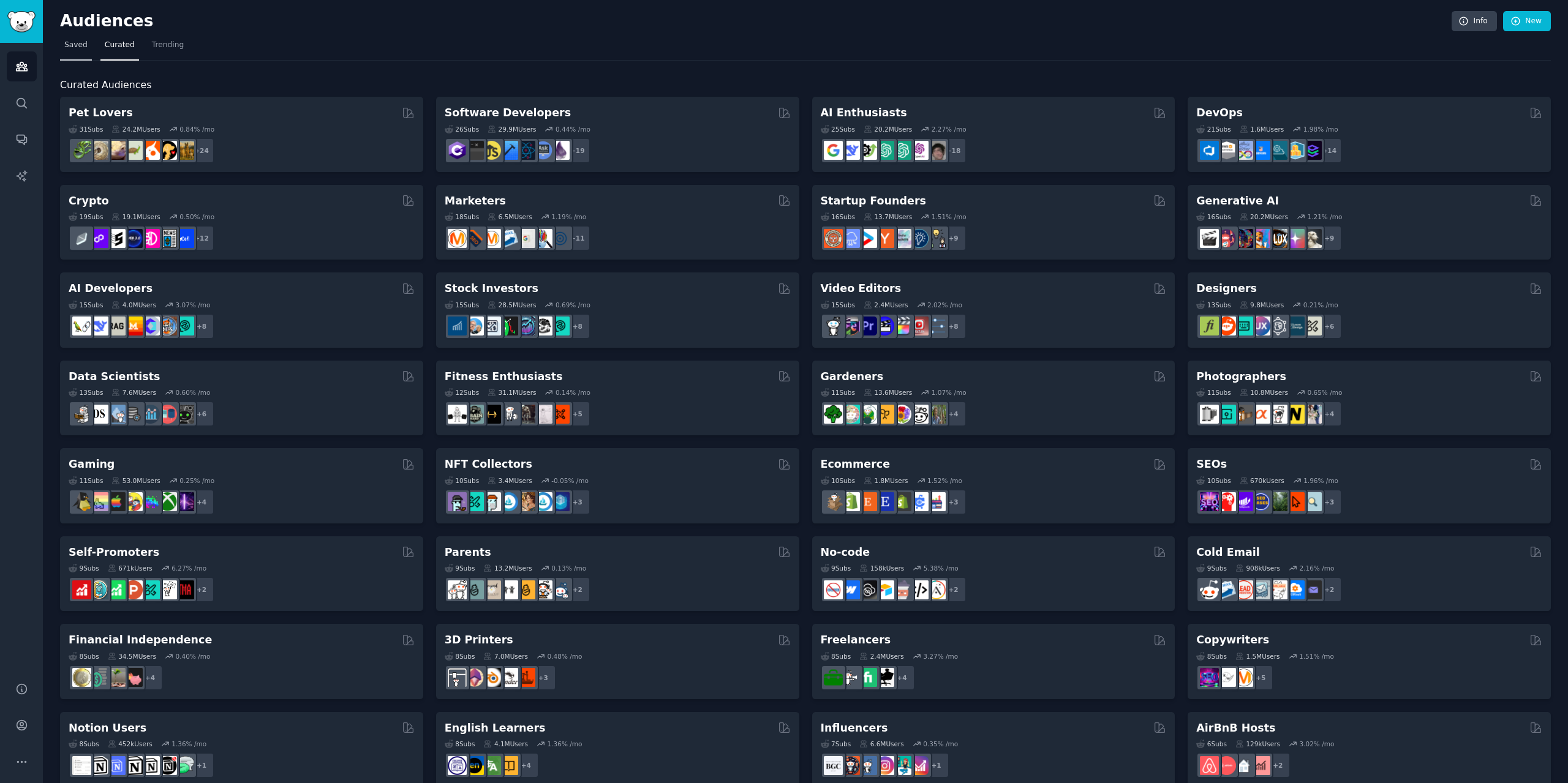
click at [78, 49] on span "Saved" at bounding box center [76, 45] width 23 height 11
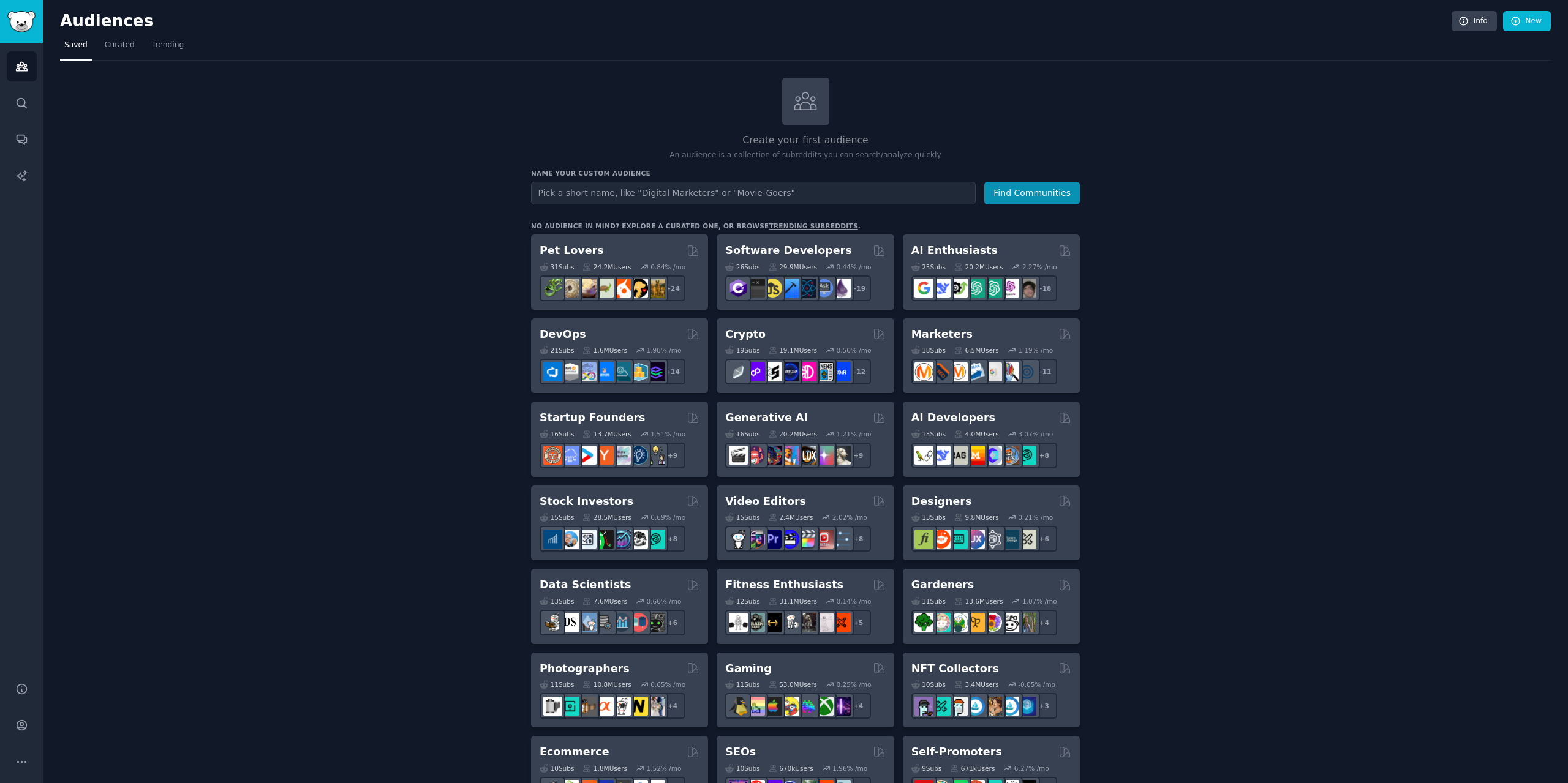
click at [638, 191] on input "text" at bounding box center [753, 193] width 445 height 22
type input "bible"
click at [984, 182] on button "Find Communities" at bounding box center [1032, 193] width 95 height 22
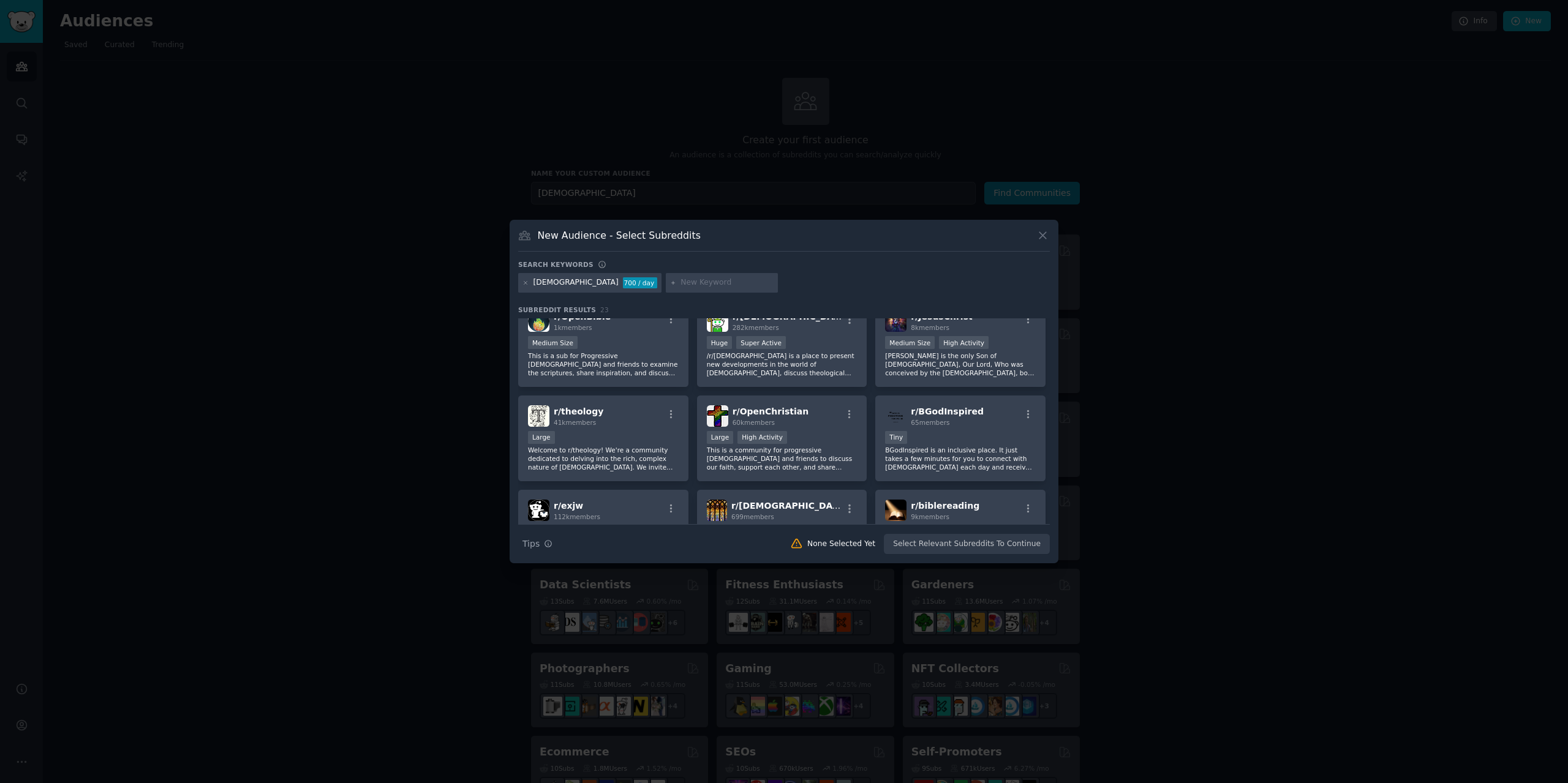
scroll to position [368, 0]
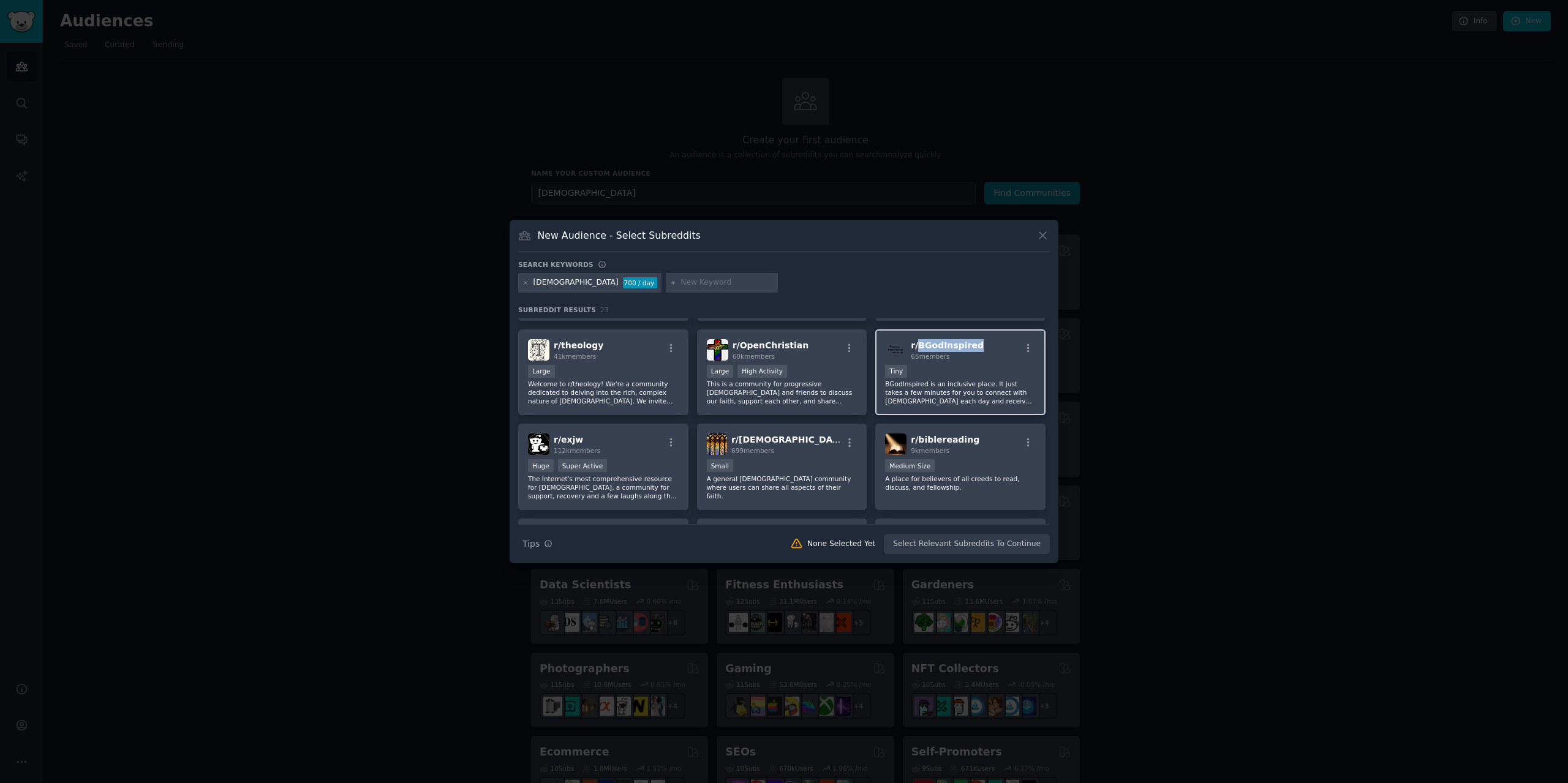
click at [942, 345] on span "r/ BGodInspired" at bounding box center [946, 345] width 73 height 10
click at [1023, 347] on icon "button" at bounding box center [1028, 348] width 11 height 11
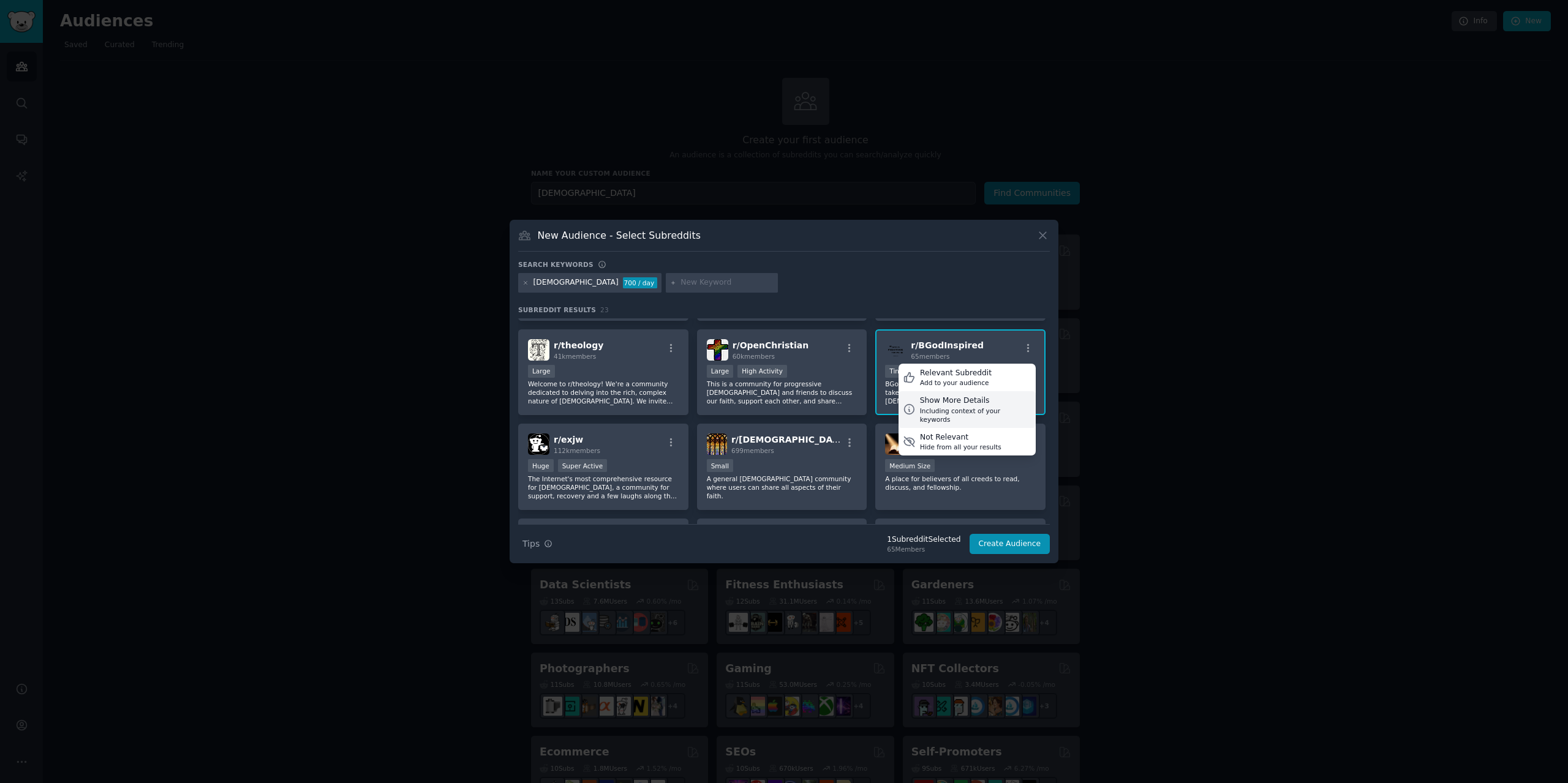
click at [969, 410] on div "Including context of your keywords" at bounding box center [976, 415] width 112 height 18
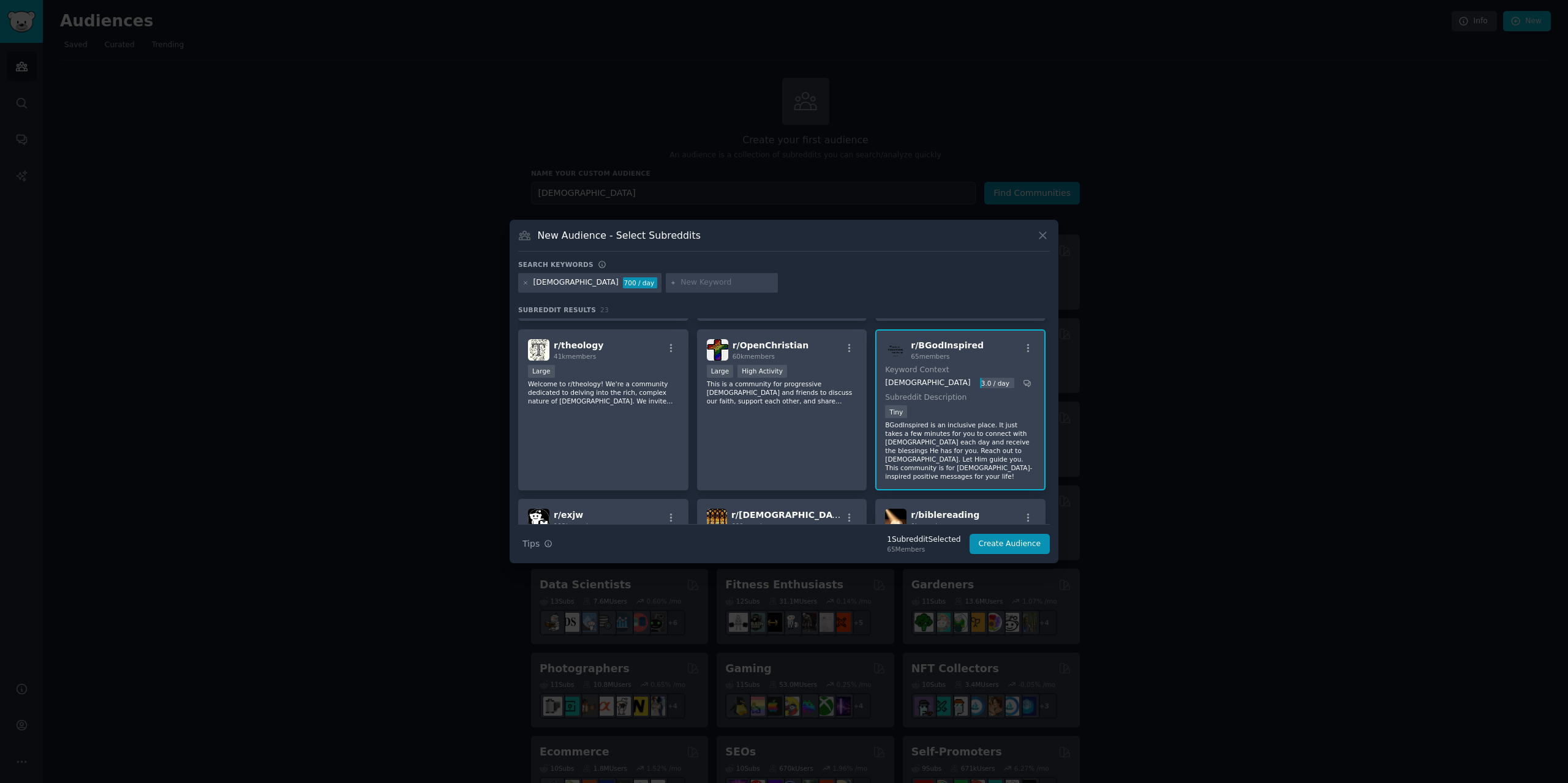
click at [892, 348] on img at bounding box center [896, 350] width 21 height 21
click at [1023, 343] on icon "button" at bounding box center [1028, 348] width 11 height 11
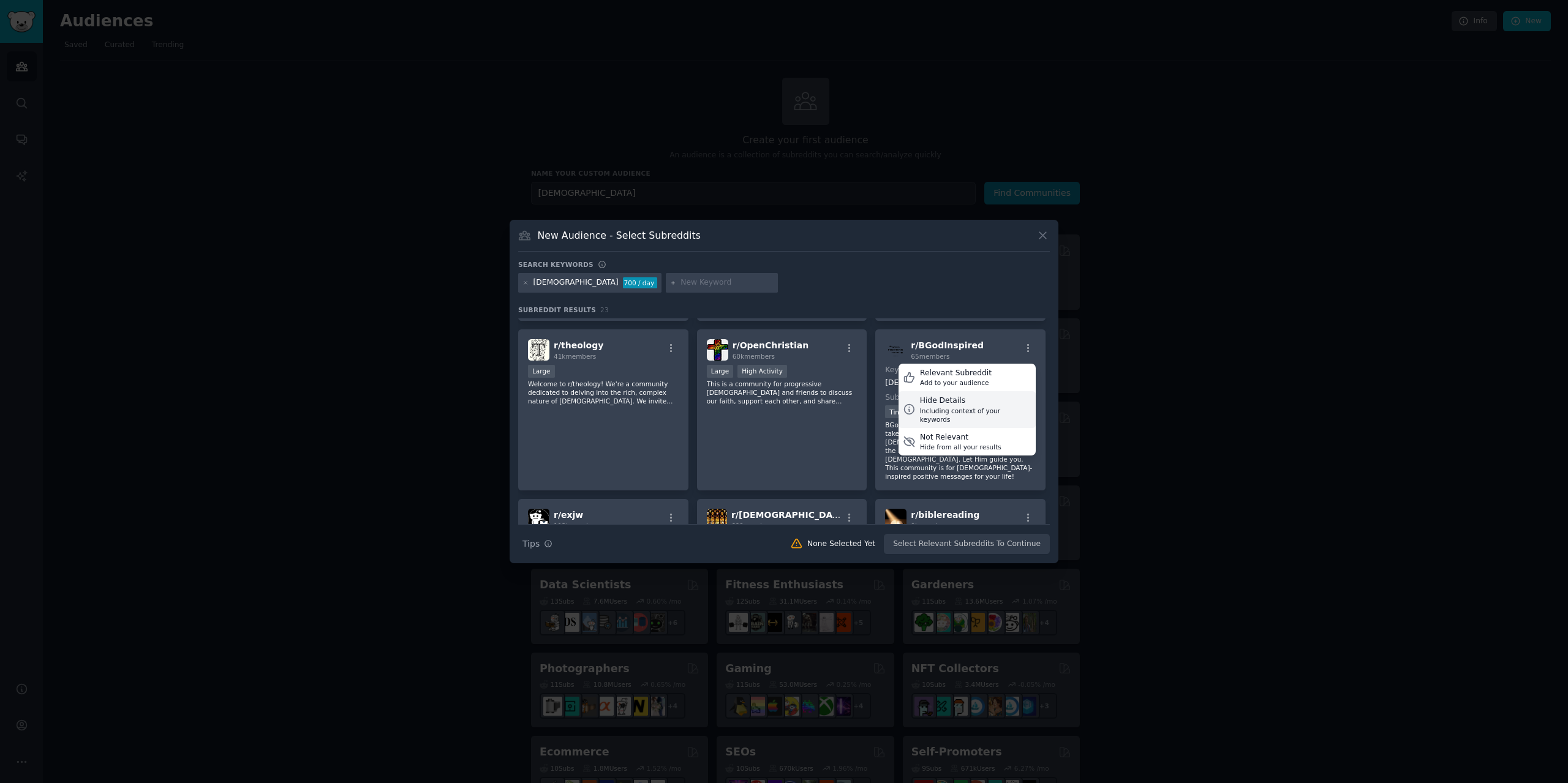
click at [986, 405] on div "Hide Details" at bounding box center [976, 401] width 112 height 11
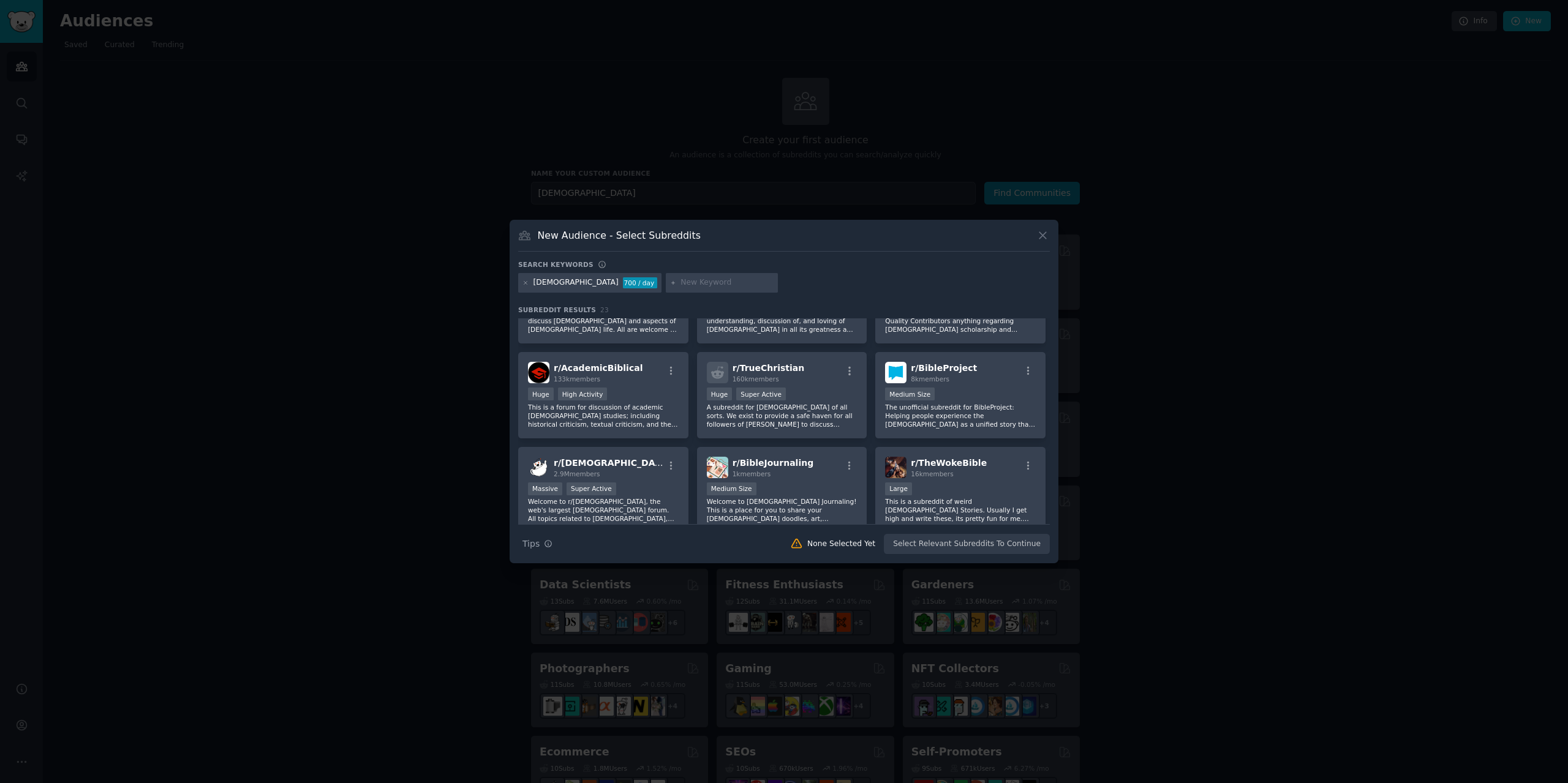
scroll to position [0, 0]
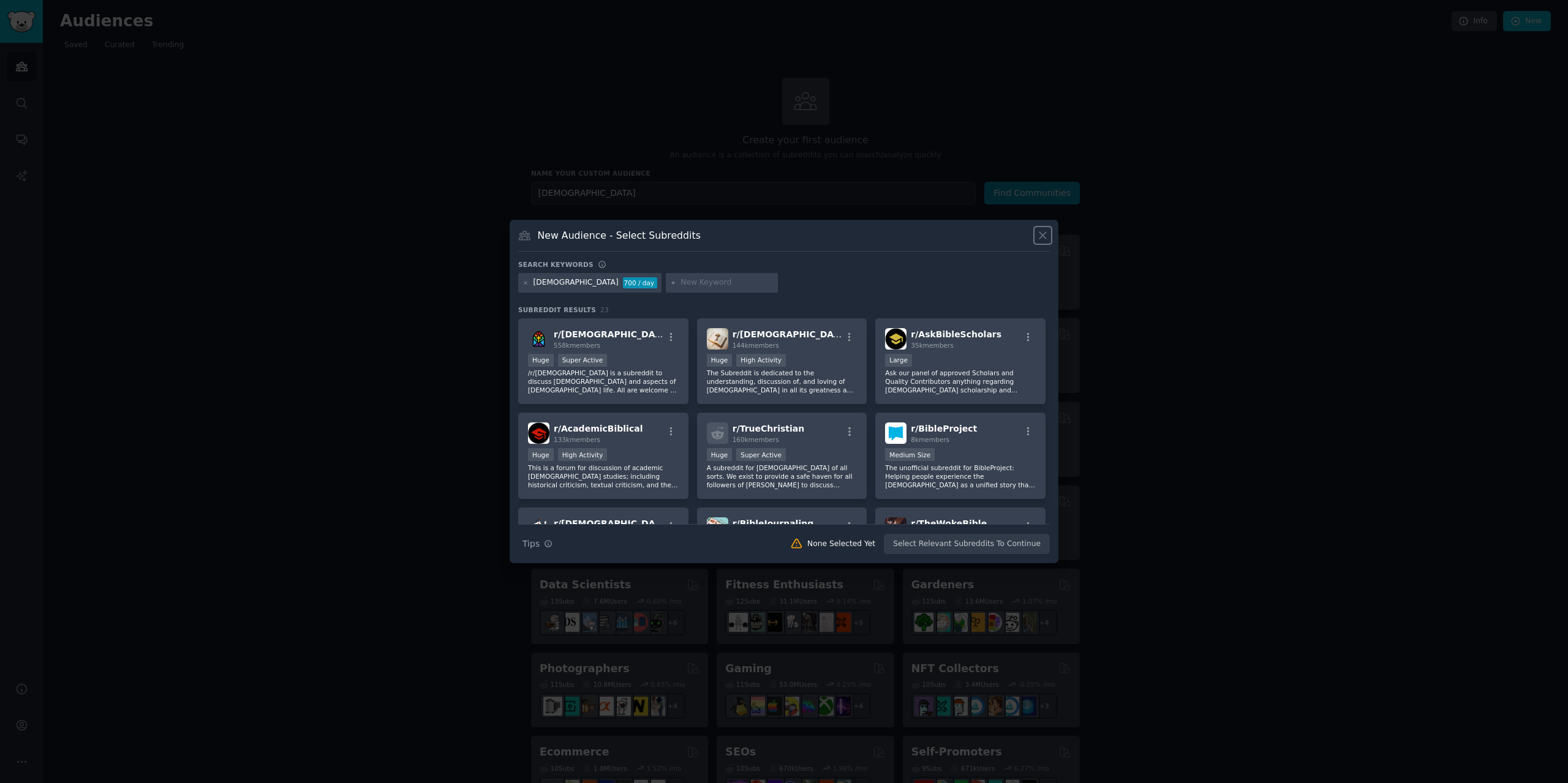
click at [1047, 238] on icon at bounding box center [1043, 235] width 13 height 13
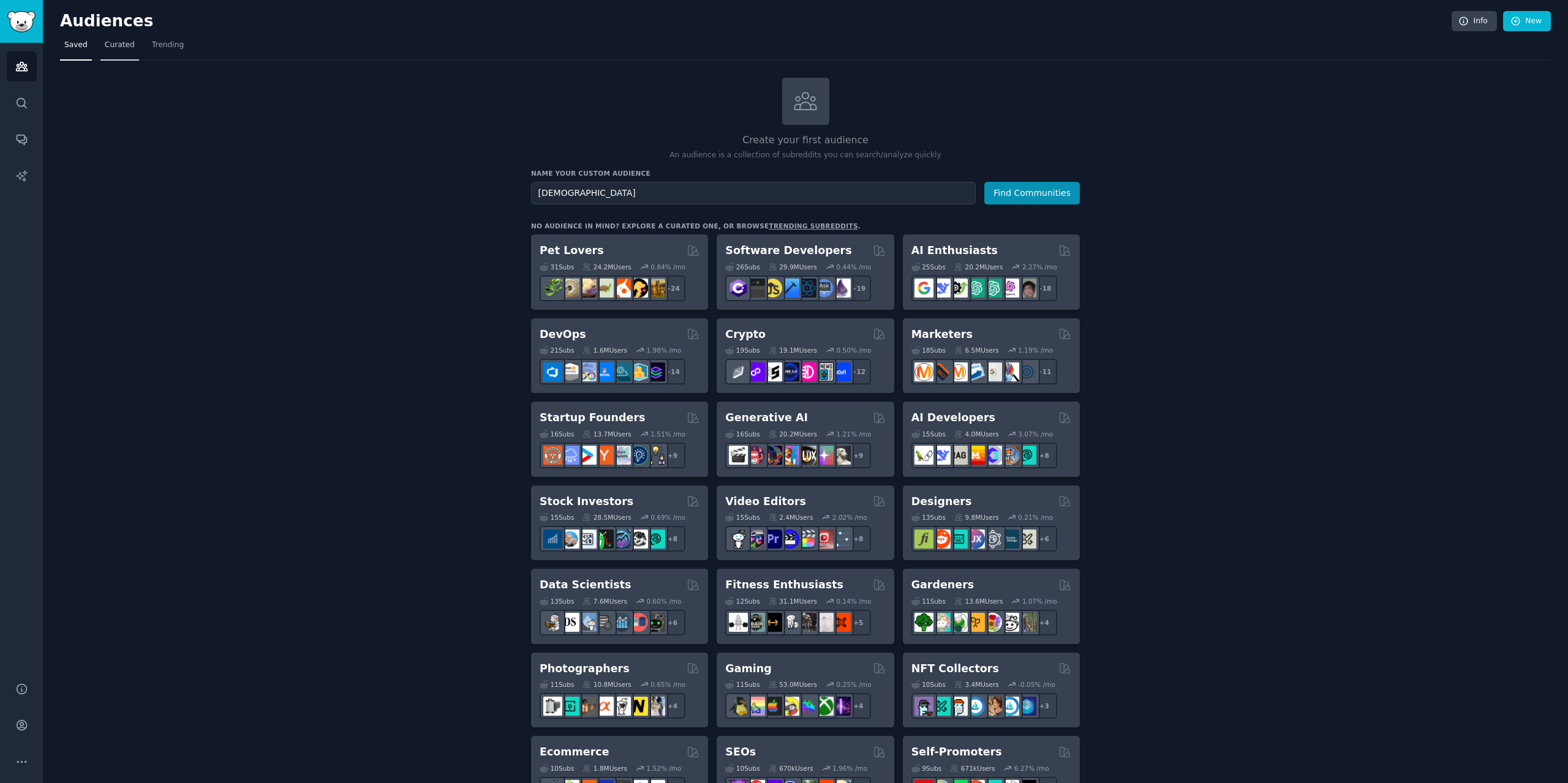
click at [114, 47] on span "Curated" at bounding box center [120, 45] width 30 height 11
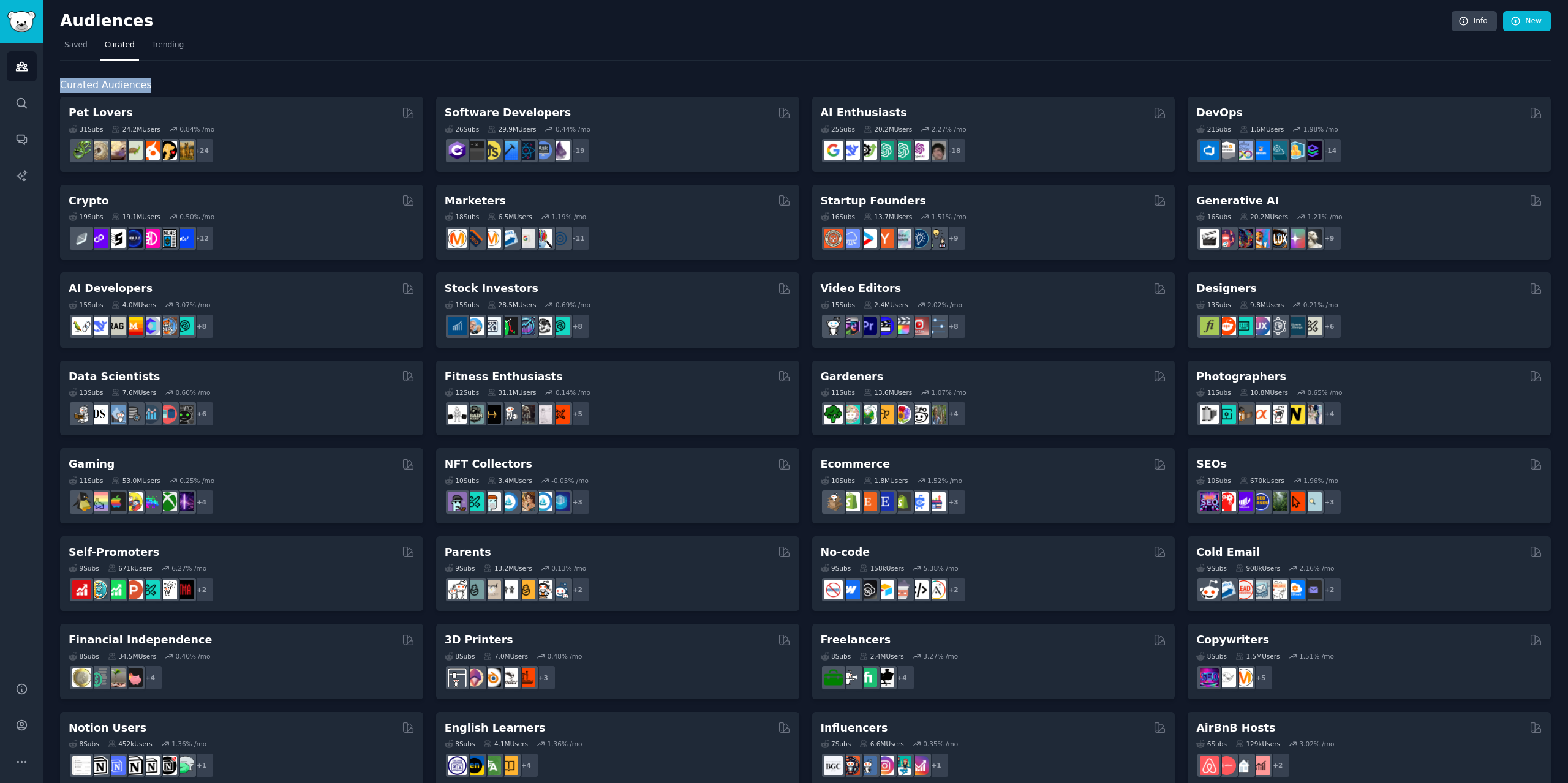
drag, startPoint x: 59, startPoint y: 87, endPoint x: 173, endPoint y: 83, distance: 114.1
click at [173, 83] on div "Audiences Info New Saved Curated Trending Curated Audiences Pet Lovers 31 Sub s…" at bounding box center [805, 490] width 1525 height 980
click at [430, 74] on div "Curated Audiences Pet Lovers 31 Sub s 24.2M Users 0.84 % /mo + 24 Software Deve…" at bounding box center [805, 512] width 1491 height 903
click at [428, 63] on div "Curated Audiences Pet Lovers 31 Sub s 24.2M Users 0.84 % /mo + 24 Software Deve…" at bounding box center [805, 512] width 1491 height 903
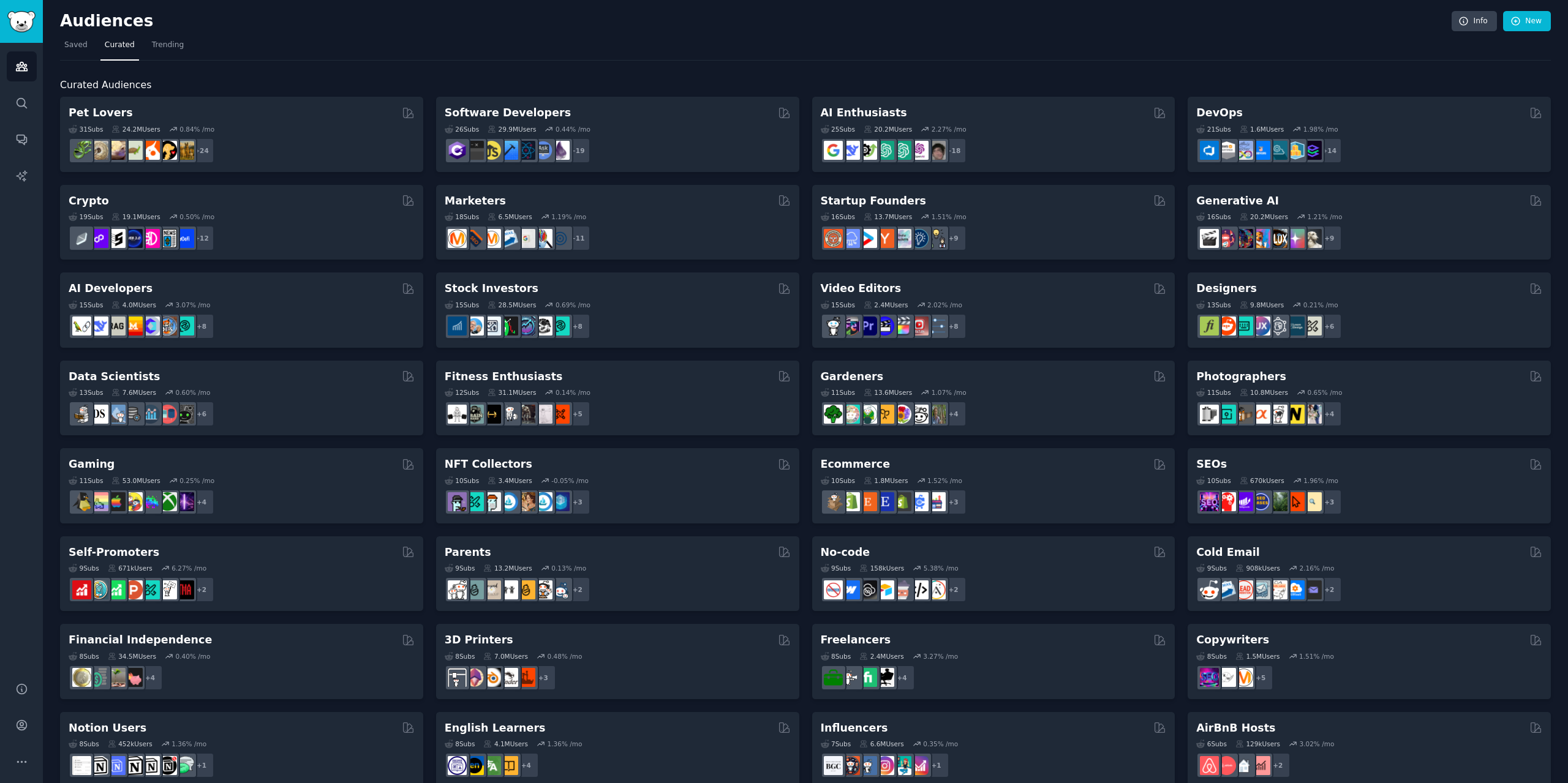
click at [430, 38] on nav "Saved Curated Trending" at bounding box center [805, 49] width 1491 height 25
click at [430, 97] on div "Pet Lovers 31 Sub s 24.2M Users 0.84 % /mo + 24 Software Developers 26 Sub s 29…" at bounding box center [805, 530] width 1491 height 867
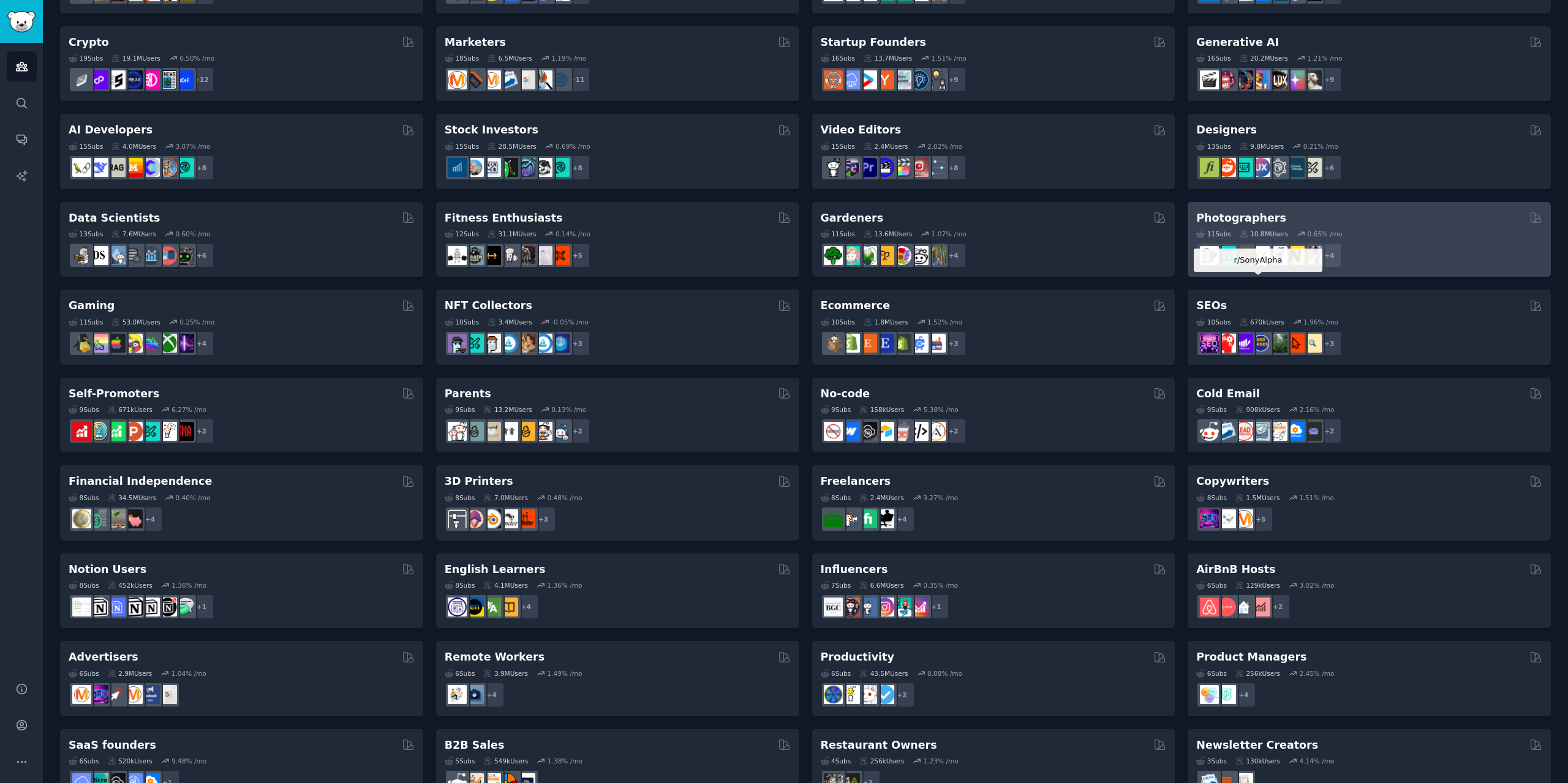
scroll to position [196, 0]
